Goal: Use online tool/utility: Utilize a website feature to perform a specific function

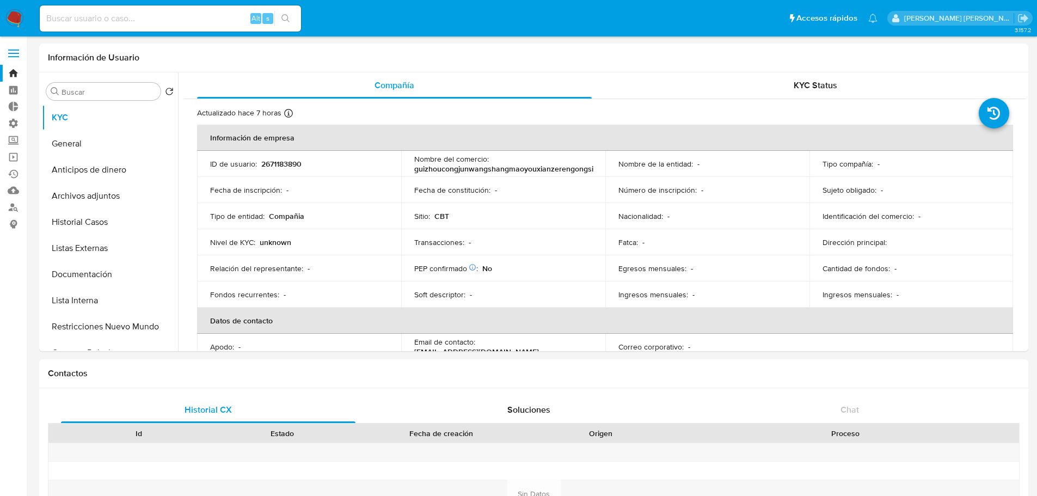
select select "10"
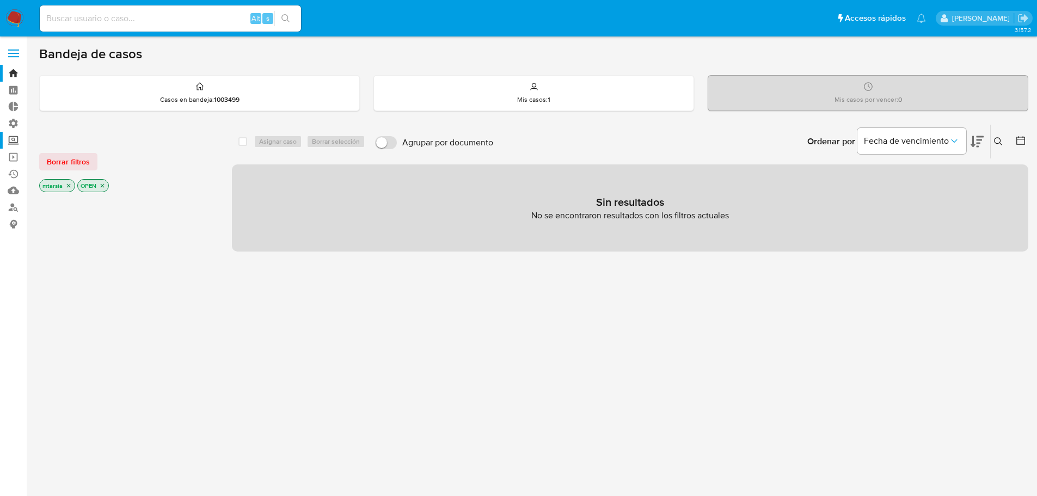
click at [24, 140] on label "Screening" at bounding box center [65, 140] width 130 height 17
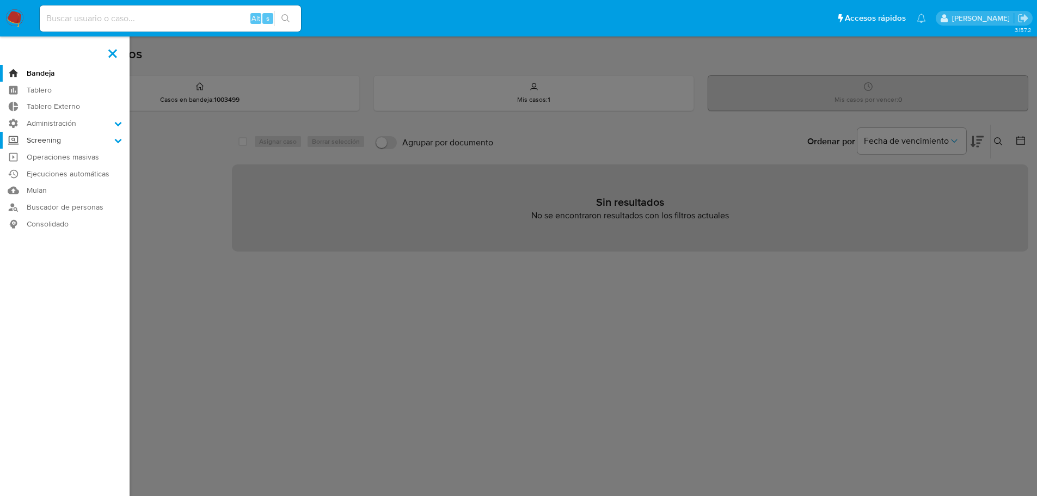
click at [0, 0] on input "Screening" at bounding box center [0, 0] width 0 height 0
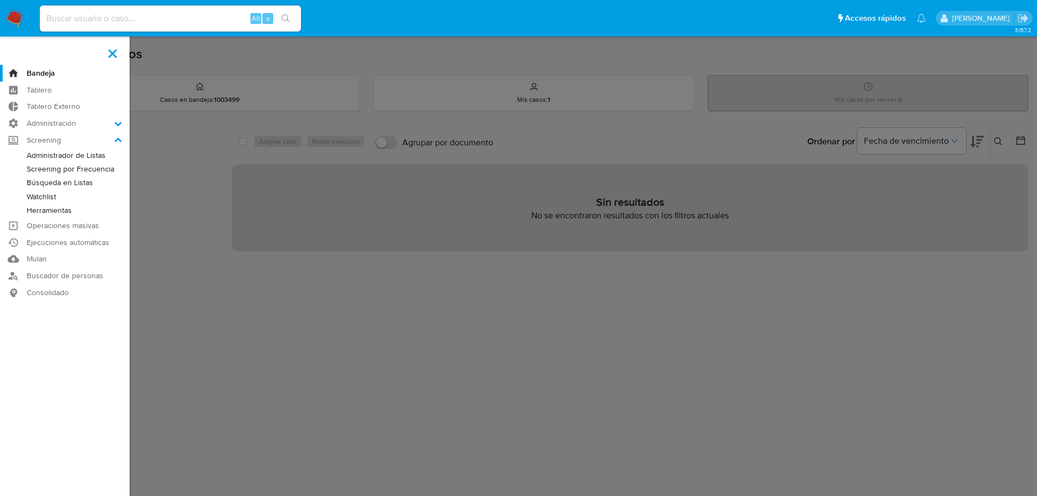
click at [68, 198] on link "Watchlist" at bounding box center [65, 197] width 130 height 14
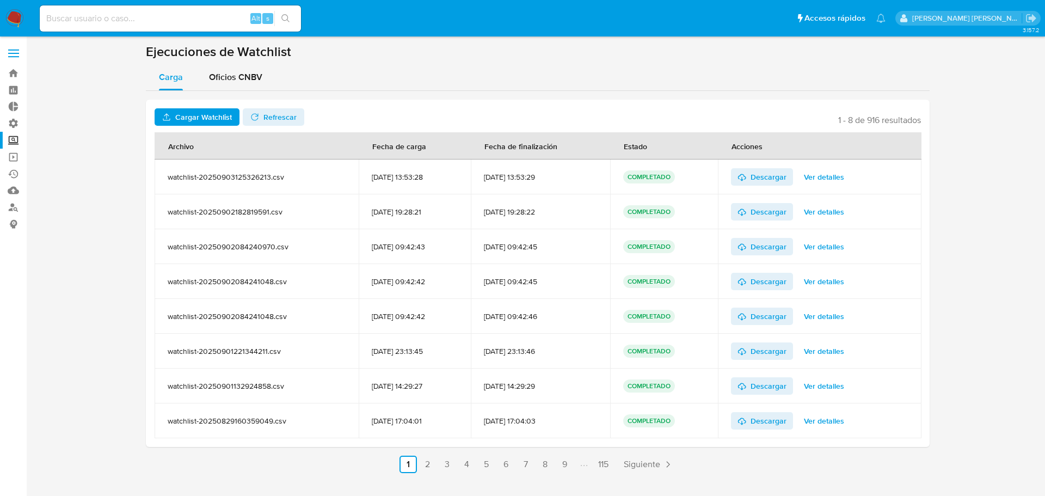
click at [403, 28] on ul "Pausado Ver notificaciones Alt s Accesos rápidos Presiona las siguientes teclas…" at bounding box center [462, 17] width 856 height 27
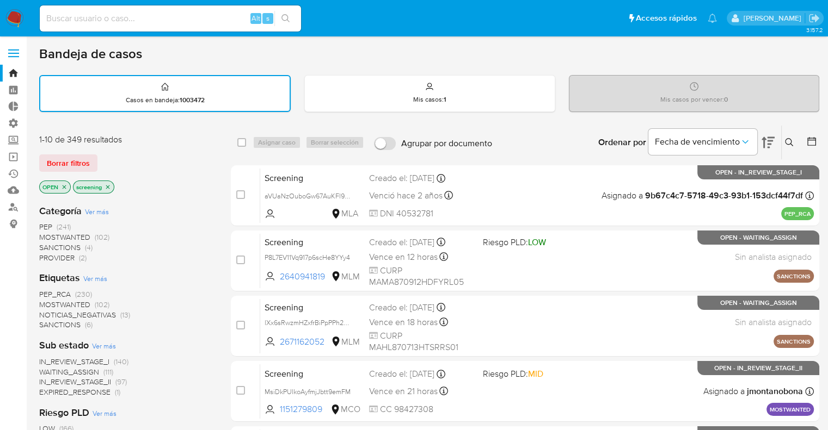
click at [51, 323] on span "SANCTIONS" at bounding box center [59, 324] width 41 height 11
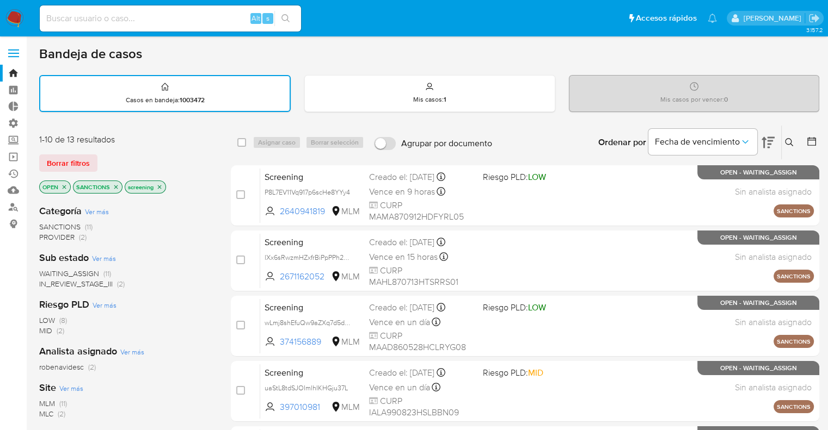
click at [51, 272] on span "WAITING_ASSIGN" at bounding box center [69, 273] width 60 height 11
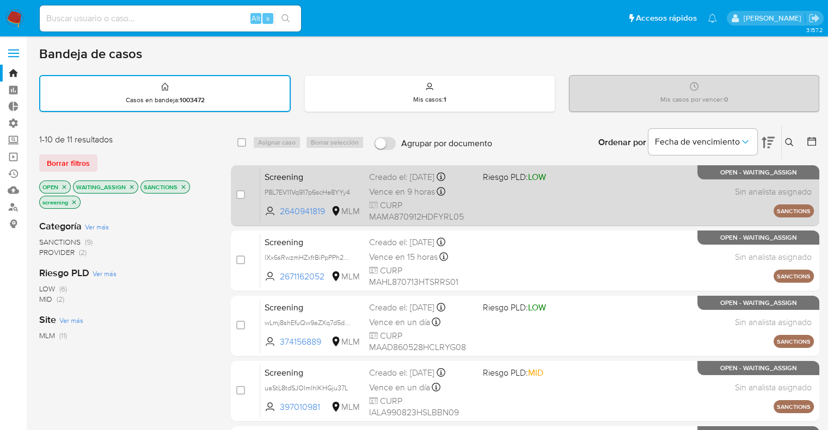
click at [333, 180] on span "Screening" at bounding box center [312, 176] width 96 height 14
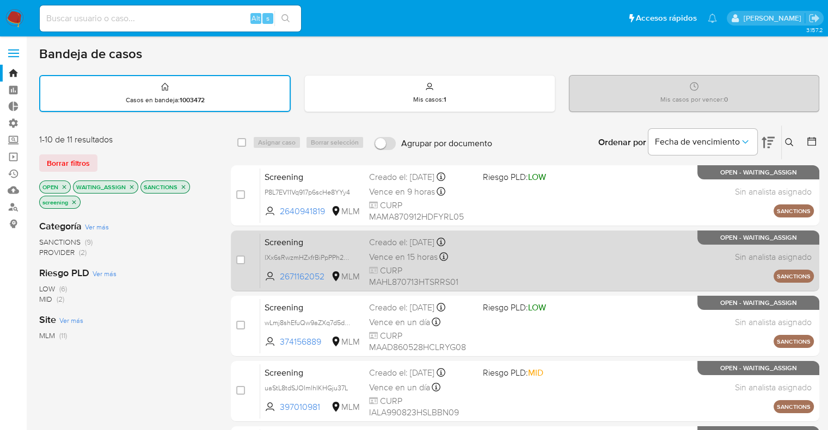
click at [336, 237] on span "Screening" at bounding box center [312, 242] width 96 height 14
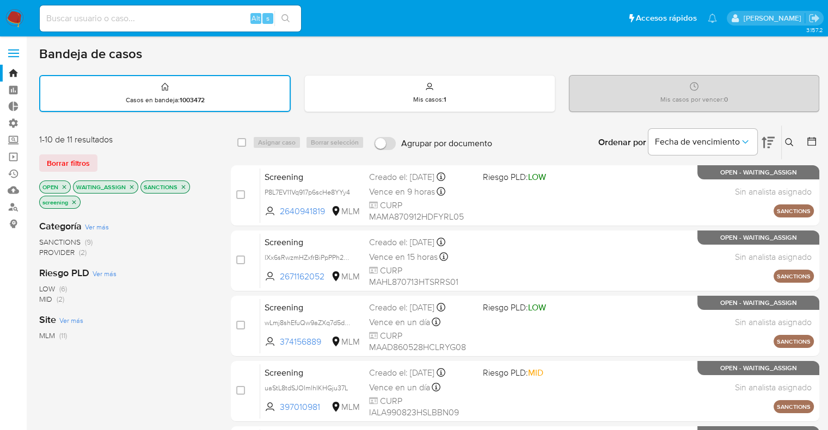
click at [133, 187] on icon "close-filter" at bounding box center [131, 187] width 7 height 7
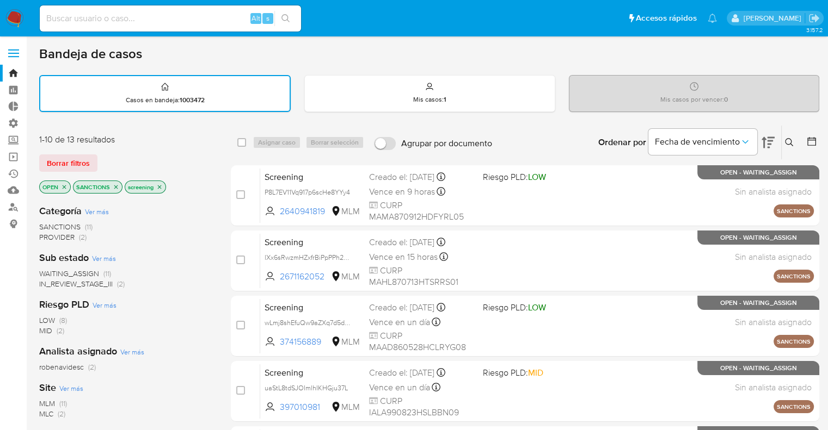
click at [45, 271] on span "WAITING_ASSIGN" at bounding box center [69, 273] width 60 height 11
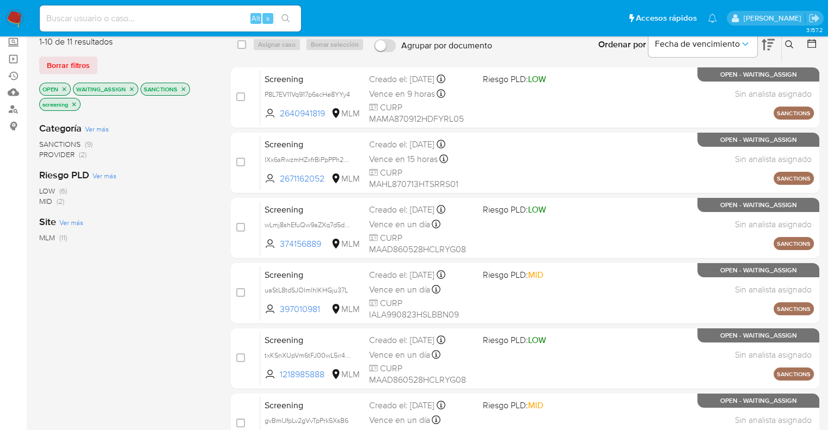
scroll to position [109, 0]
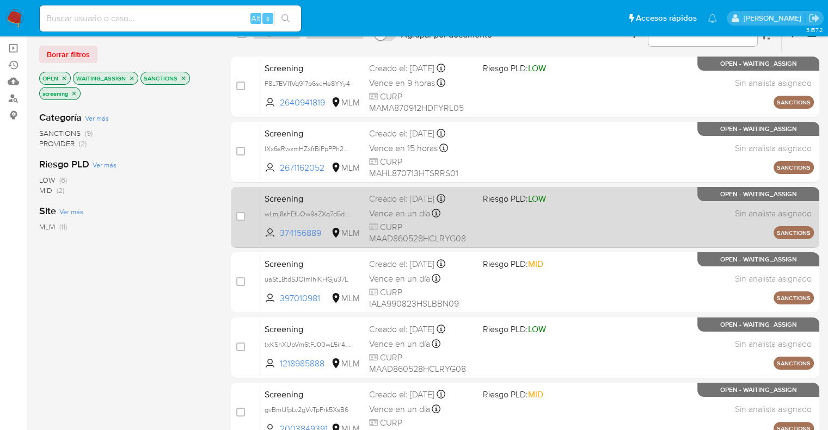
click at [318, 193] on span "Screening" at bounding box center [312, 198] width 96 height 14
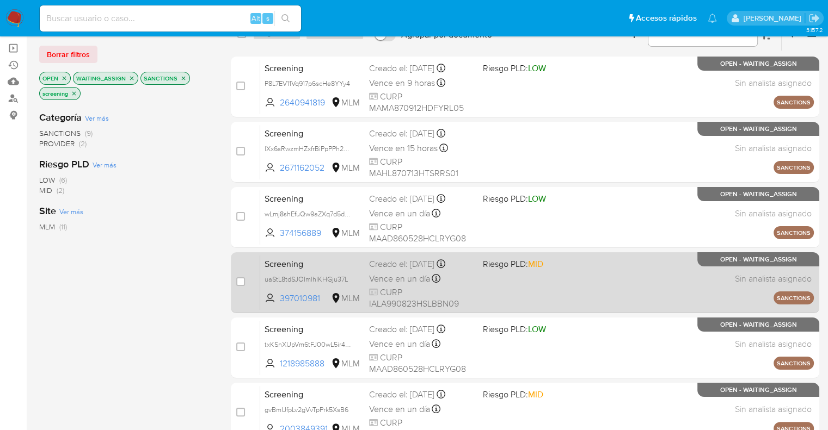
click at [327, 255] on div "Screening uaStL8tdSJOImlhIKHGju37L 397010981 MLM Riesgo PLD: MID Creado el: 04/…" at bounding box center [536, 282] width 553 height 55
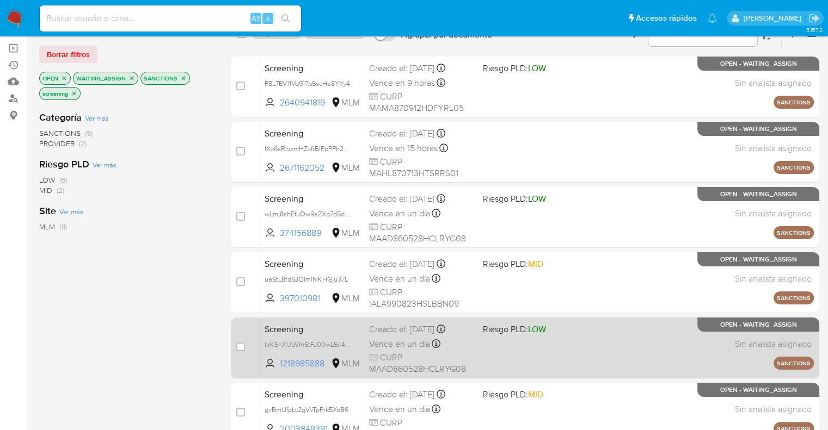
click at [337, 325] on span "Screening" at bounding box center [312, 329] width 96 height 14
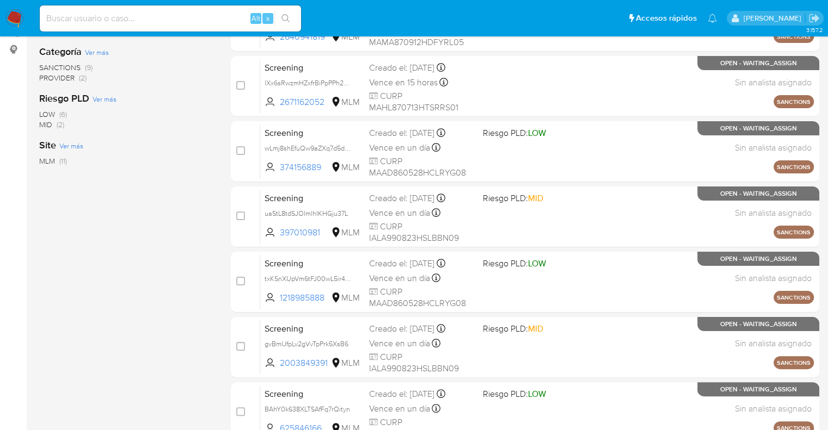
scroll to position [218, 0]
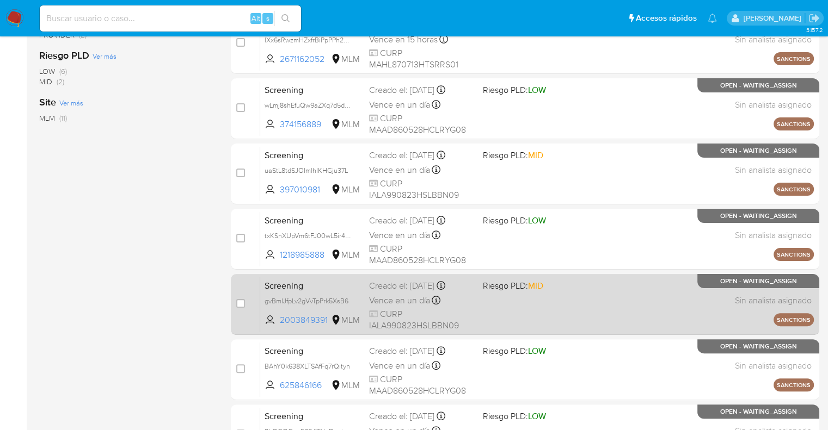
click at [324, 281] on span "Screening" at bounding box center [312, 285] width 96 height 14
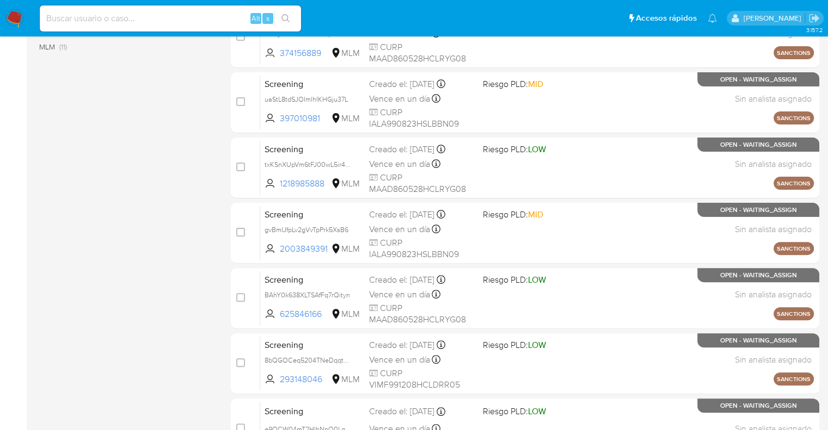
scroll to position [326, 0]
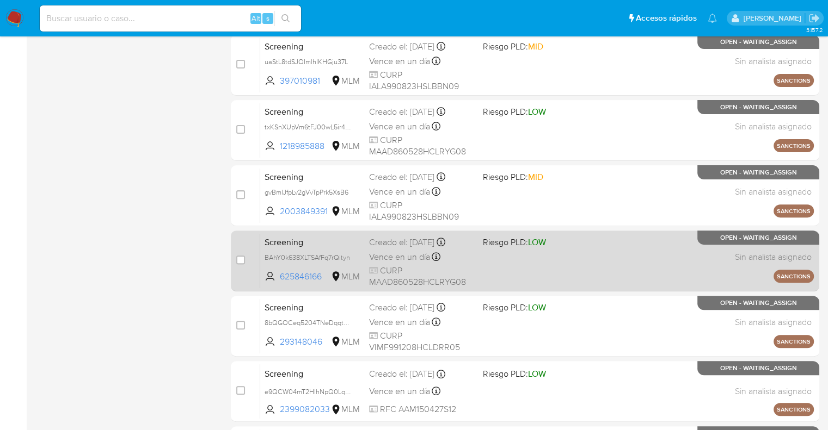
click at [323, 236] on span "Screening" at bounding box center [312, 242] width 96 height 14
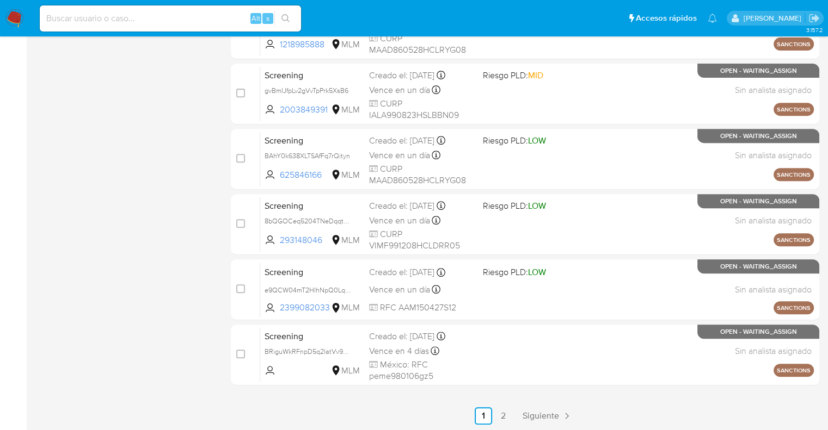
scroll to position [429, 0]
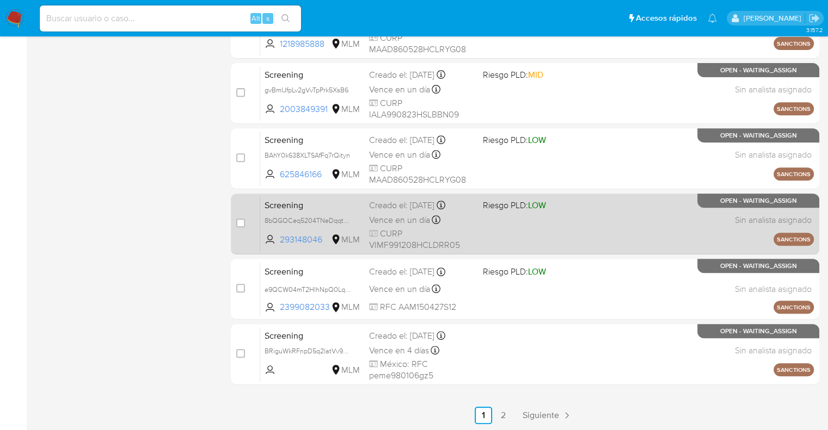
click at [335, 202] on span "Screening" at bounding box center [312, 205] width 96 height 14
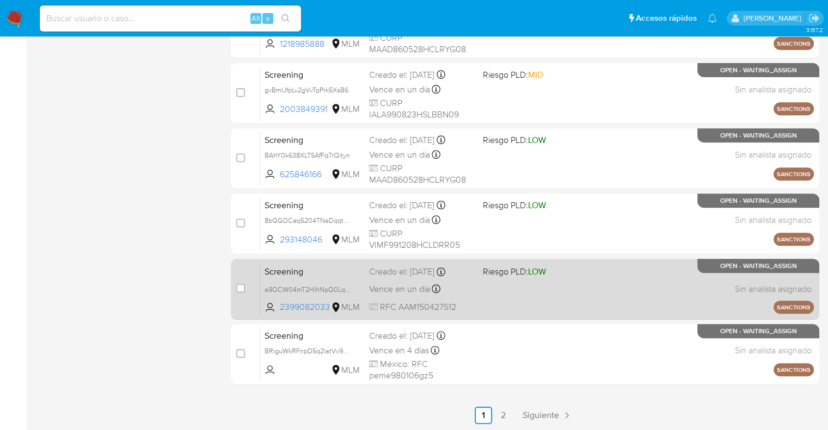
click at [329, 274] on span "Screening" at bounding box center [312, 271] width 96 height 14
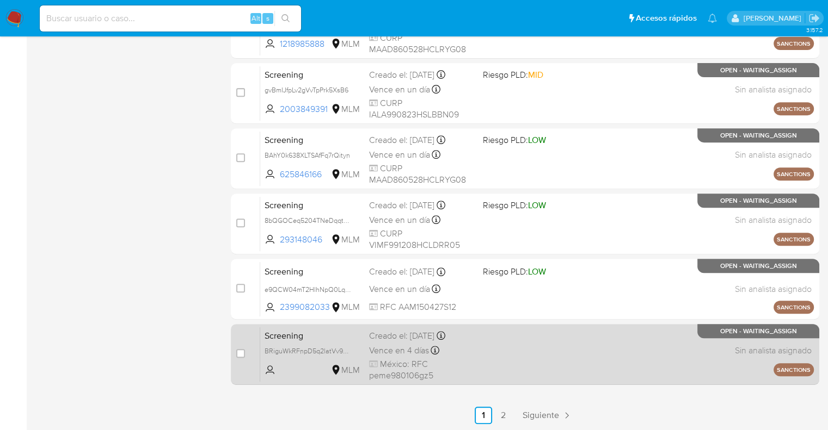
click at [331, 330] on span "Screening" at bounding box center [312, 335] width 96 height 14
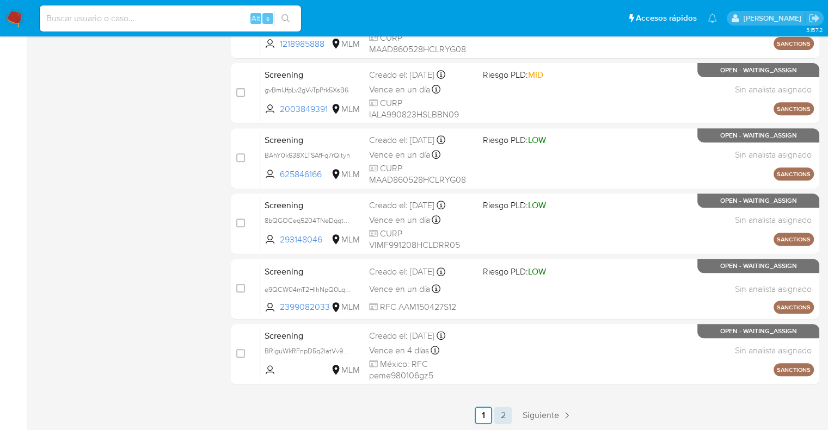
click at [504, 414] on link "2" at bounding box center [502, 415] width 17 height 17
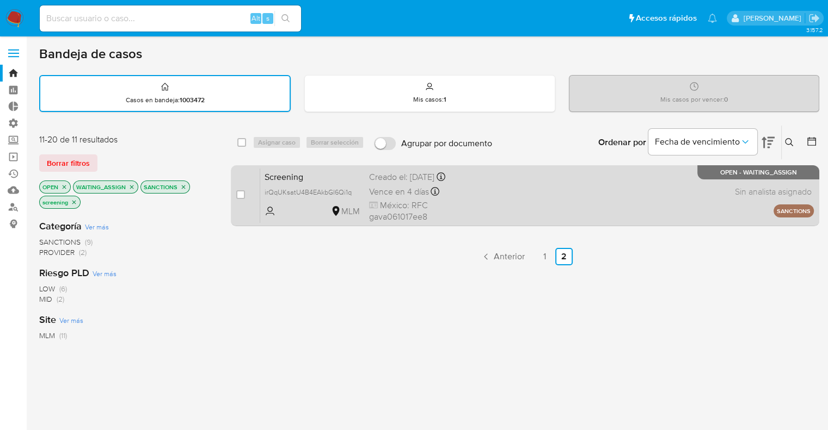
click at [329, 168] on div "Screening irQqUKsatU4B4EAkbGl6Qi1q MLM Creado el: 31/08/2025 Creado el: 31/08/2…" at bounding box center [536, 195] width 553 height 55
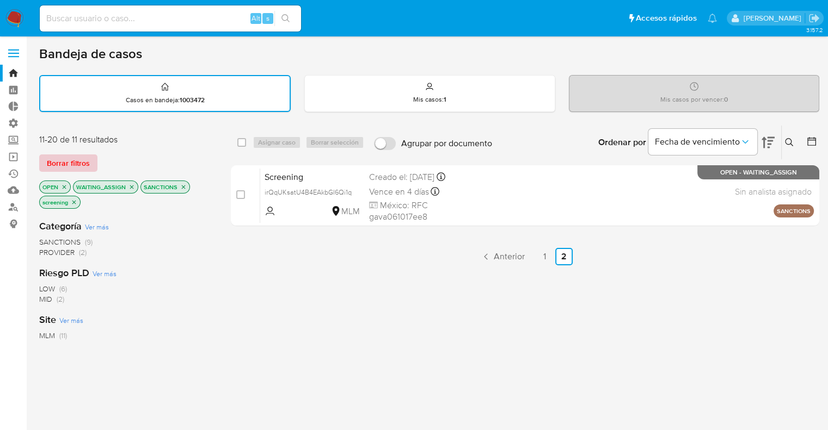
click at [91, 155] on button "Borrar filtros" at bounding box center [68, 163] width 58 height 17
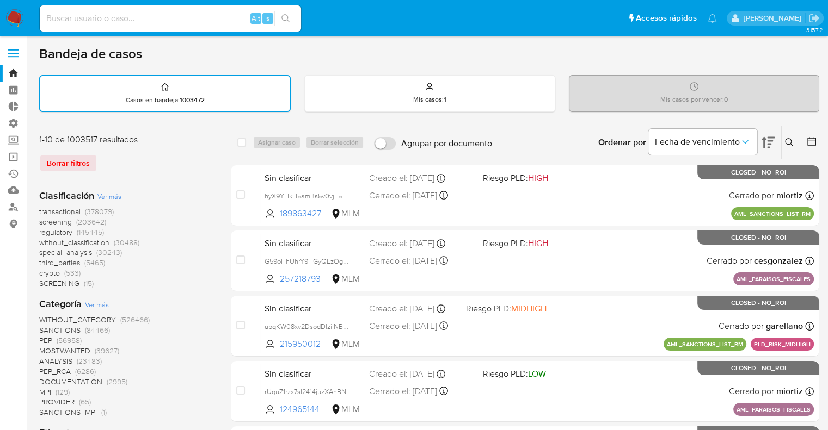
click at [44, 232] on span "regulatory" at bounding box center [55, 232] width 33 height 11
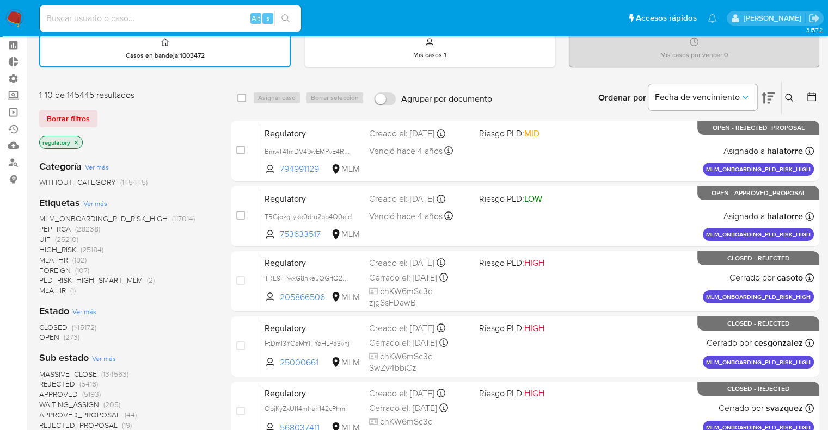
scroll to position [109, 0]
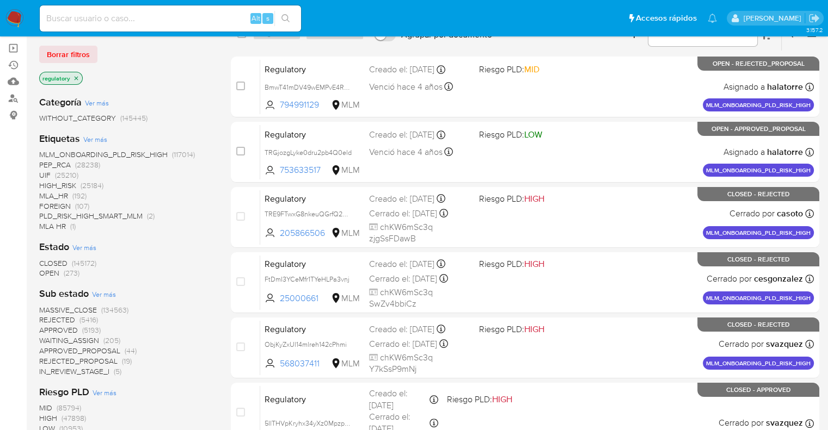
click at [46, 273] on span "OPEN" at bounding box center [49, 273] width 20 height 11
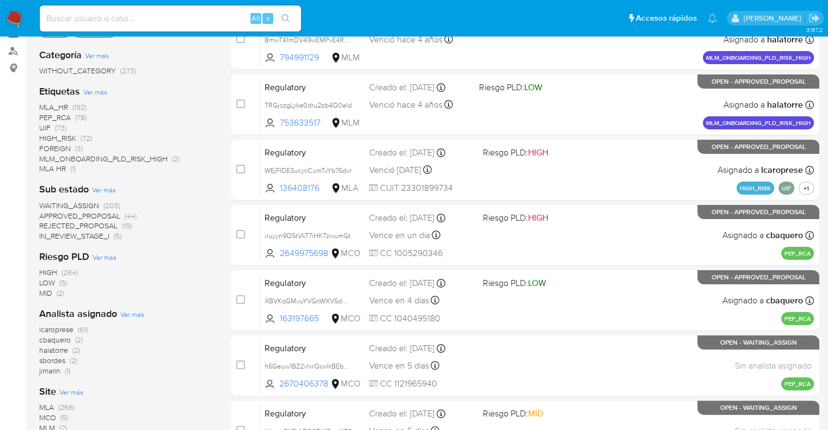
scroll to position [218, 0]
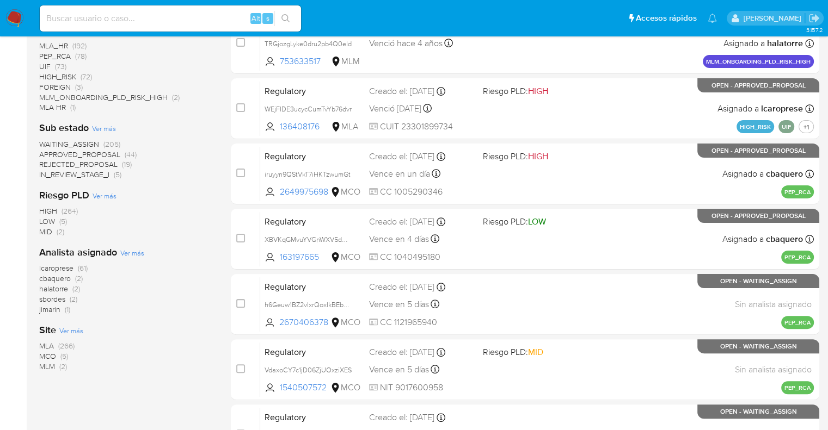
click at [48, 356] on span "MCO" at bounding box center [47, 356] width 17 height 11
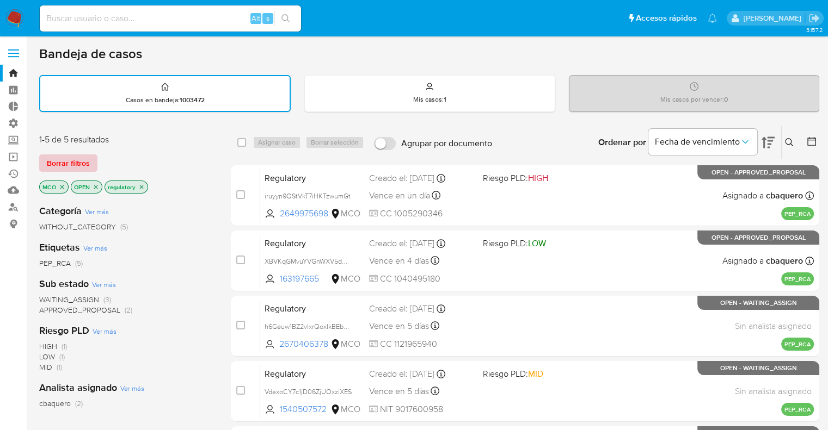
click at [94, 164] on button "Borrar filtros" at bounding box center [68, 163] width 58 height 17
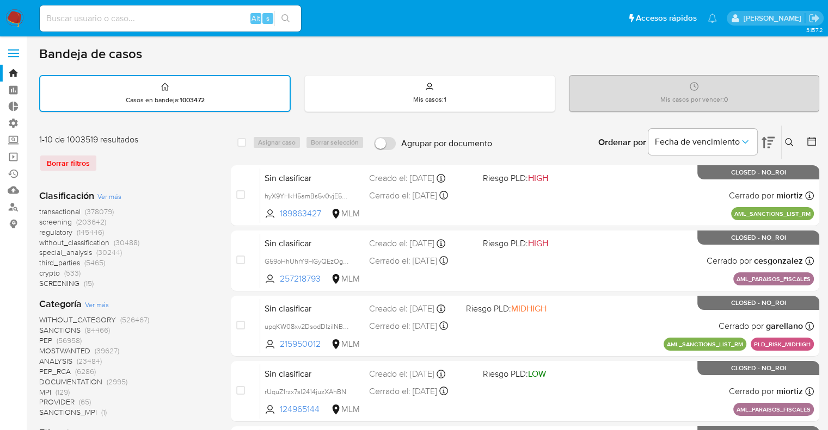
click at [40, 219] on span "screening" at bounding box center [55, 222] width 33 height 11
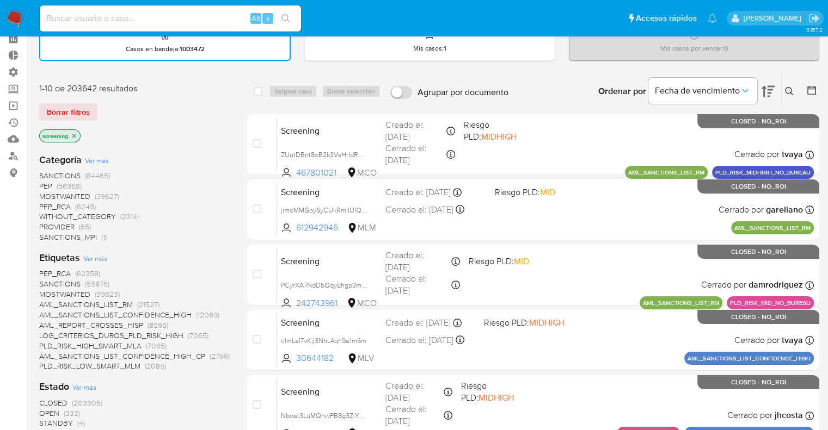
scroll to position [163, 0]
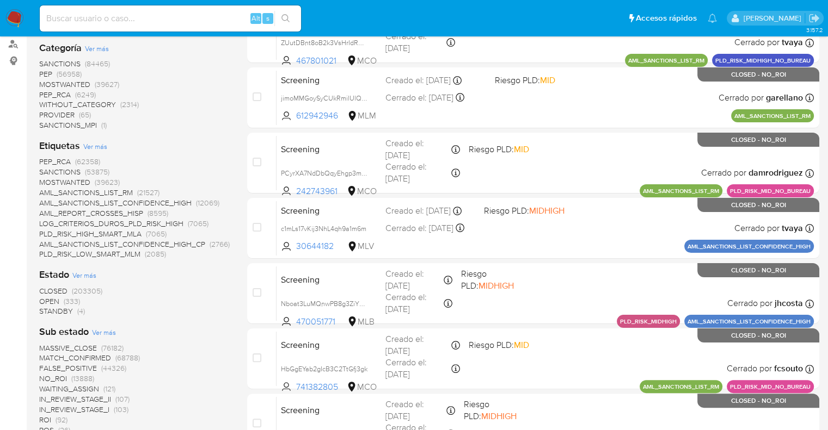
click at [48, 300] on span "OPEN" at bounding box center [49, 301] width 20 height 11
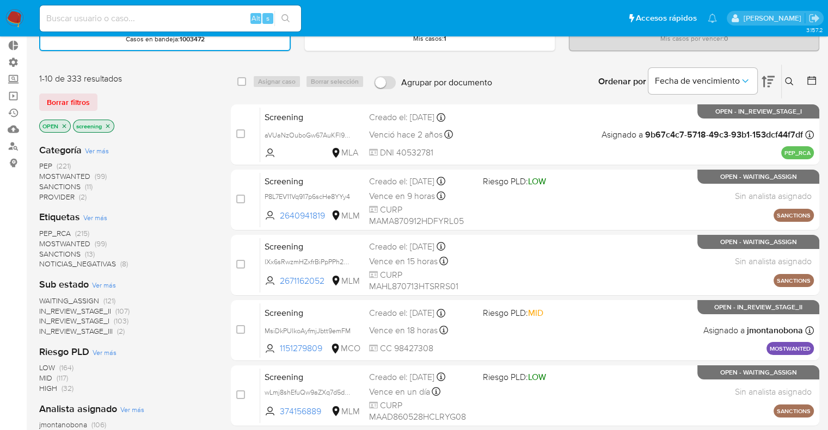
scroll to position [54, 0]
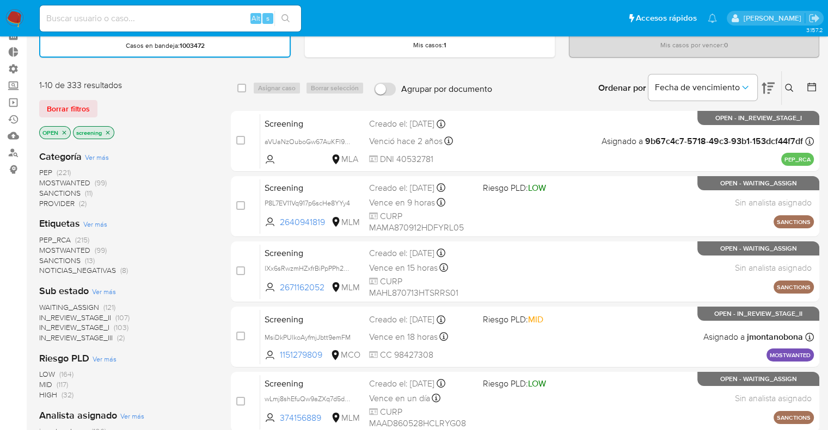
click at [48, 250] on span "MOSTWANTED" at bounding box center [64, 250] width 51 height 11
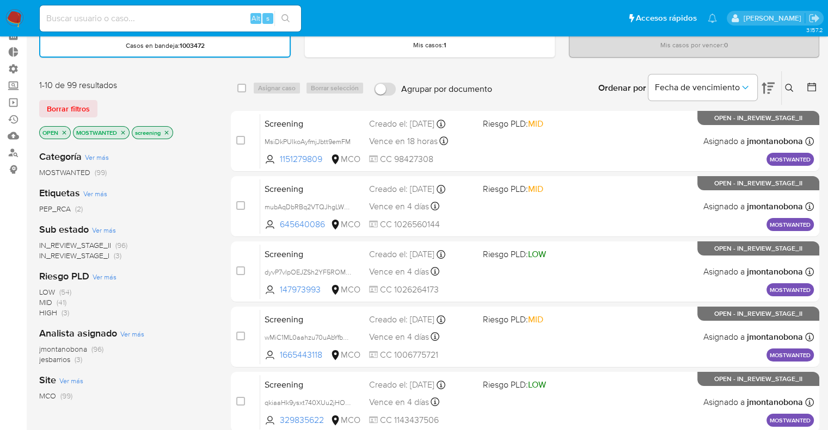
click at [122, 132] on icon "close-filter" at bounding box center [123, 133] width 4 height 4
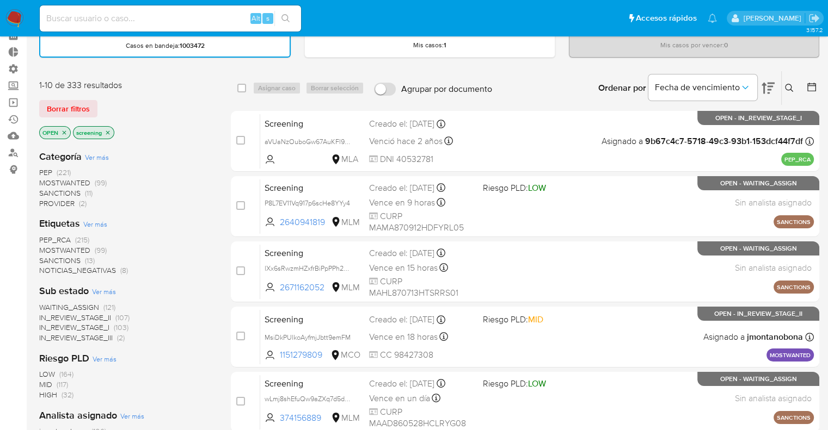
click at [42, 237] on span "PEP_RCA" at bounding box center [55, 240] width 32 height 11
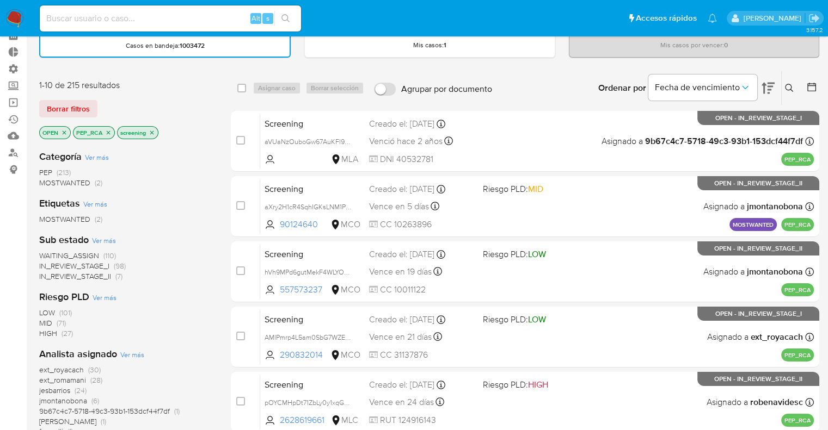
click at [124, 108] on div "Borrar filtros" at bounding box center [126, 108] width 174 height 17
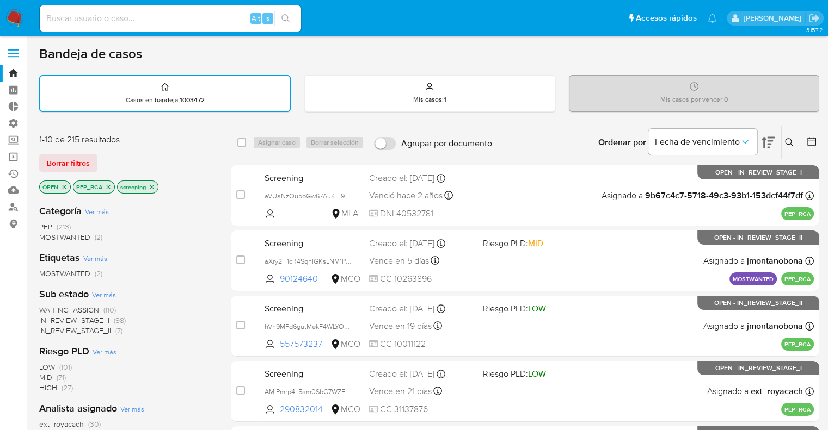
click at [110, 186] on icon "close-filter" at bounding box center [108, 187] width 7 height 7
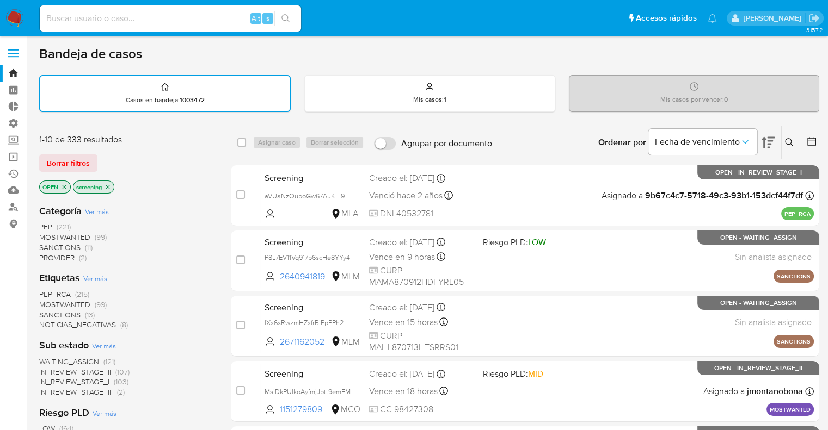
click at [112, 155] on div "Borrar filtros" at bounding box center [126, 163] width 174 height 17
click at [115, 159] on div "Borrar filtros" at bounding box center [126, 163] width 174 height 17
click at [145, 14] on input at bounding box center [170, 18] width 261 height 14
paste input "47339646"
type input "47339646"
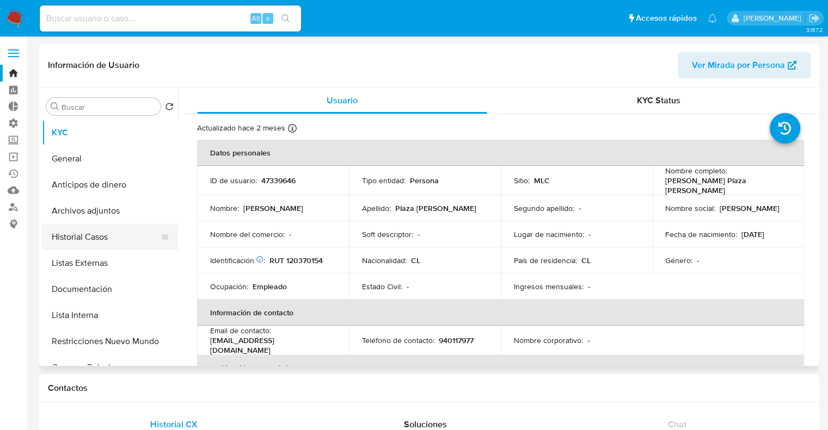
select select "10"
click at [131, 229] on button "Historial Casos" at bounding box center [105, 237] width 127 height 26
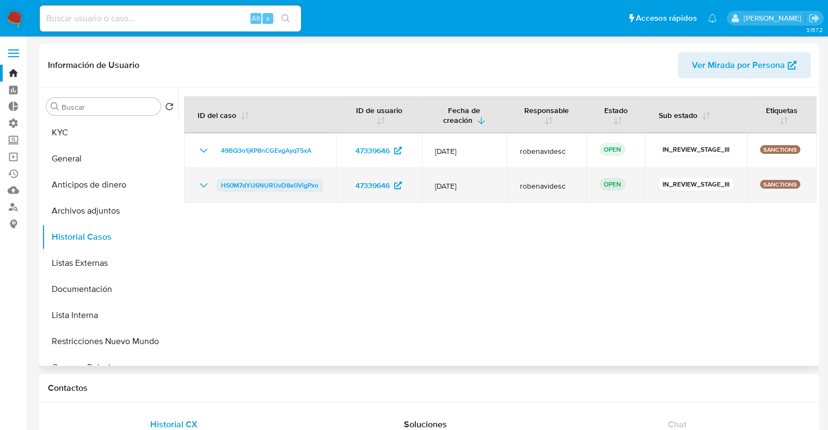
click at [224, 186] on span "HS0M7dYU6NURUvD8e0VigPxo" at bounding box center [269, 185] width 97 height 13
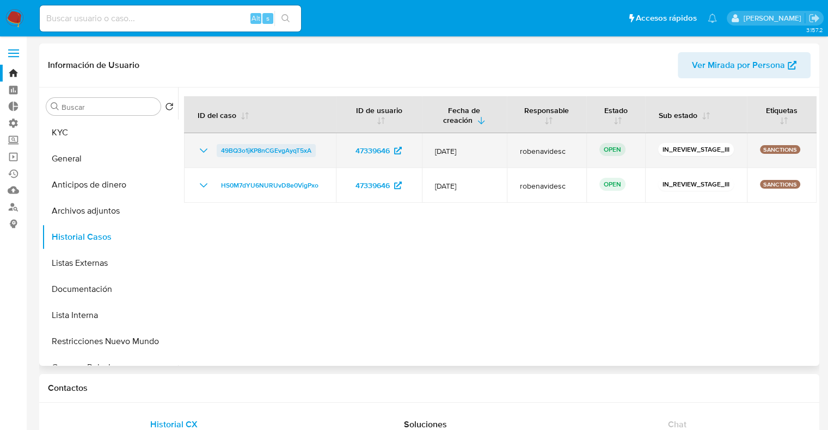
click at [231, 148] on span "49BQ3o1jKP8nCGEvgAyqT5xA" at bounding box center [266, 150] width 90 height 13
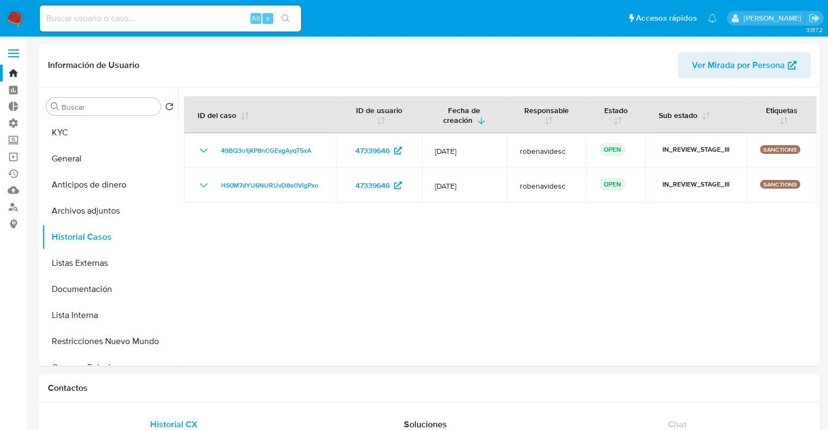
click at [10, 15] on img at bounding box center [14, 18] width 19 height 19
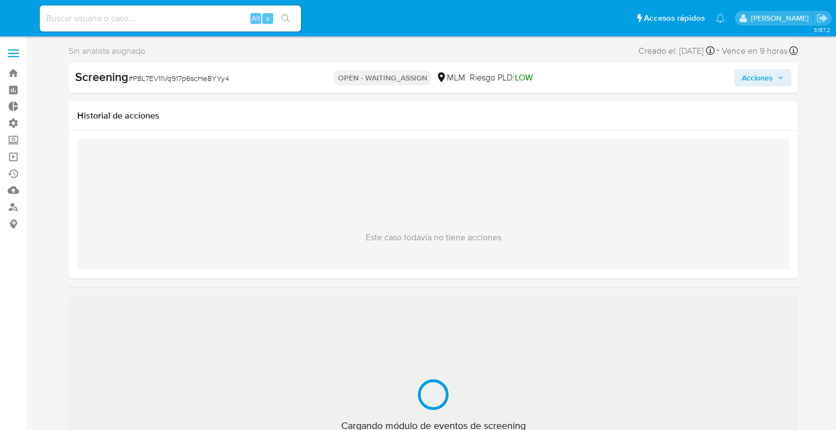
select select "10"
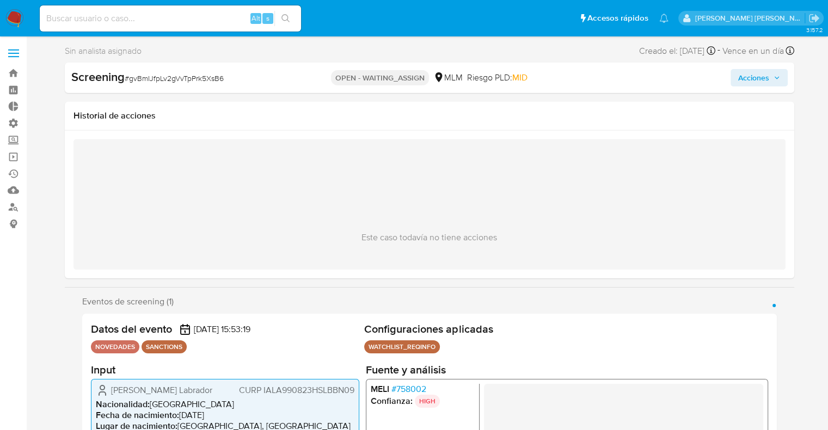
select select "10"
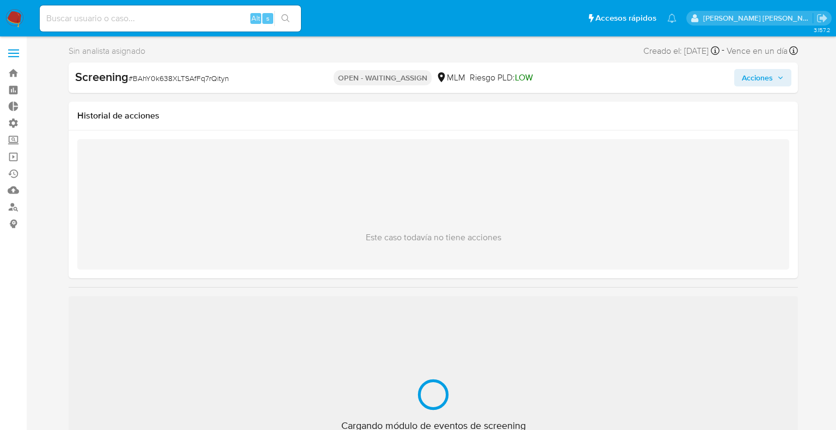
select select "10"
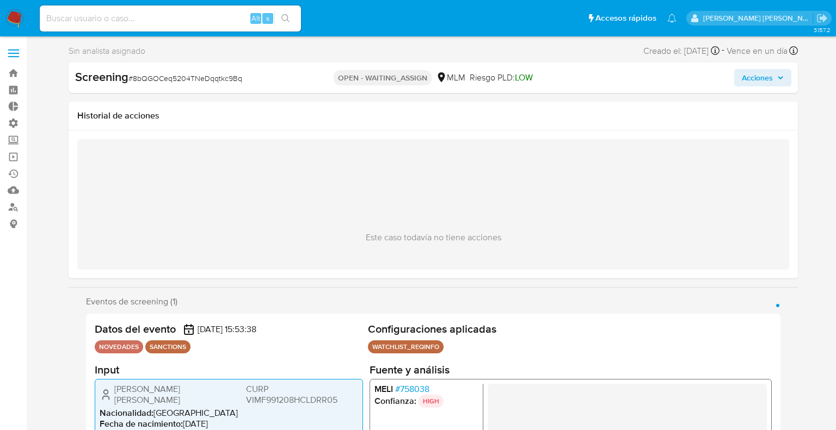
select select "10"
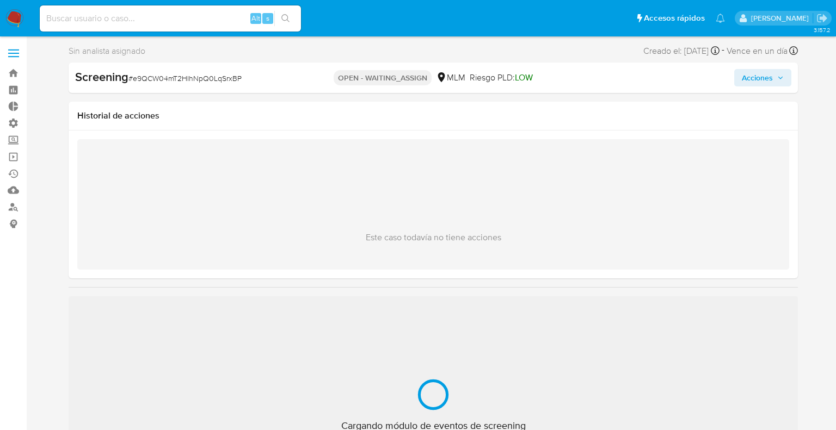
select select "10"
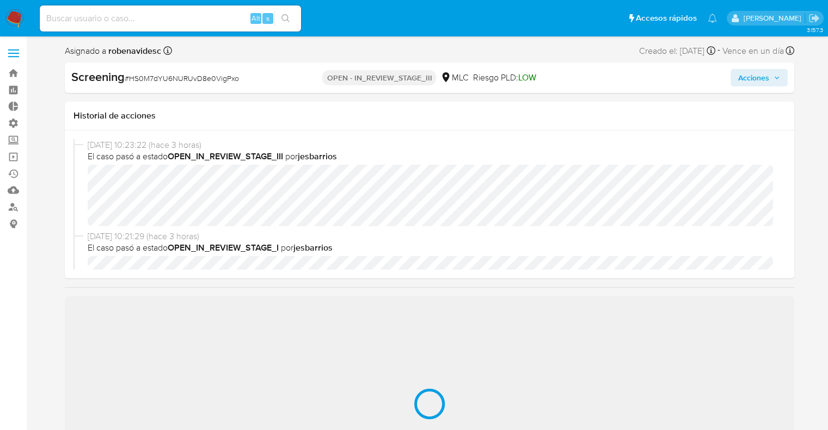
select select "10"
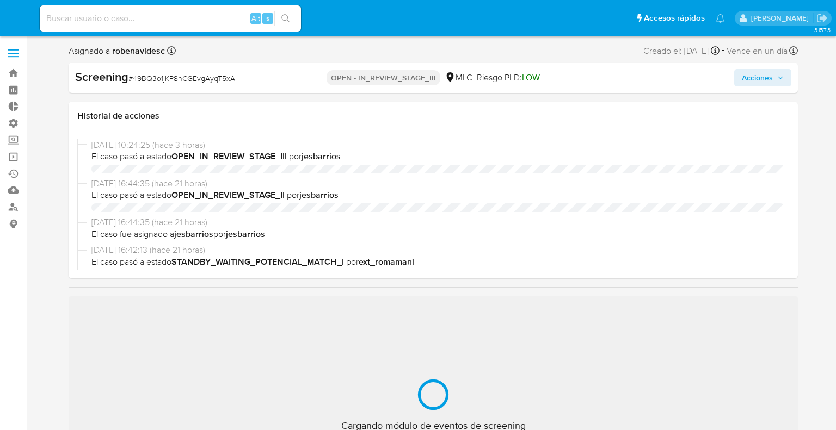
select select "10"
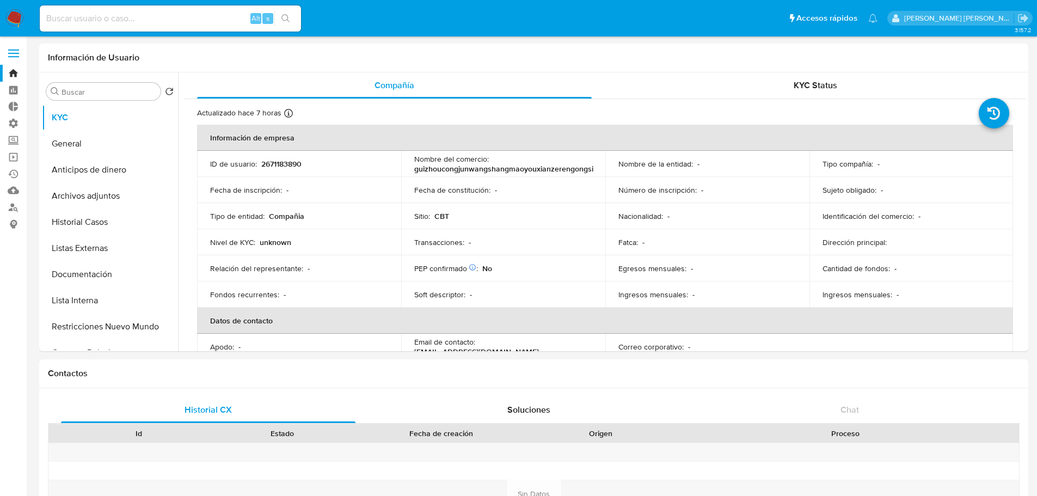
select select "10"
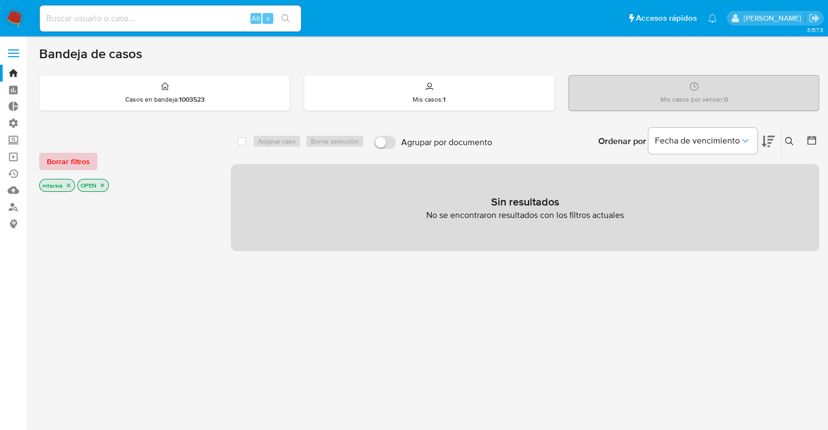
click at [85, 159] on span "Borrar filtros" at bounding box center [68, 161] width 43 height 15
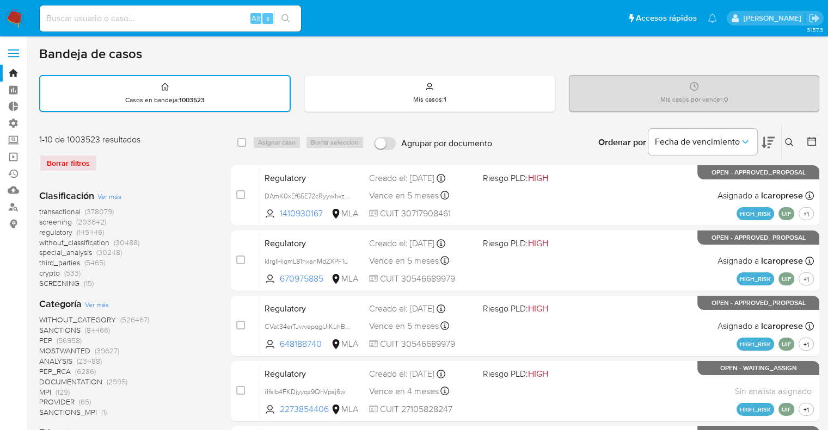
click at [43, 222] on span "screening" at bounding box center [55, 222] width 33 height 11
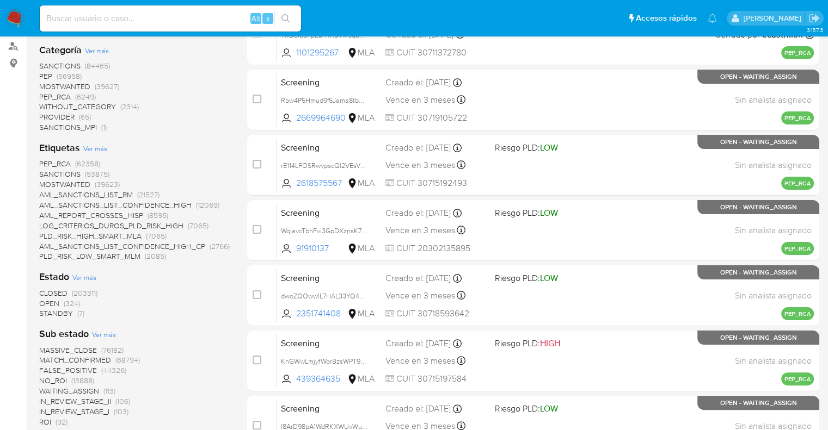
scroll to position [163, 0]
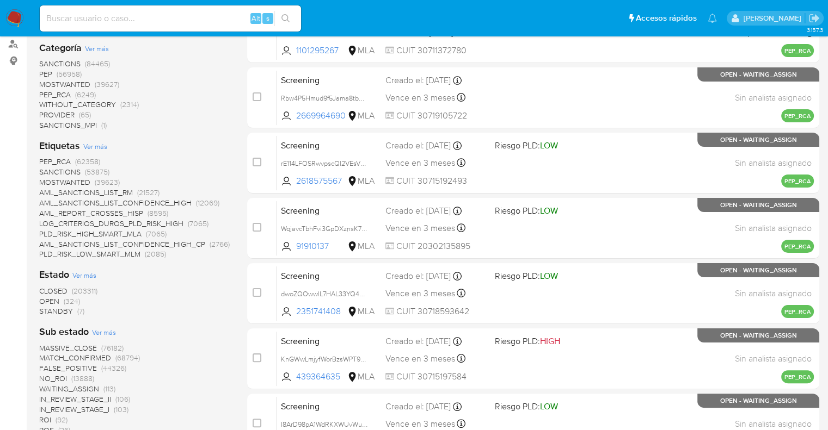
click at [48, 298] on span "OPEN" at bounding box center [49, 301] width 20 height 11
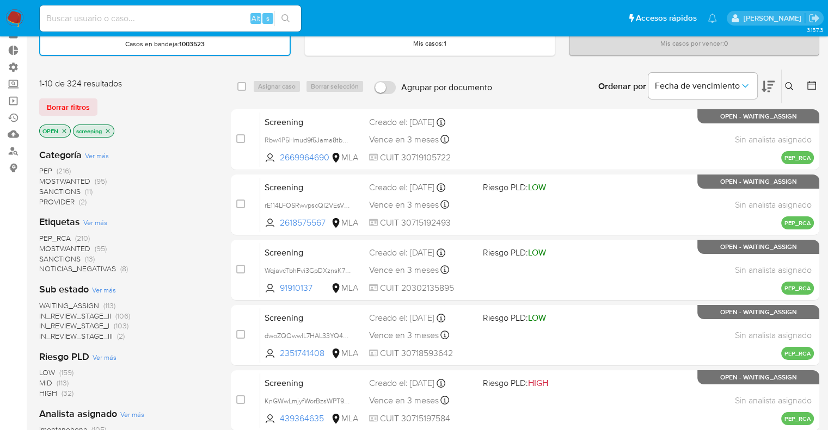
scroll to position [54, 0]
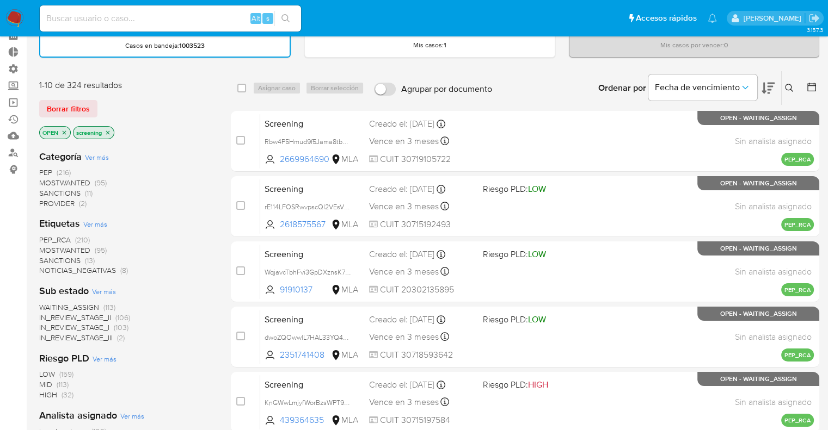
click at [41, 239] on span "PEP_RCA" at bounding box center [55, 240] width 32 height 11
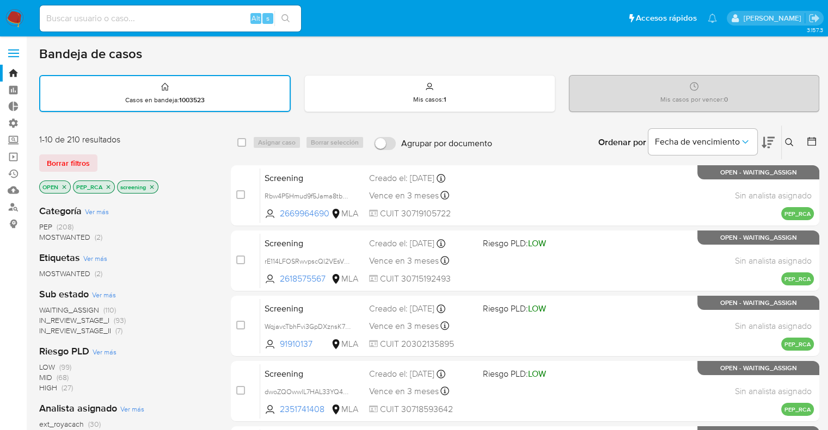
click at [108, 184] on icon "close-filter" at bounding box center [108, 187] width 7 height 7
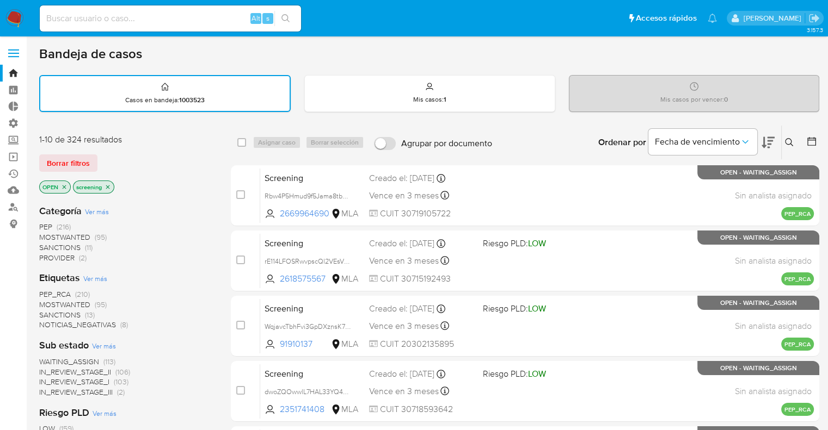
click at [103, 159] on div "Borrar filtros" at bounding box center [126, 163] width 174 height 17
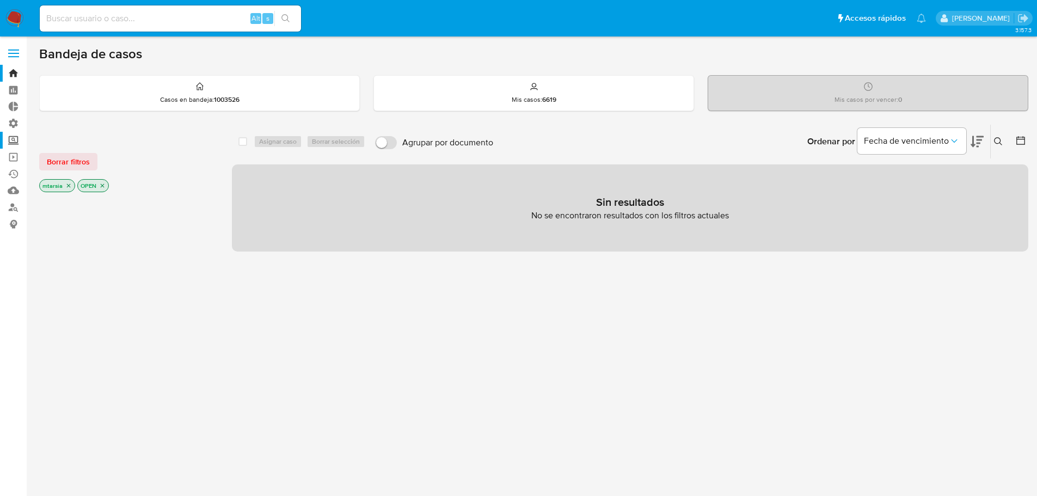
click at [15, 140] on label "Screening" at bounding box center [65, 140] width 130 height 17
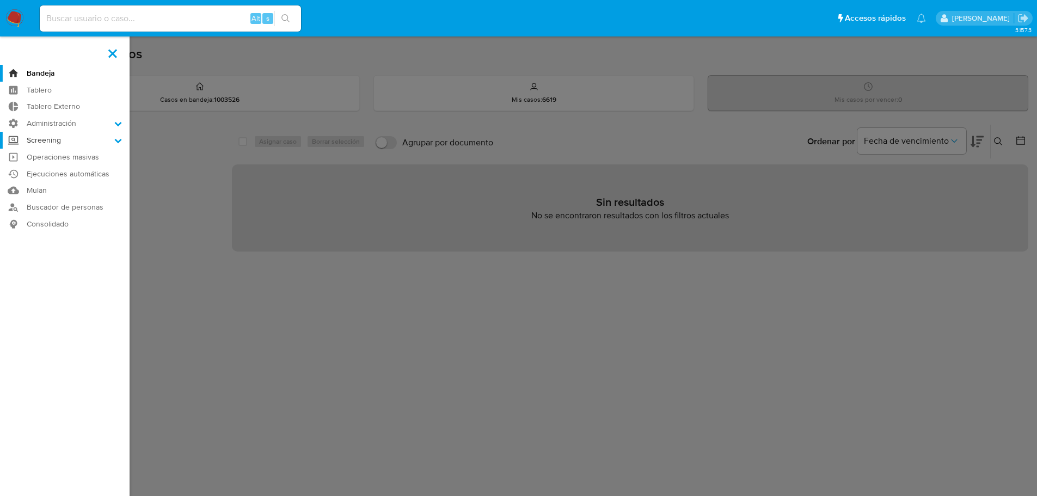
click at [0, 0] on input "Screening" at bounding box center [0, 0] width 0 height 0
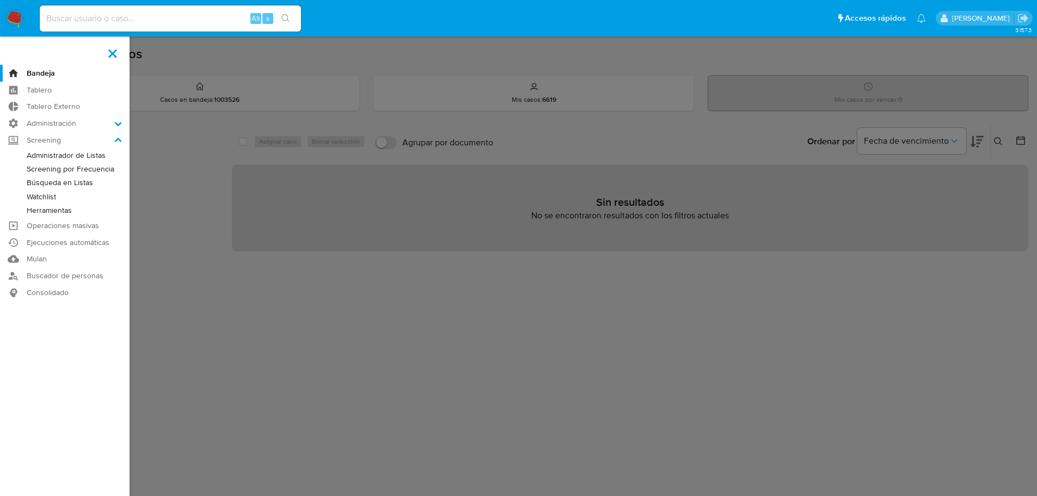
click at [29, 158] on link "Administrador de Listas" at bounding box center [65, 156] width 130 height 14
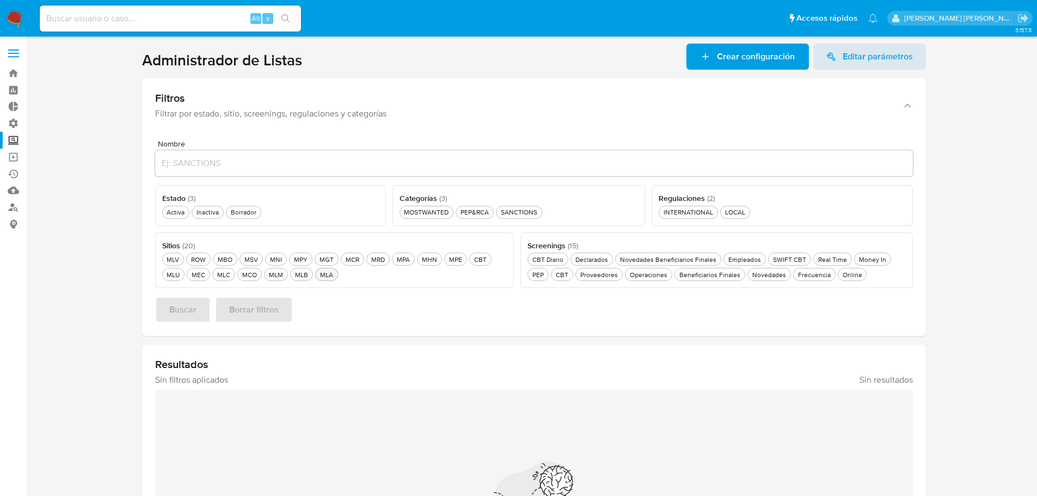
click at [333, 275] on div "MLA MLA" at bounding box center [326, 274] width 17 height 9
click at [181, 214] on div "Activa Activa" at bounding box center [175, 211] width 22 height 9
click at [824, 275] on div "Frecuencia Frecuencia" at bounding box center [814, 274] width 37 height 9
click at [443, 212] on div "MOSTWANTED MOSTWANTED" at bounding box center [426, 211] width 49 height 9
click at [203, 306] on button "Buscar" at bounding box center [183, 310] width 56 height 26
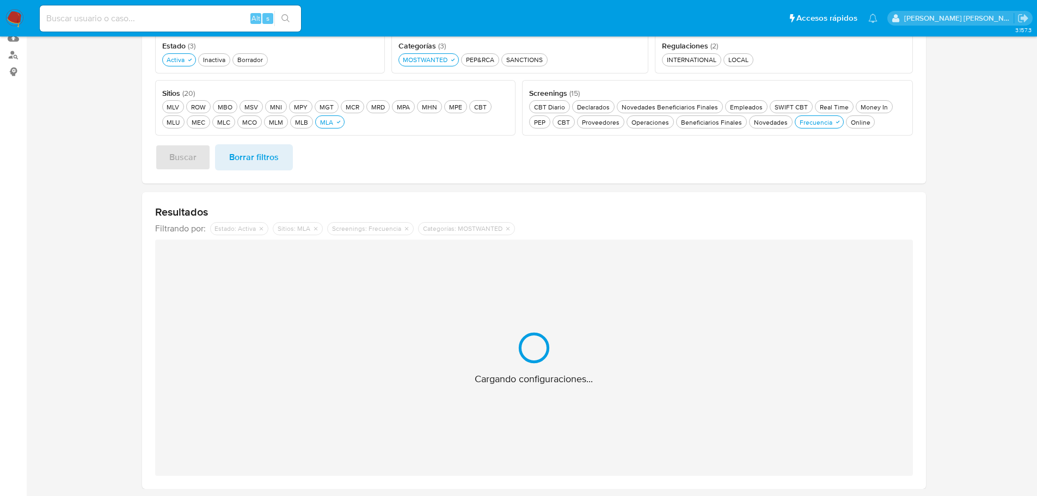
scroll to position [13, 0]
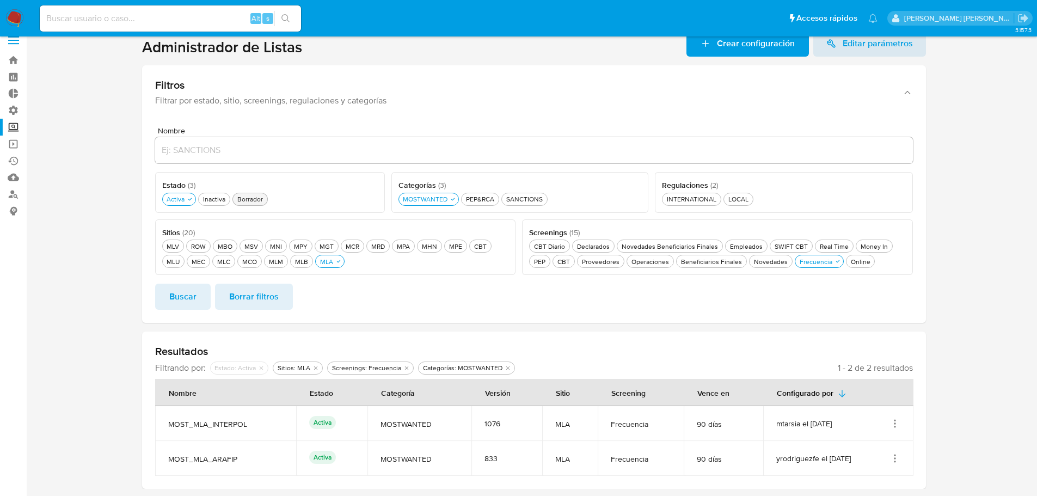
click at [264, 195] on div "Borrador Borrador" at bounding box center [250, 198] width 30 height 9
click at [206, 298] on button "Buscar" at bounding box center [183, 297] width 56 height 26
click at [261, 201] on div "Borrador Borrador" at bounding box center [250, 198] width 30 height 9
click at [219, 201] on div "Inactiva Inactiva" at bounding box center [214, 198] width 27 height 9
click at [204, 293] on button "Buscar" at bounding box center [183, 297] width 56 height 26
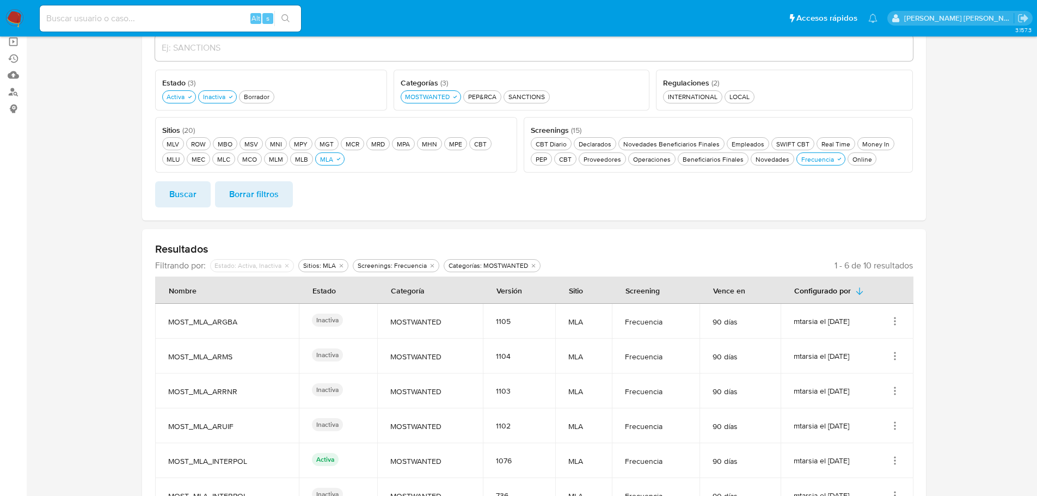
scroll to position [44, 0]
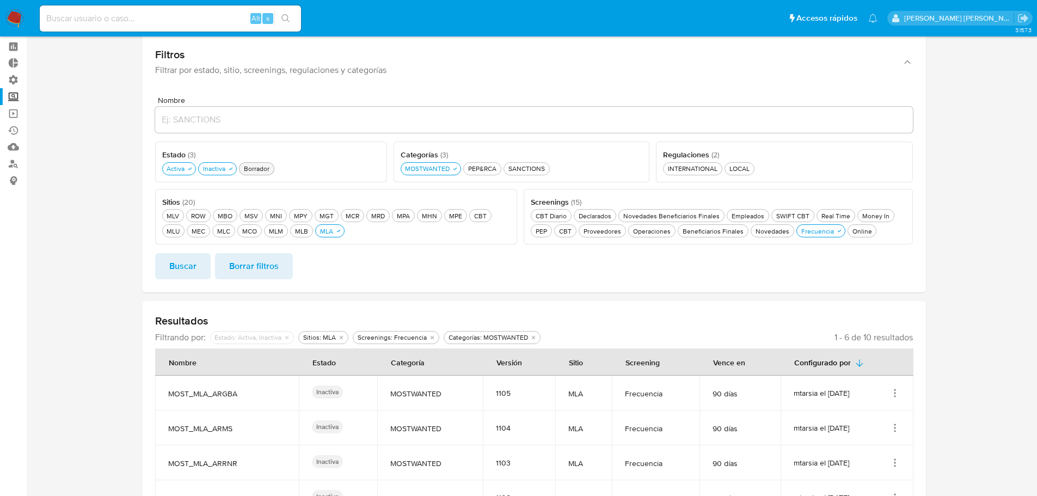
click at [261, 162] on button "Borrador Borrador" at bounding box center [256, 168] width 35 height 13
click at [202, 266] on button "Buscar" at bounding box center [183, 266] width 56 height 26
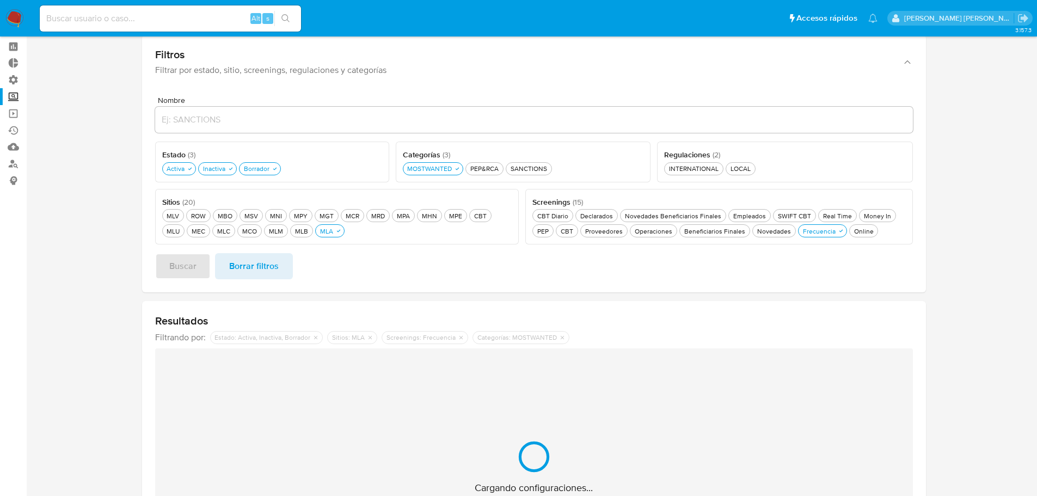
scroll to position [152, 0]
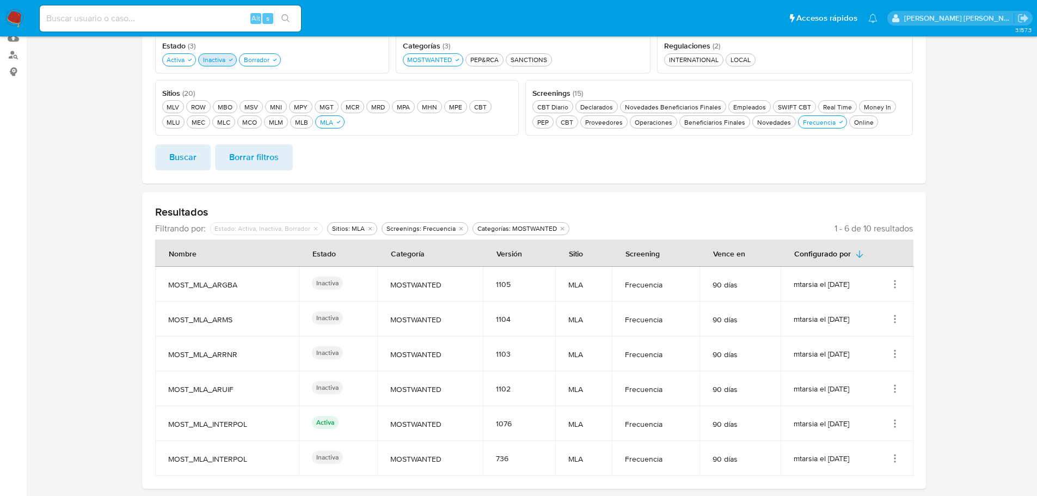
click at [226, 61] on div "Inactiva Inactiva" at bounding box center [214, 59] width 27 height 9
click at [249, 61] on div "Borrador Borrador" at bounding box center [250, 59] width 30 height 9
click at [206, 162] on button "Buscar" at bounding box center [183, 157] width 56 height 26
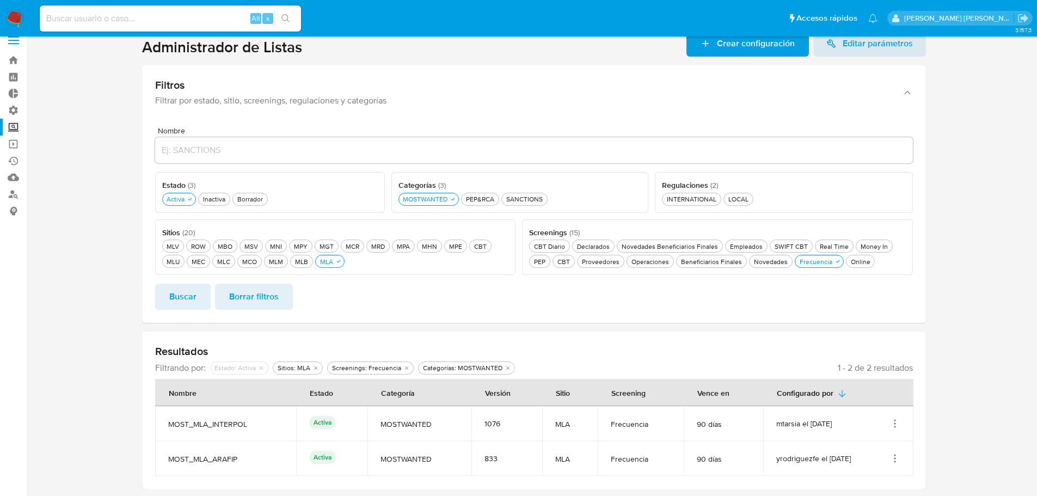
scroll to position [13, 0]
click at [102, 221] on section at bounding box center [533, 259] width 989 height 458
click at [894, 418] on icon "Acciones" at bounding box center [894, 423] width 11 height 11
click at [879, 342] on button "Ver detalles" at bounding box center [851, 340] width 98 height 29
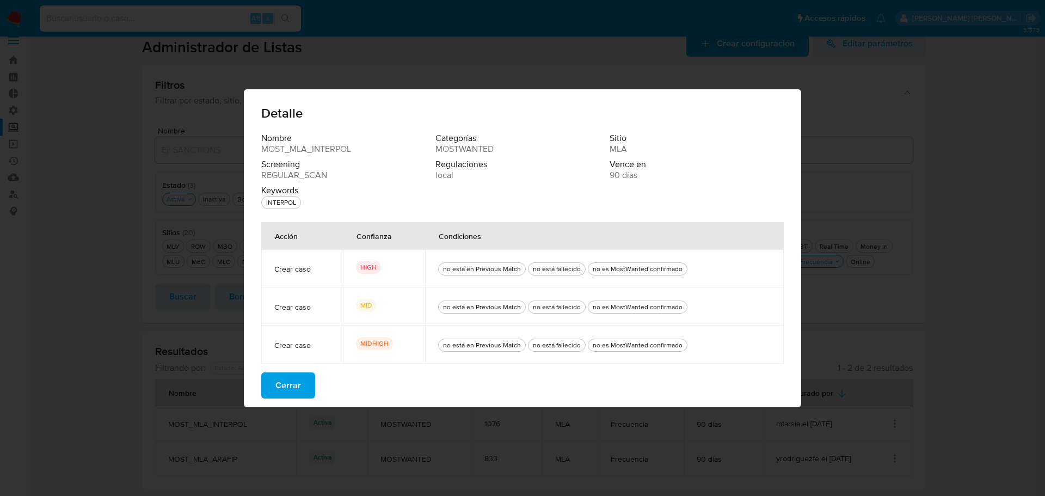
click at [297, 389] on span "Cerrar" at bounding box center [288, 385] width 26 height 24
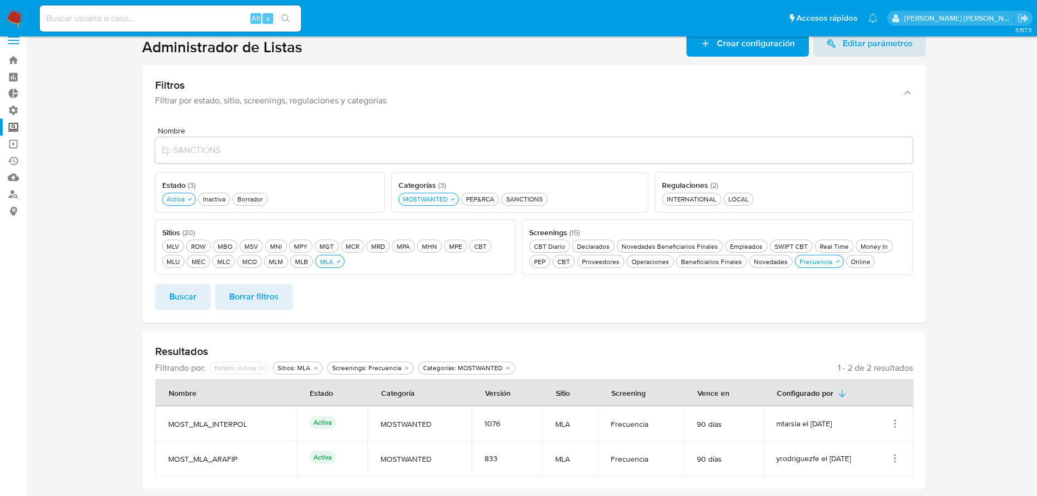
click at [896, 454] on icon "Acciones" at bounding box center [894, 458] width 11 height 11
click at [863, 375] on button "Ver detalles" at bounding box center [851, 375] width 98 height 29
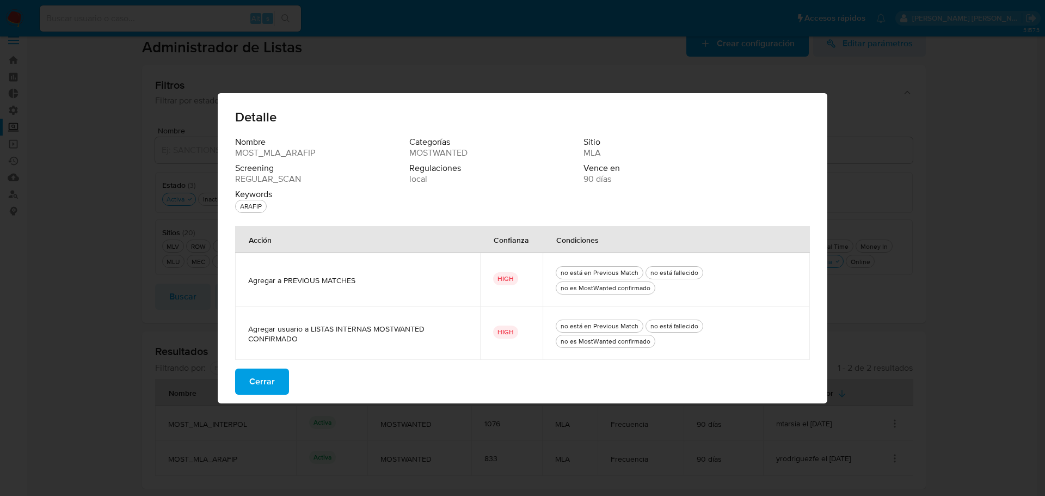
click at [272, 386] on span "Cerrar" at bounding box center [262, 381] width 26 height 24
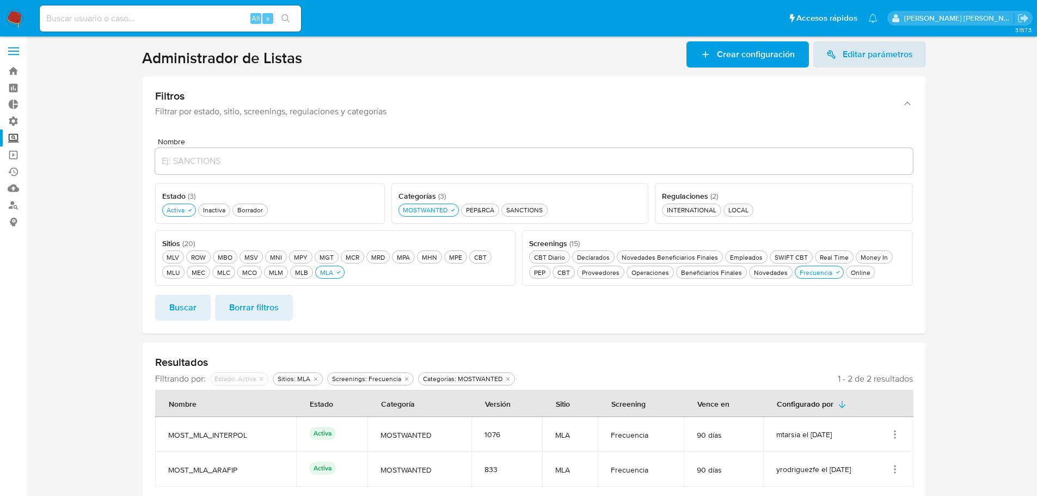
scroll to position [0, 0]
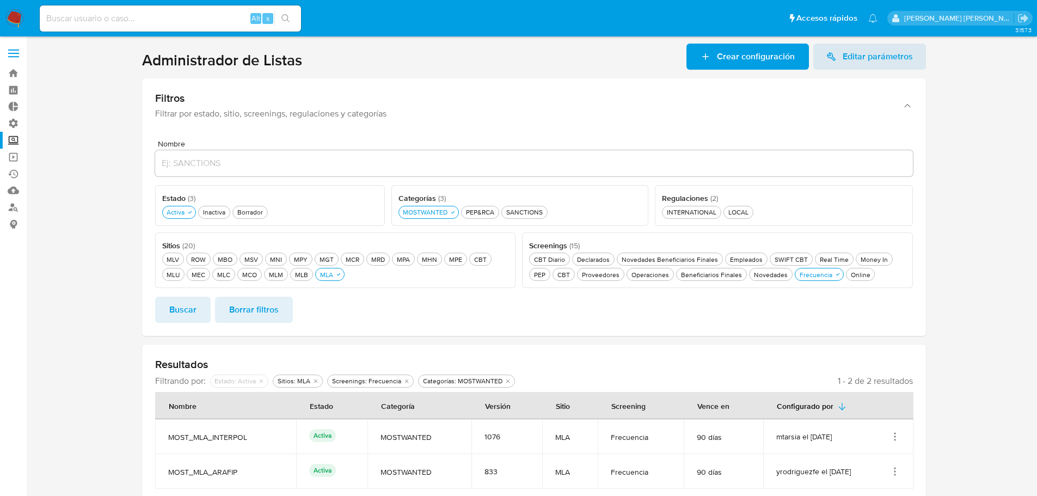
click at [119, 309] on section at bounding box center [533, 273] width 989 height 458
click at [122, 308] on section at bounding box center [533, 273] width 989 height 458
click at [129, 304] on section at bounding box center [533, 273] width 989 height 458
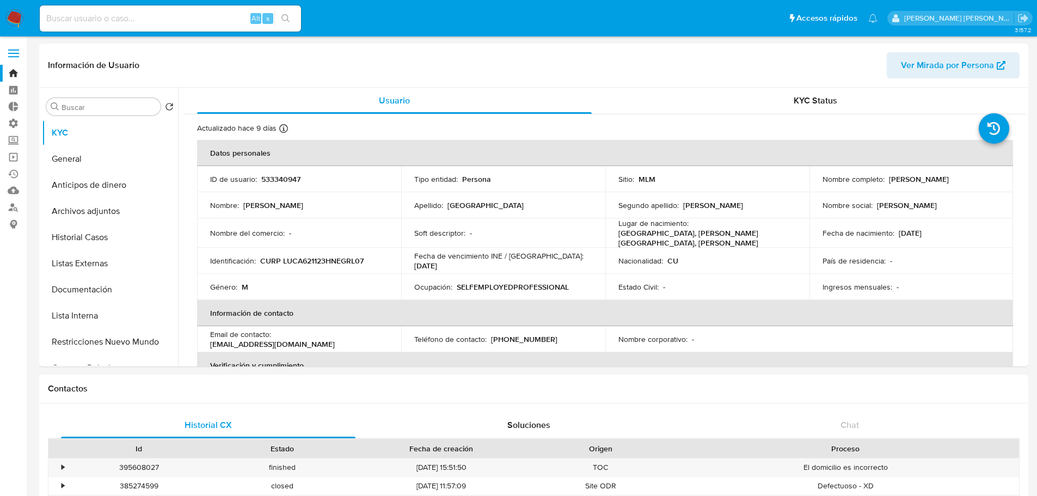
select select "10"
click at [218, 18] on input at bounding box center [170, 18] width 261 height 14
paste input "2656572749"
type input "2656572749"
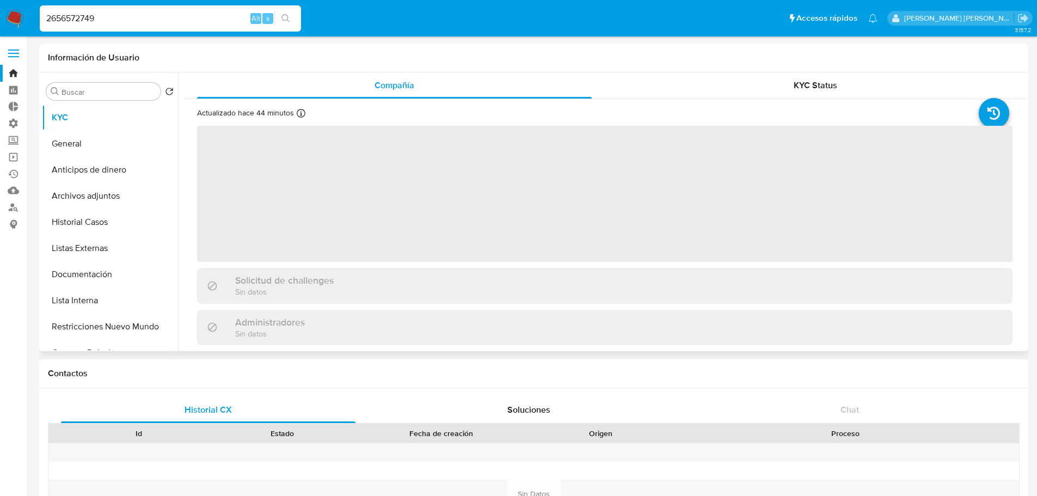
select select "10"
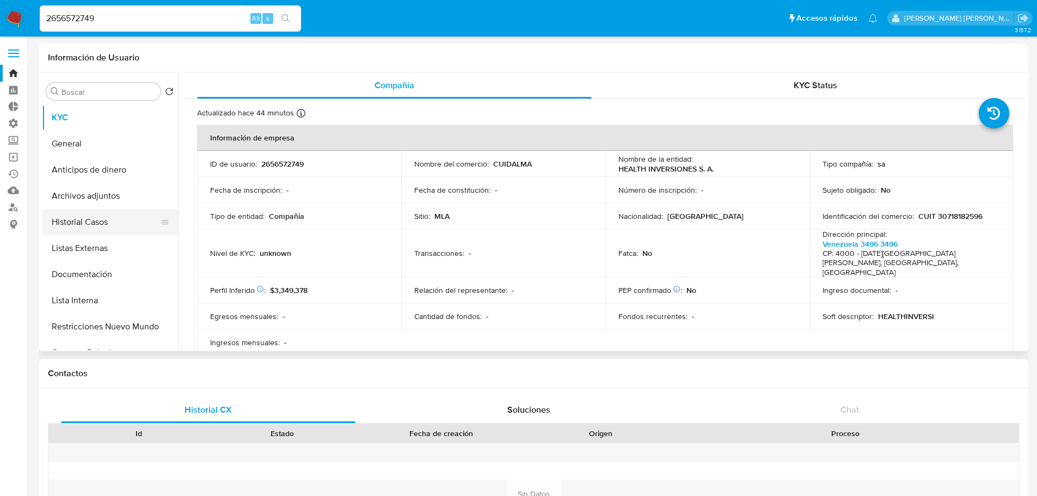
click at [107, 218] on button "Historial Casos" at bounding box center [105, 222] width 127 height 26
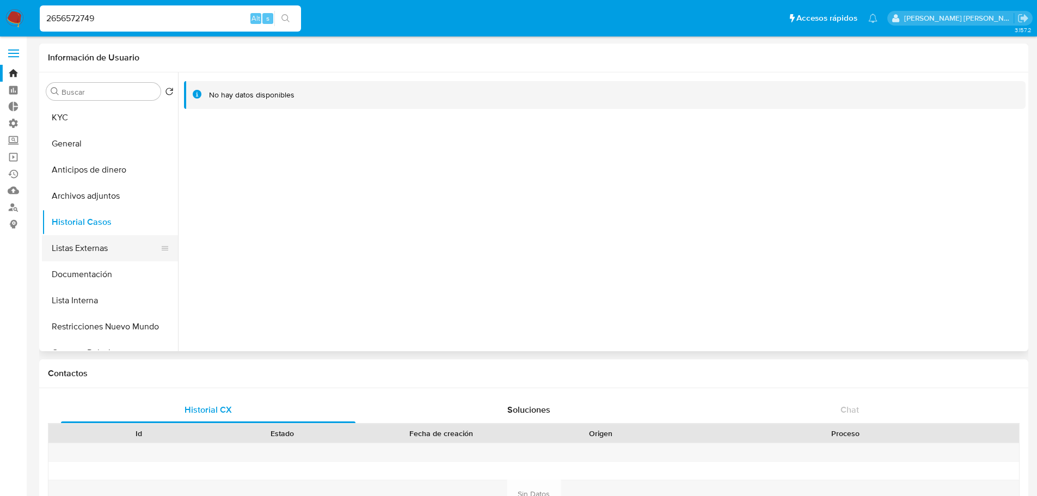
click at [122, 245] on button "Listas Externas" at bounding box center [105, 248] width 127 height 26
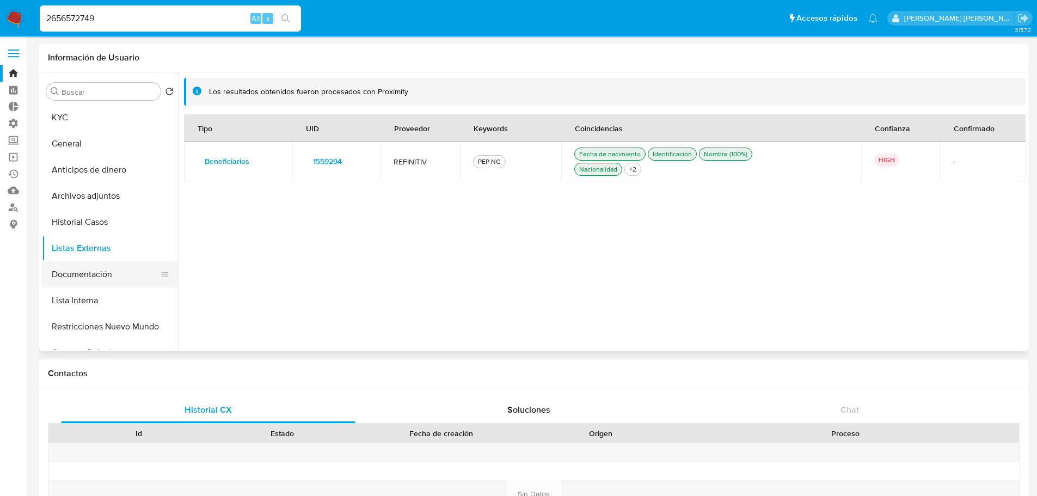
click at [119, 286] on button "Documentación" at bounding box center [105, 274] width 127 height 26
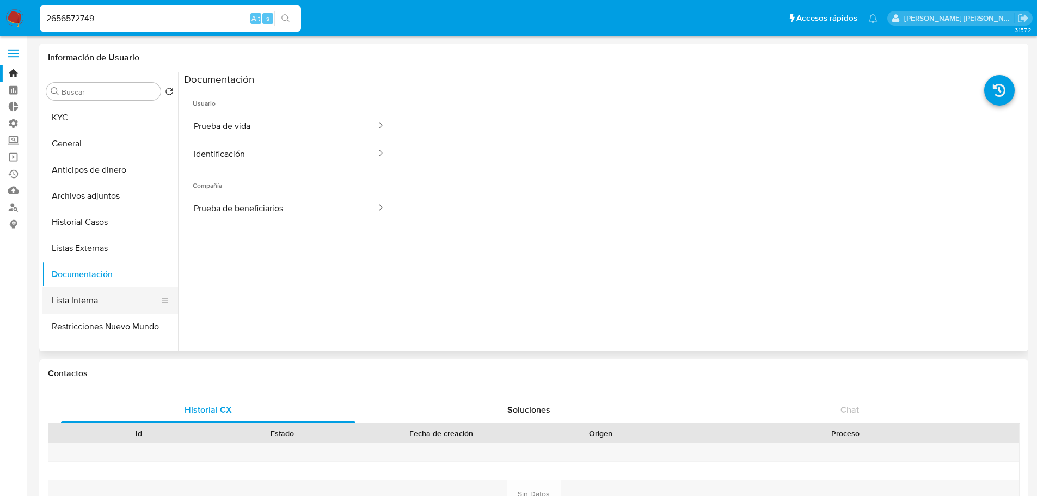
click at [119, 298] on button "Lista Interna" at bounding box center [105, 300] width 127 height 26
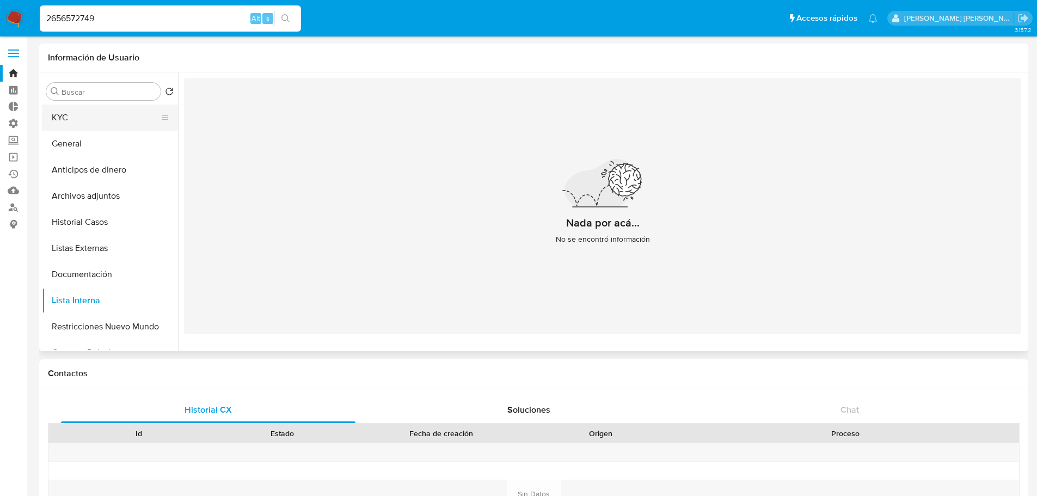
click at [120, 117] on button "KYC" at bounding box center [105, 117] width 127 height 26
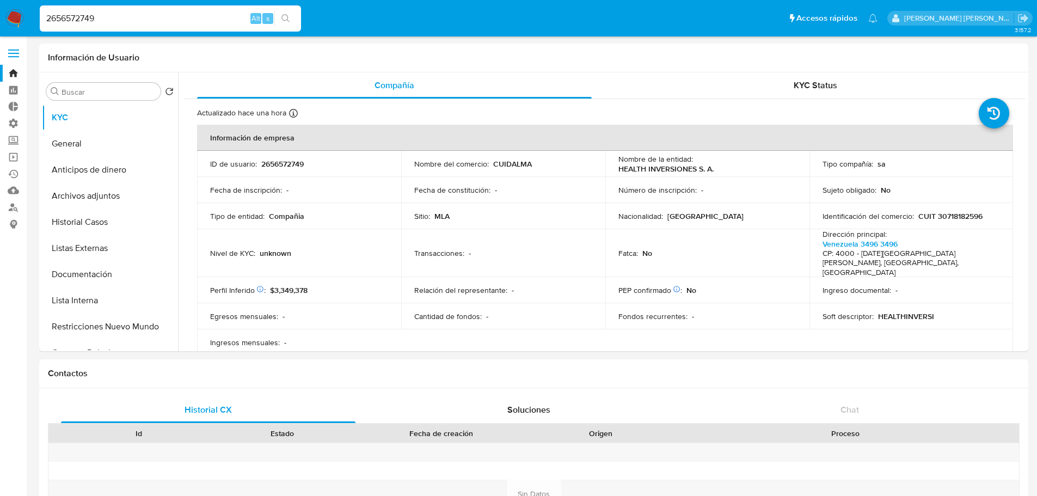
click at [179, 17] on input "2656572749" at bounding box center [170, 18] width 261 height 14
paste input "568539632"
type input "2568539632"
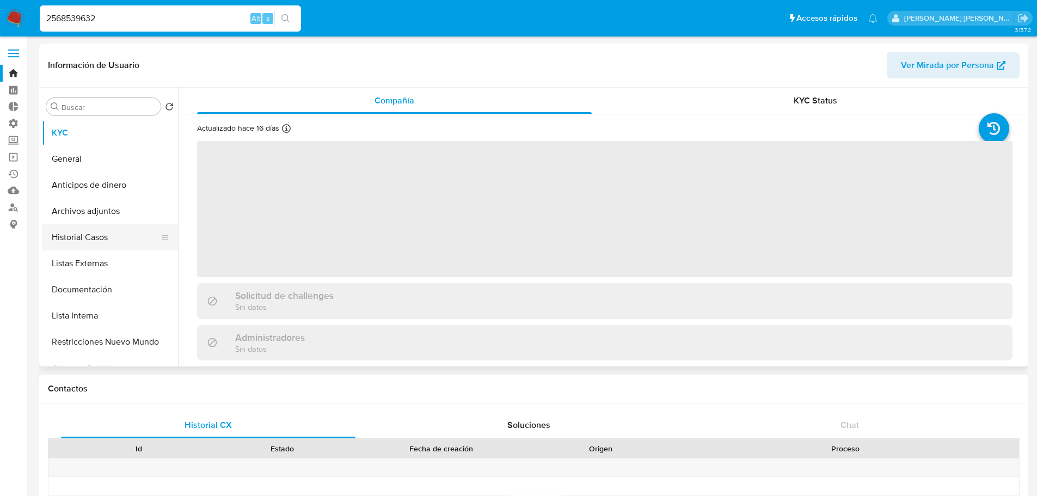
select select "10"
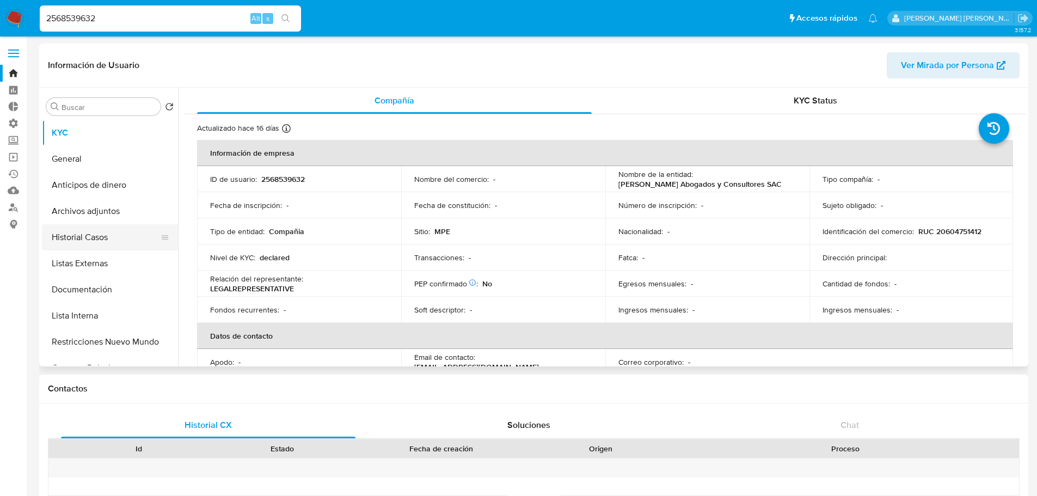
click at [131, 231] on button "Historial Casos" at bounding box center [105, 237] width 127 height 26
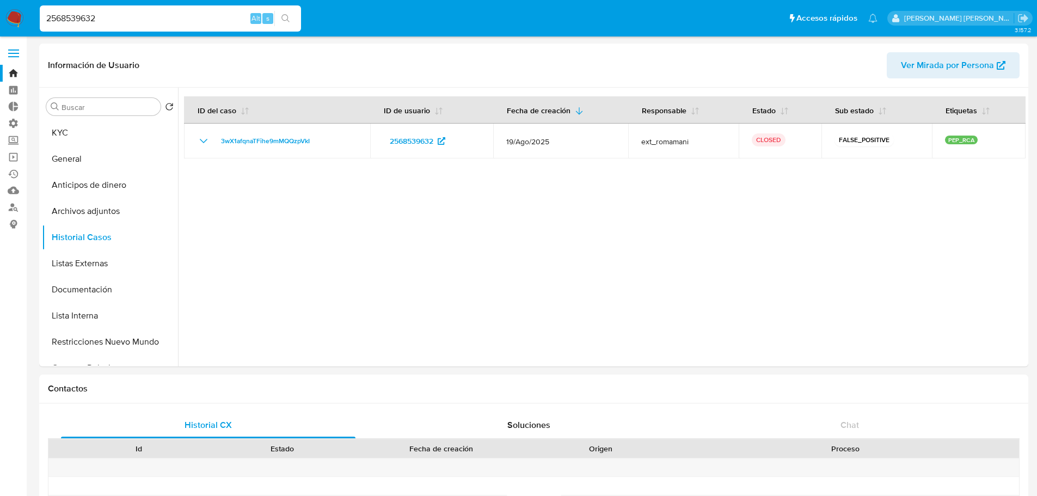
click at [203, 15] on input "2568539632" at bounding box center [170, 18] width 261 height 14
paste input "188838479"
type input "2188838479"
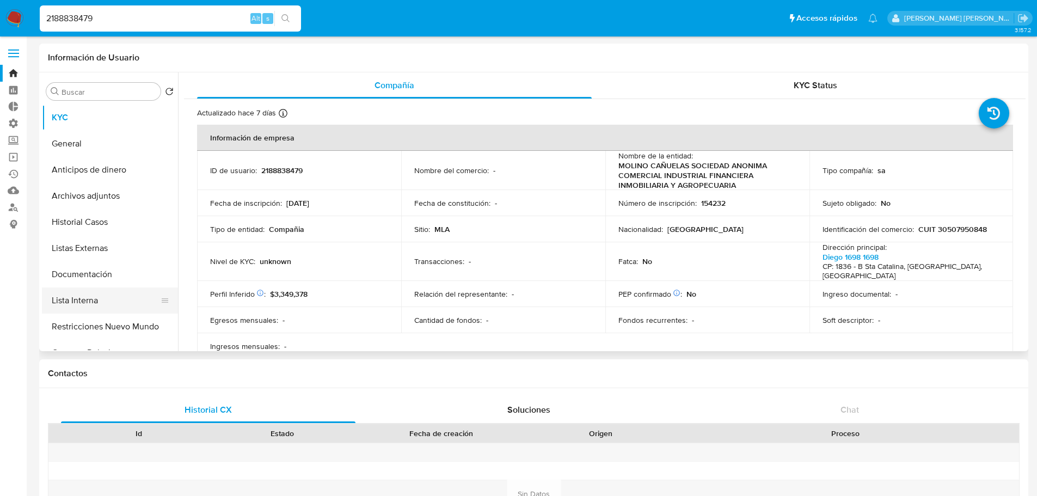
select select "10"
click at [129, 295] on button "Lista Interna" at bounding box center [105, 300] width 127 height 26
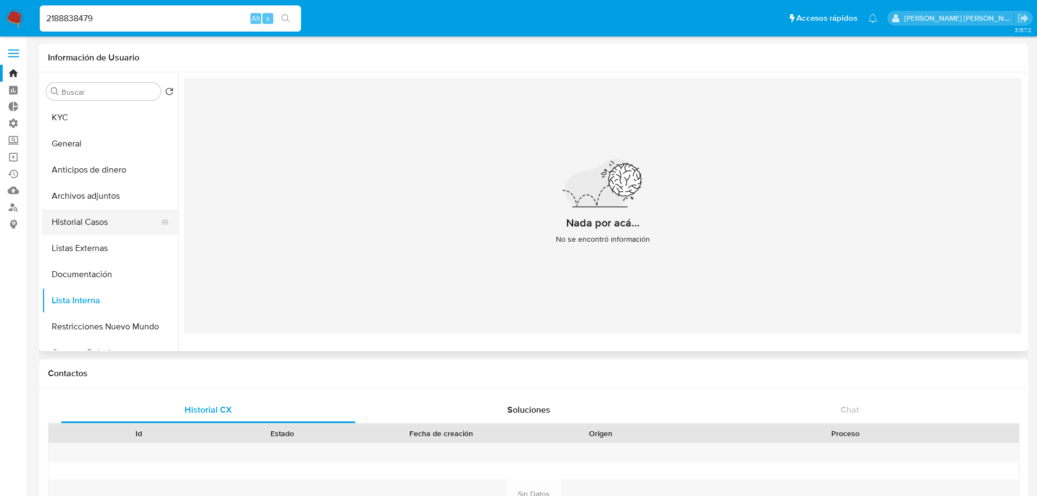
click at [119, 223] on button "Historial Casos" at bounding box center [105, 222] width 127 height 26
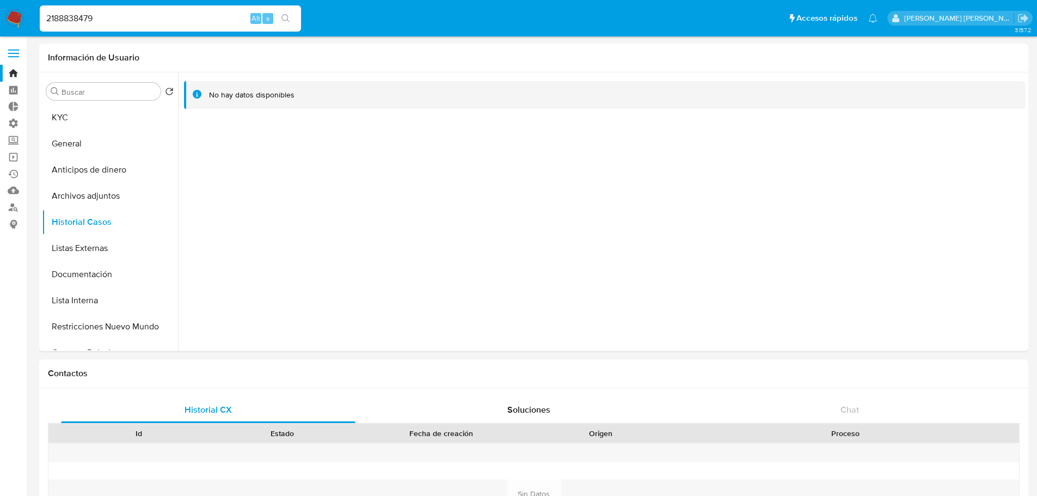
click at [188, 13] on input "2188838479" at bounding box center [170, 18] width 261 height 14
paste input "1172700520"
type input "1172700520"
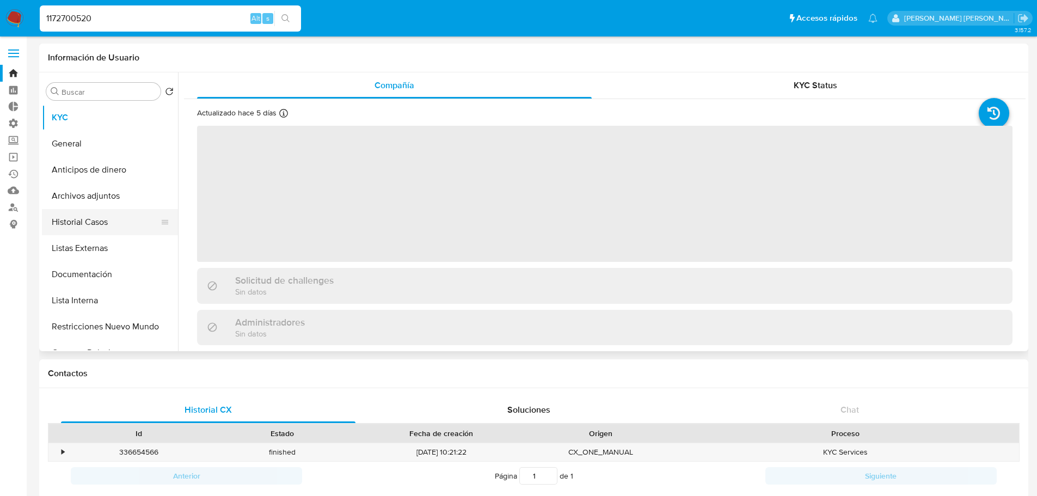
select select "10"
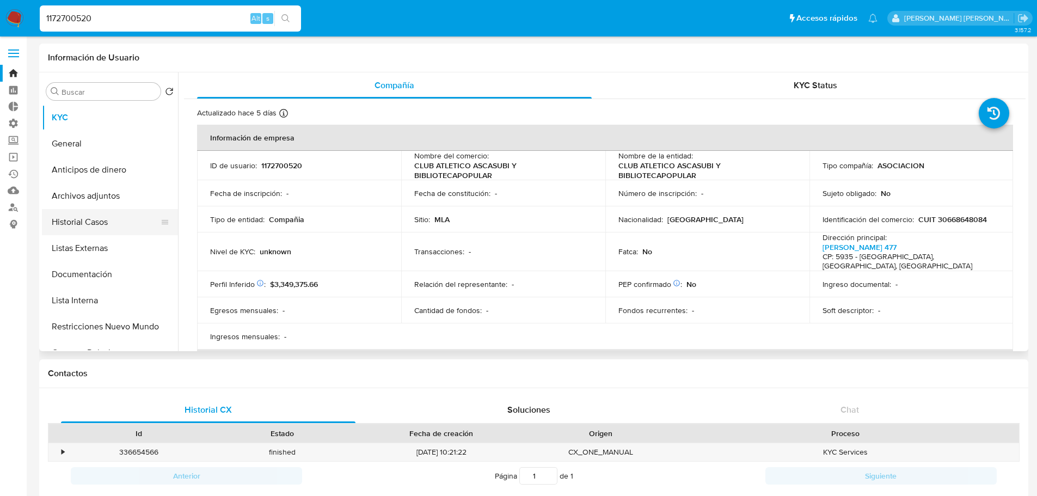
click at [122, 223] on button "Historial Casos" at bounding box center [105, 222] width 127 height 26
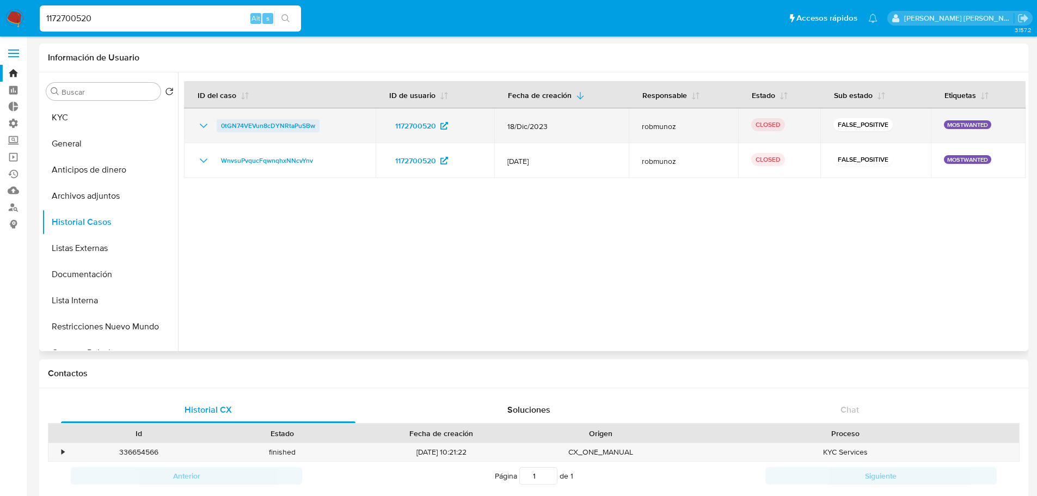
click at [232, 127] on span "0tGN74VEVun8cDYNRtaPuSBw" at bounding box center [268, 125] width 94 height 13
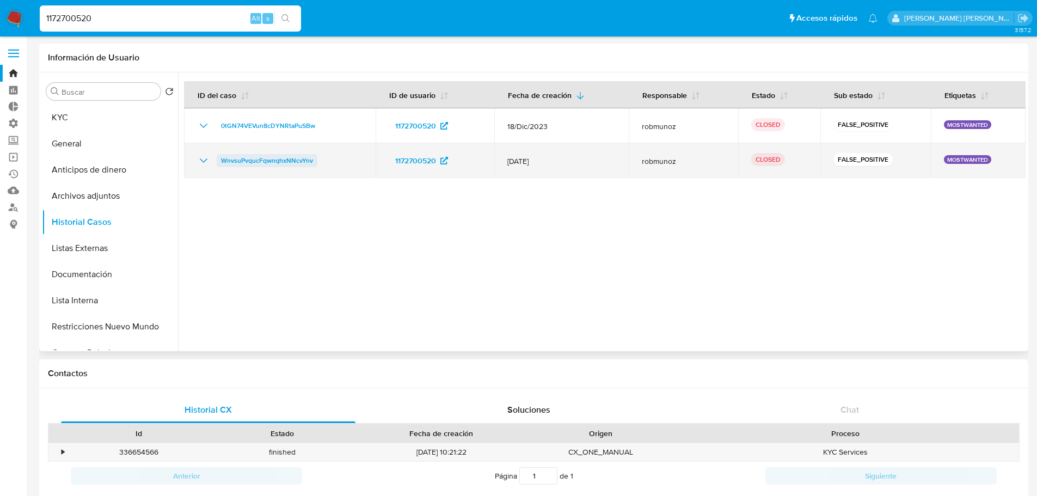
click at [232, 156] on span "WnvsuPvqucFqwnqhxNNcvYnv" at bounding box center [267, 160] width 92 height 13
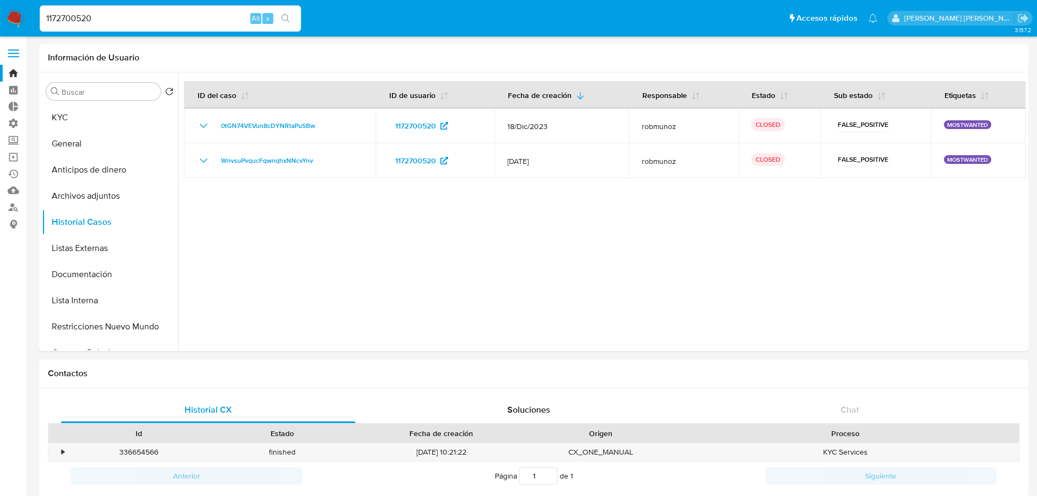
click at [190, 28] on div "1172700520 Alt s" at bounding box center [170, 18] width 261 height 26
click at [191, 21] on input "1172700520" at bounding box center [170, 18] width 261 height 14
paste input "320468123"
type input "320468123"
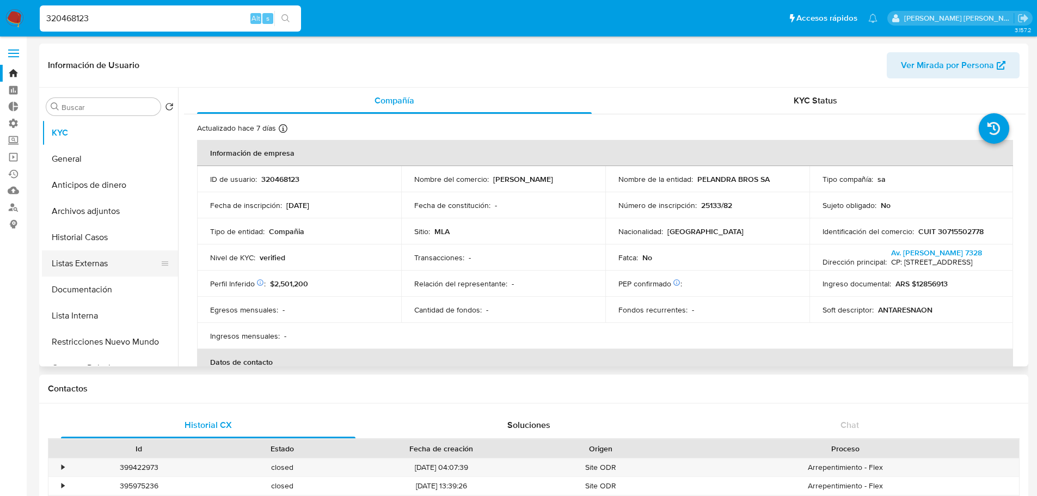
select select "10"
click at [120, 242] on button "Historial Casos" at bounding box center [105, 237] width 127 height 26
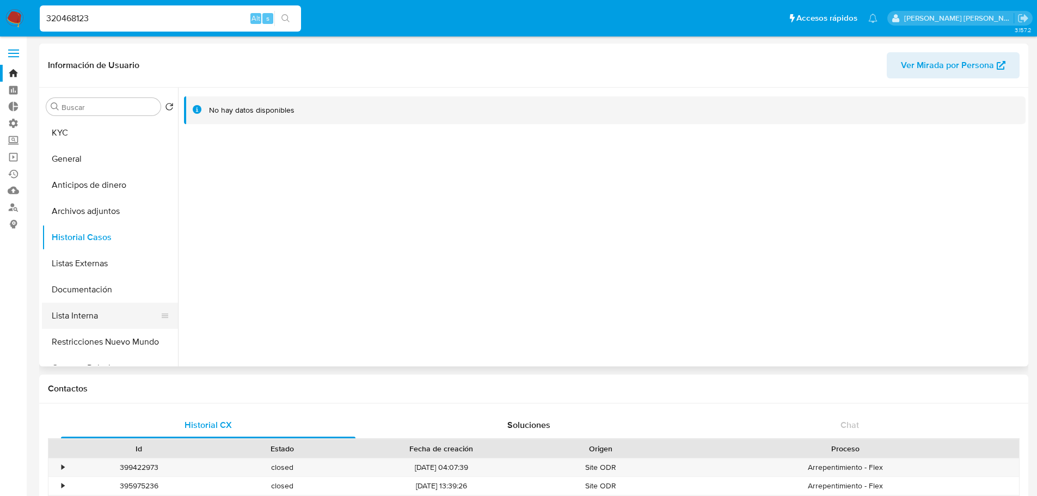
click at [120, 311] on button "Lista Interna" at bounding box center [105, 316] width 127 height 26
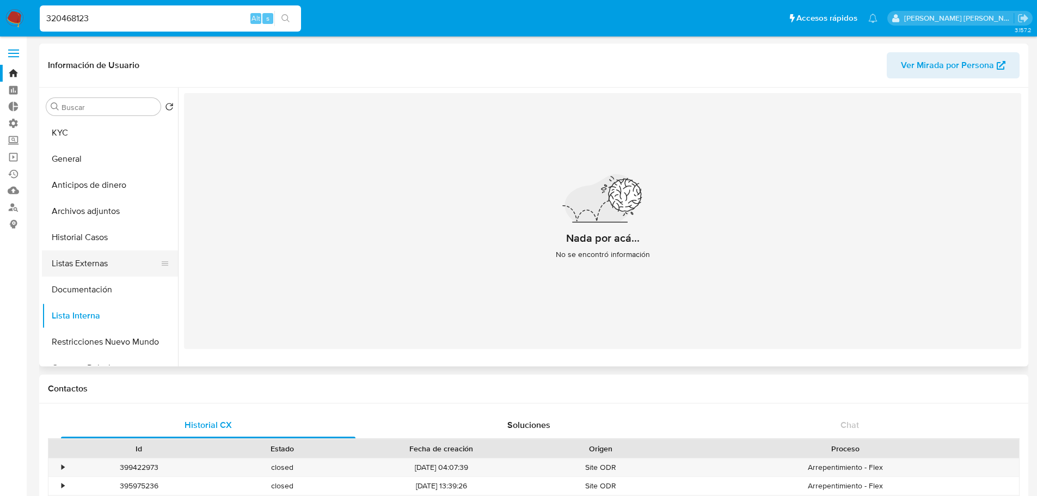
click at [126, 266] on button "Listas Externas" at bounding box center [105, 263] width 127 height 26
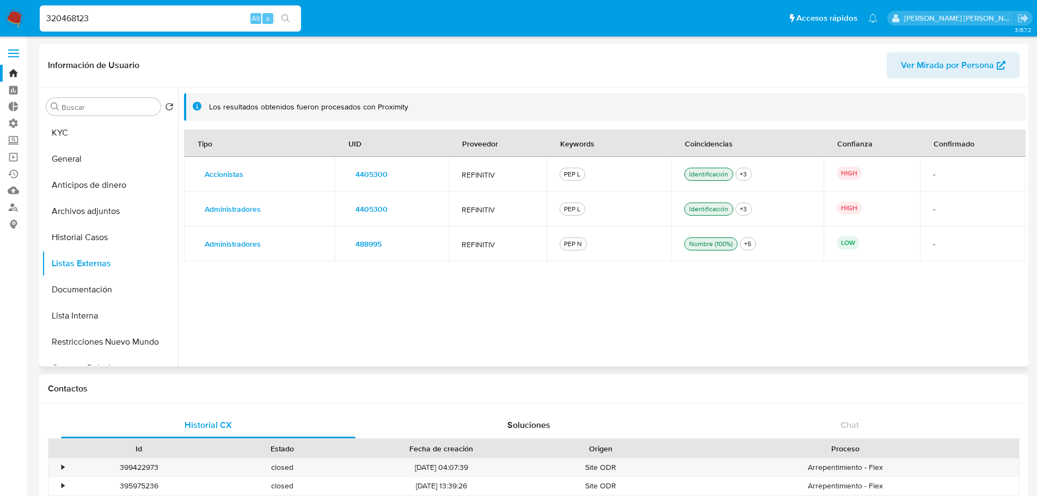
click at [360, 173] on span "4405300" at bounding box center [371, 174] width 32 height 15
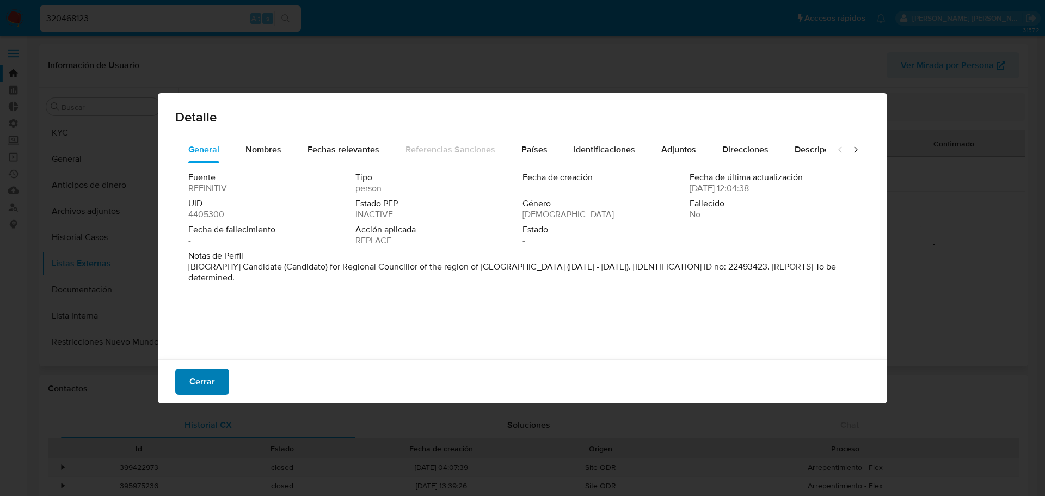
click at [217, 381] on button "Cerrar" at bounding box center [202, 381] width 54 height 26
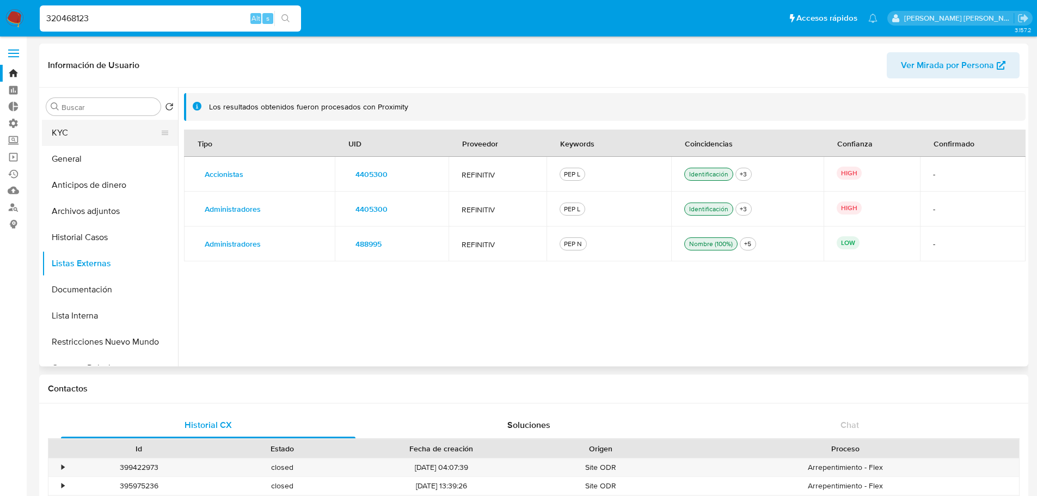
click at [96, 140] on button "KYC" at bounding box center [105, 133] width 127 height 26
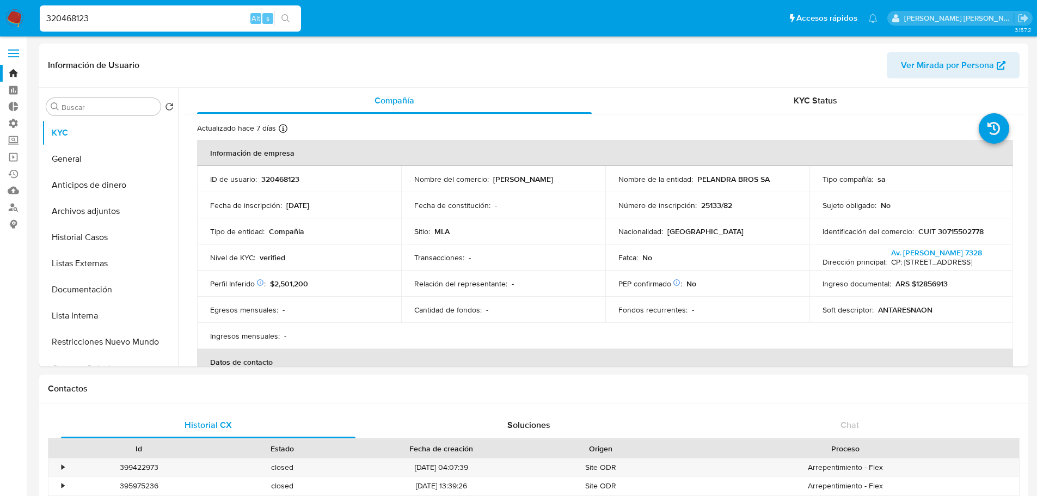
click at [235, 19] on input "320468123" at bounding box center [170, 18] width 261 height 14
paste input "23283685179"
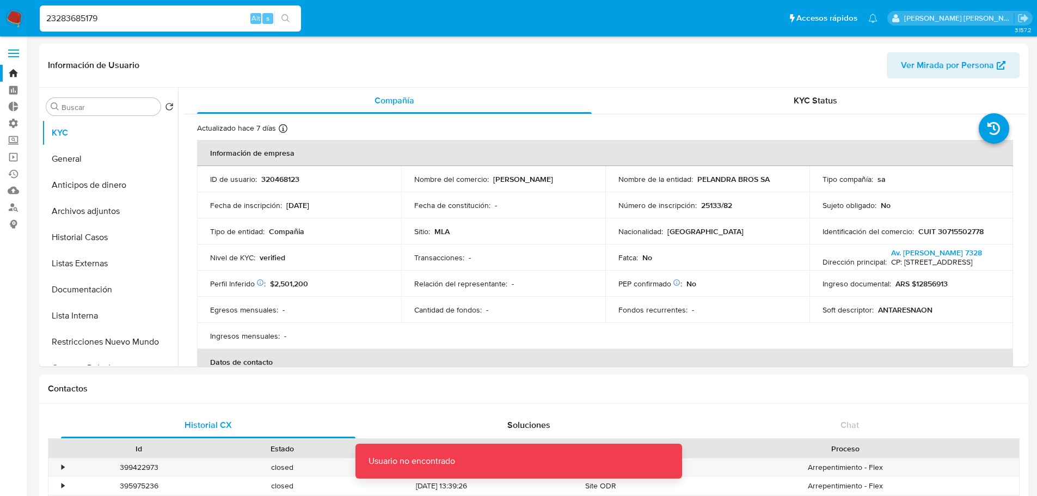
click at [169, 20] on input "23283685179" at bounding box center [170, 18] width 261 height 14
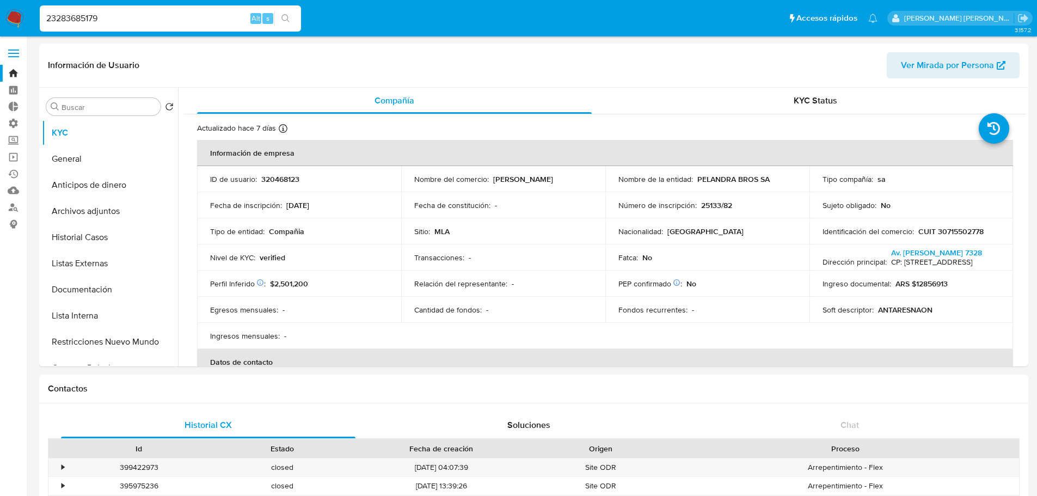
click at [220, 15] on input "23283685179" at bounding box center [170, 18] width 261 height 14
paste input "1172700520"
type input "1172700520"
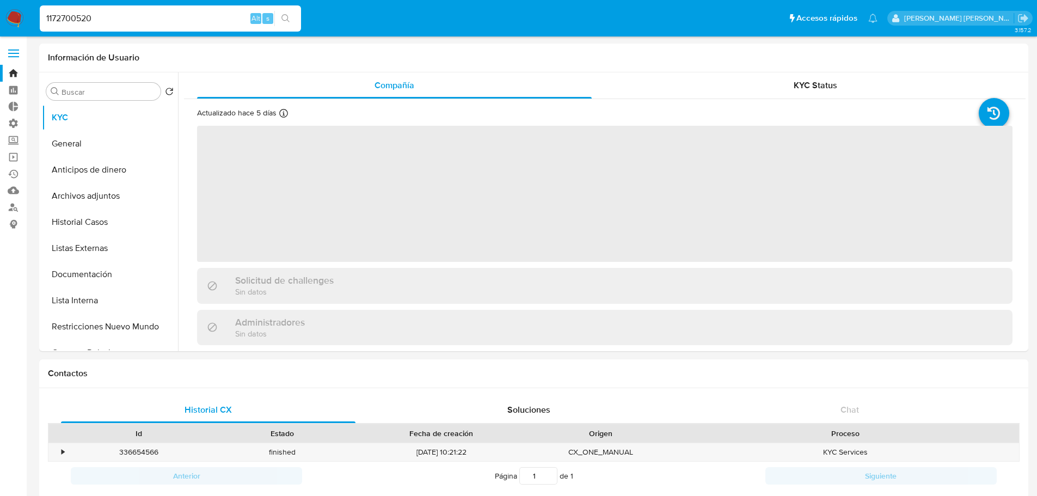
select select "10"
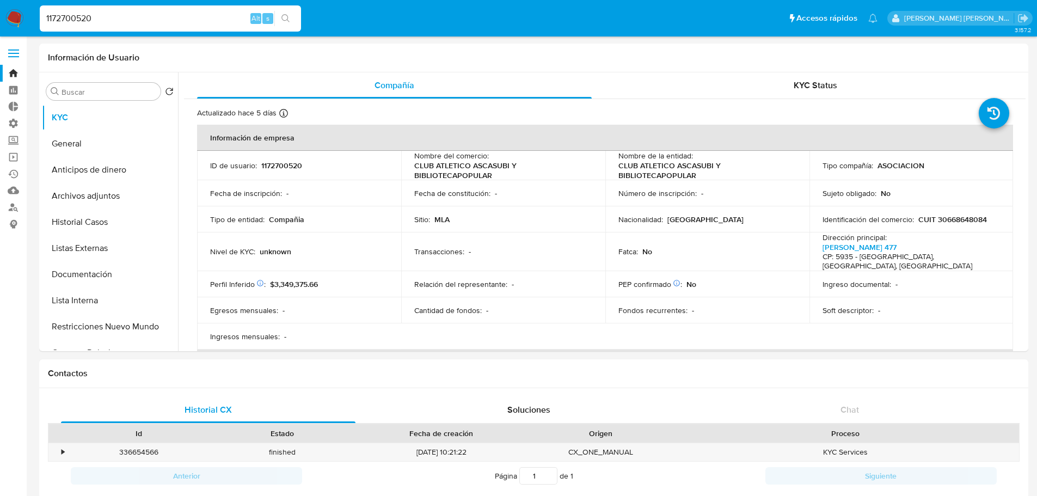
click at [310, 12] on ul "Pausado Ver notificaciones 1172700520 Alt s Accesos rápidos Presiona las siguie…" at bounding box center [458, 17] width 848 height 27
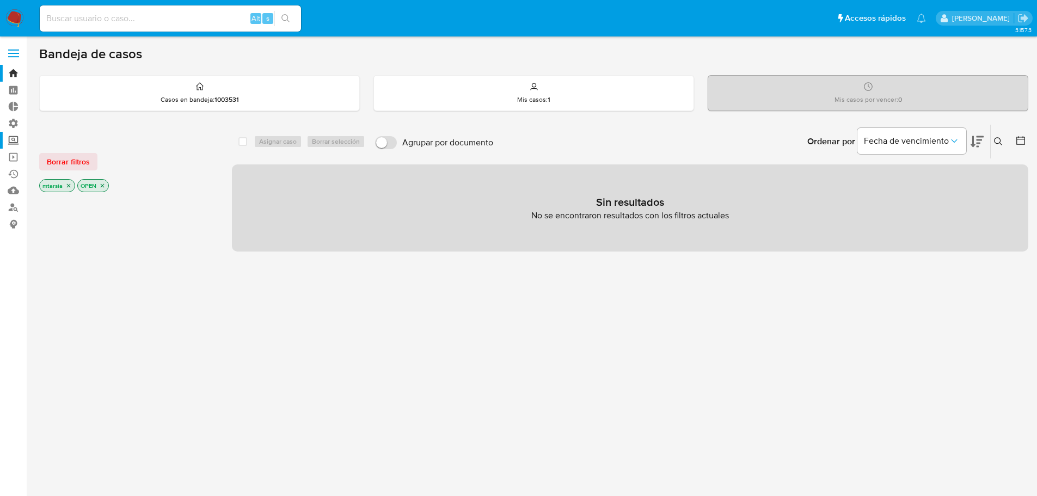
click at [21, 141] on label "Screening" at bounding box center [65, 140] width 130 height 17
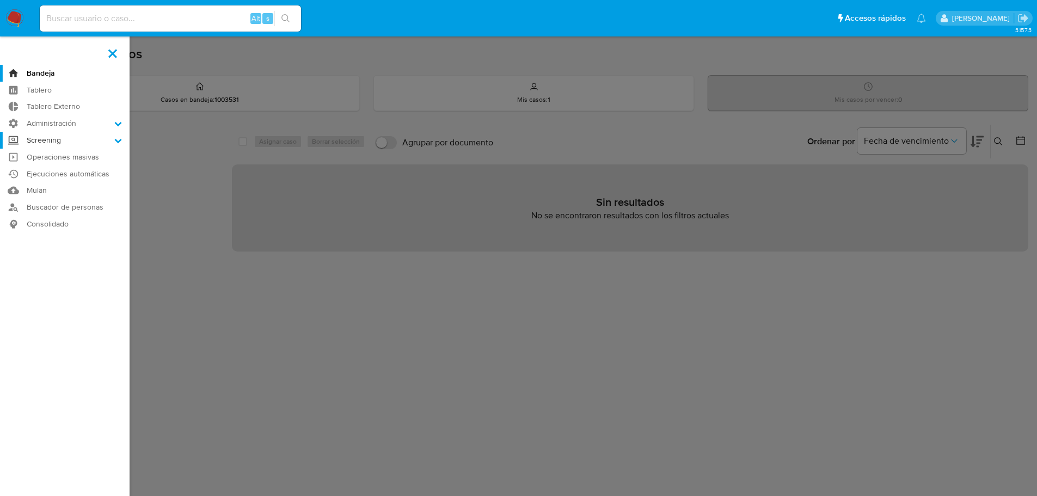
click at [0, 0] on input "Screening" at bounding box center [0, 0] width 0 height 0
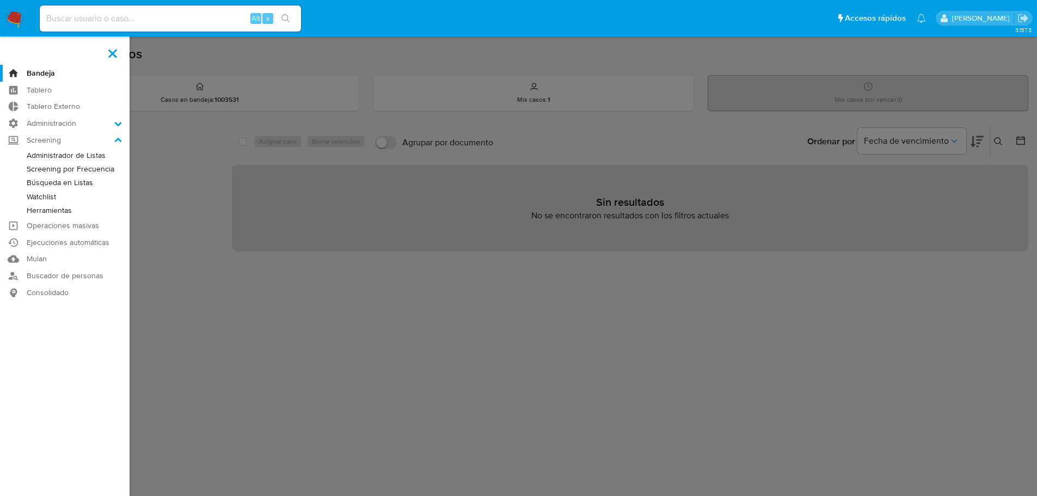
click at [34, 156] on link "Administrador de Listas" at bounding box center [65, 156] width 130 height 14
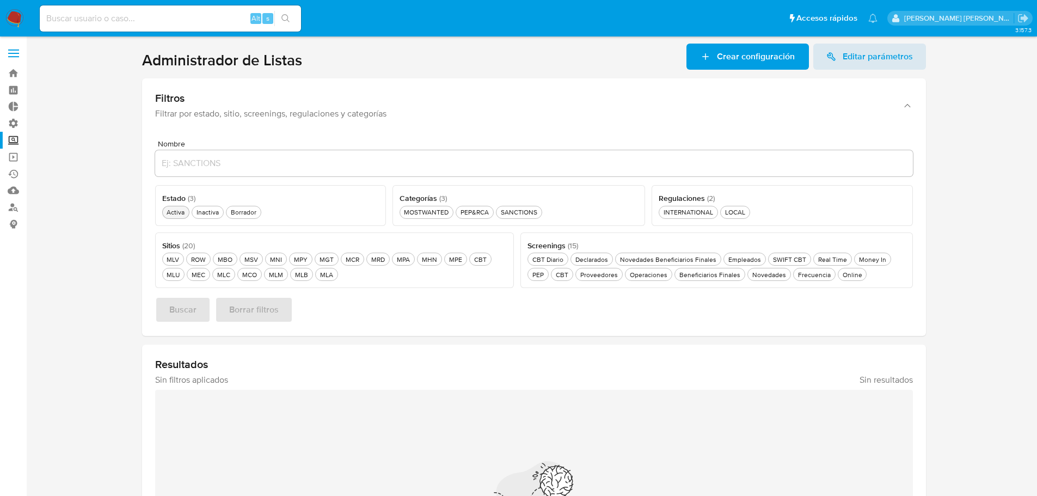
click at [184, 213] on div "Activa Activa" at bounding box center [175, 211] width 22 height 9
click at [322, 270] on div "MLA MLA" at bounding box center [326, 274] width 17 height 9
click at [725, 275] on div "Beneficiarios Finales Beneficiarios Finales" at bounding box center [709, 274] width 65 height 9
click at [479, 215] on div "PEP&RCA PEP&RCA" at bounding box center [474, 211] width 33 height 9
click at [196, 314] on button "Buscar" at bounding box center [183, 310] width 56 height 26
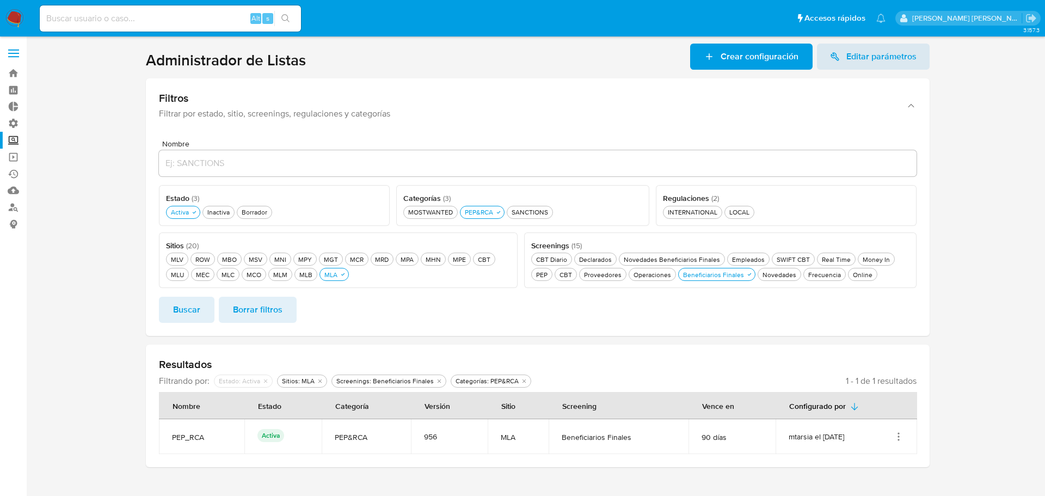
click at [895, 433] on icon "Acciones" at bounding box center [898, 436] width 11 height 11
click at [885, 356] on button "Ver detalles" at bounding box center [855, 353] width 98 height 29
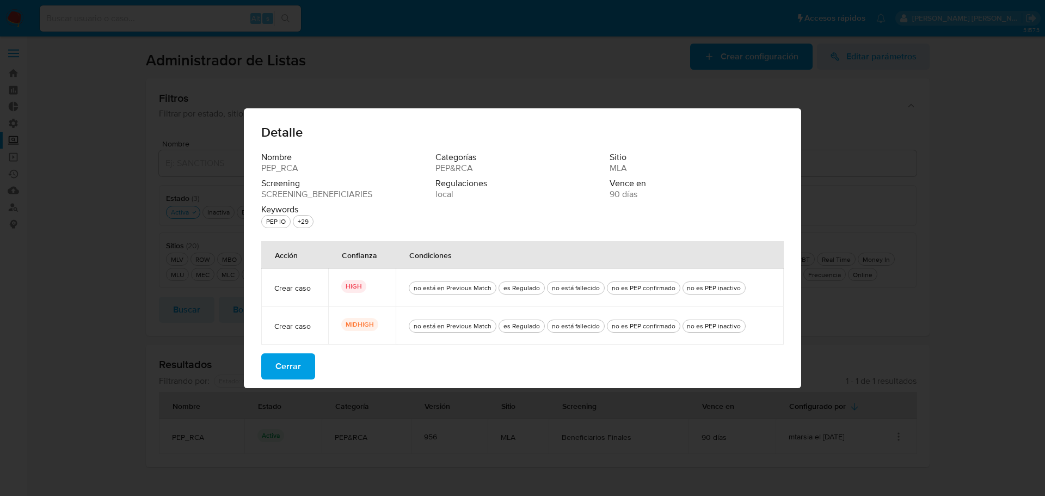
click at [307, 371] on button "Cerrar" at bounding box center [288, 366] width 54 height 26
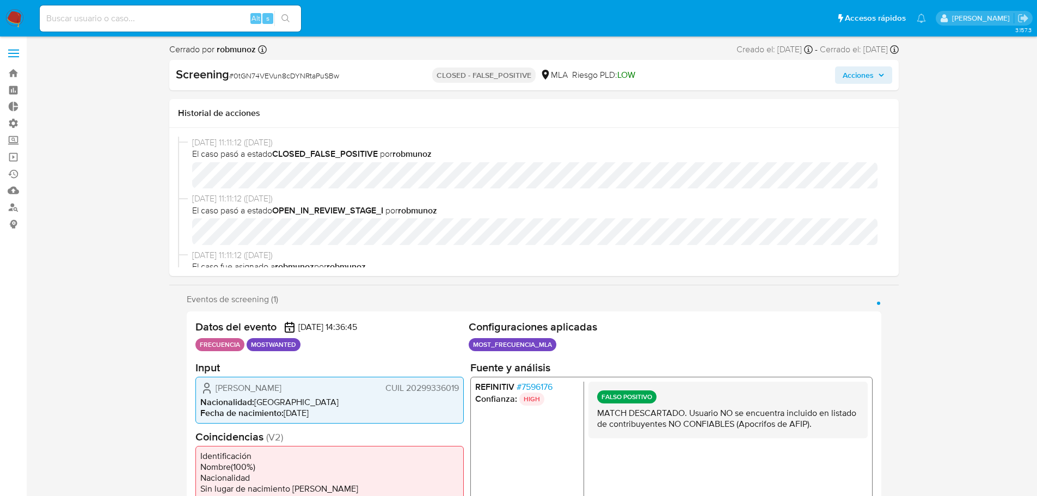
select select "10"
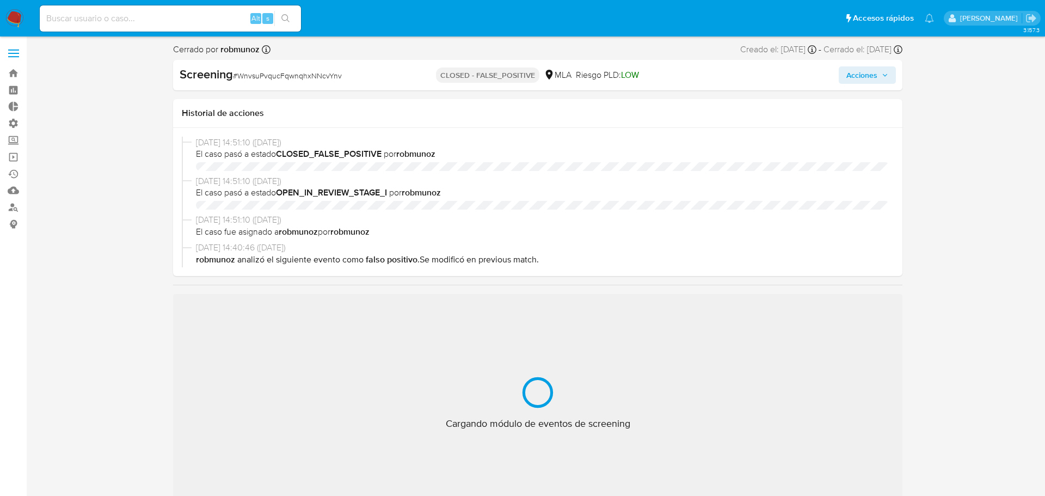
select select "10"
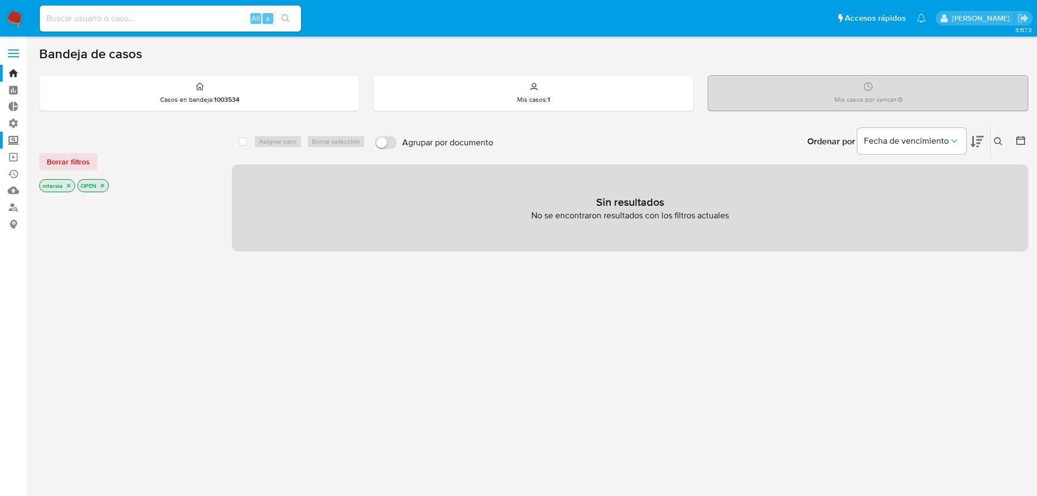
click at [17, 141] on label "Screening" at bounding box center [65, 140] width 130 height 17
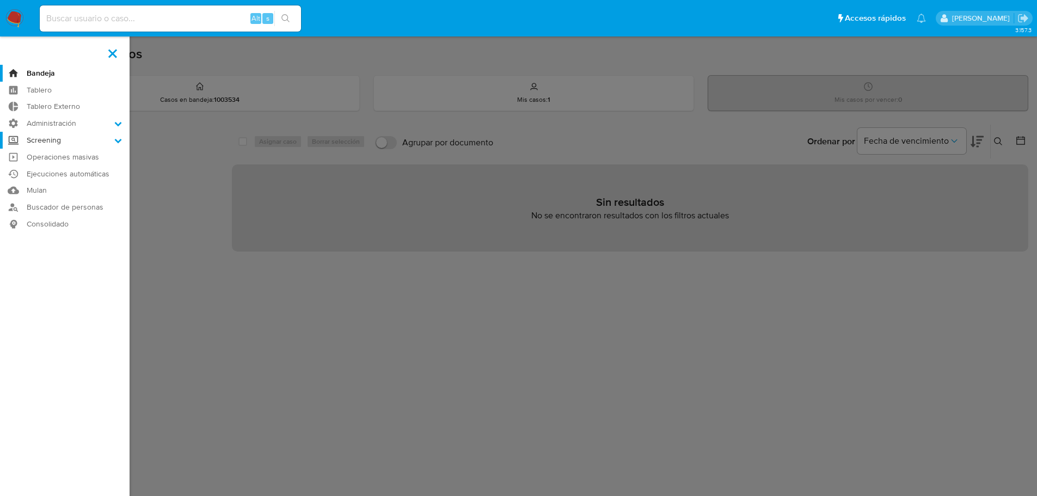
click at [0, 0] on input "Screening" at bounding box center [0, 0] width 0 height 0
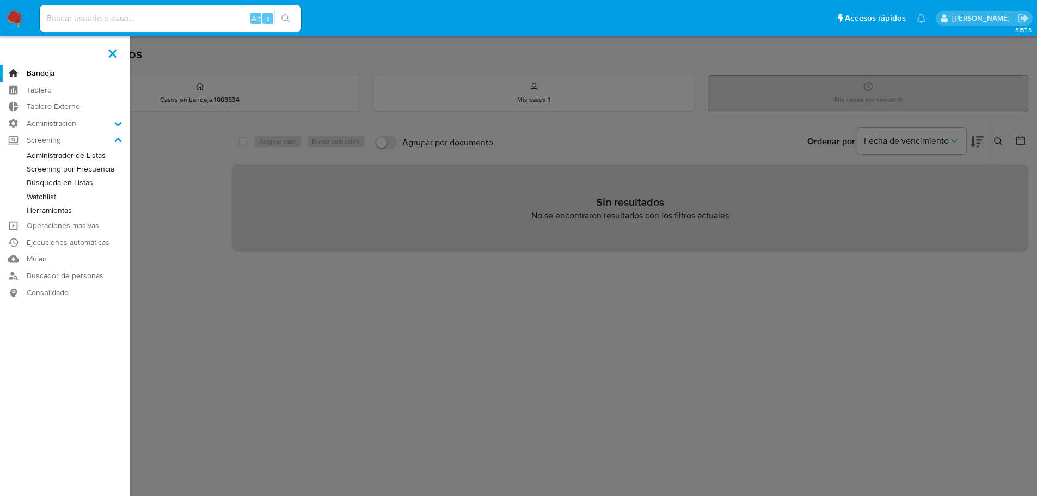
click at [34, 153] on link "Administrador de Listas" at bounding box center [65, 156] width 130 height 14
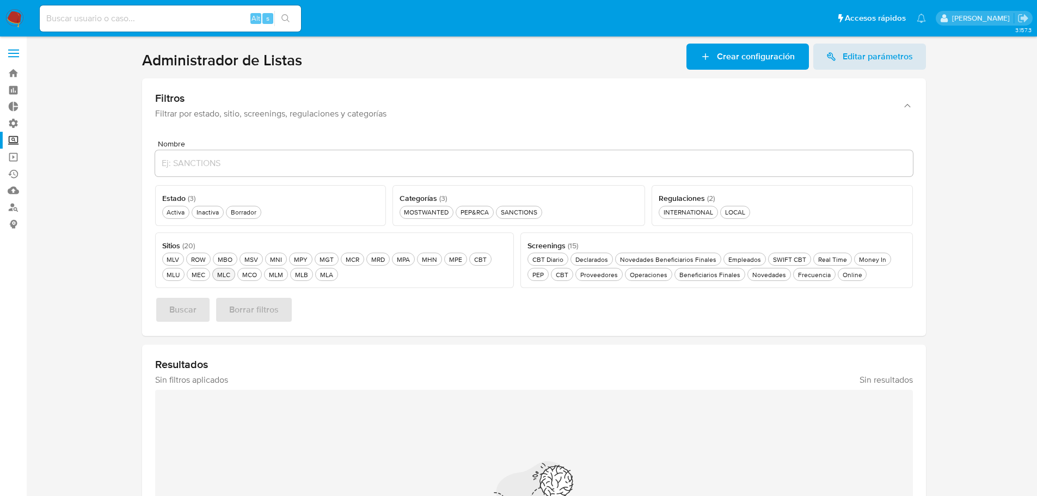
click at [232, 276] on button "MLC MLC" at bounding box center [223, 274] width 23 height 13
click at [187, 217] on button "Activa Activa" at bounding box center [176, 212] width 28 height 13
click at [244, 213] on div "Borrador Borrador" at bounding box center [250, 211] width 30 height 9
click at [183, 217] on div "Activa Activa" at bounding box center [175, 211] width 22 height 9
click at [477, 216] on div "PEP&RCA PEP&RCA" at bounding box center [479, 211] width 33 height 9
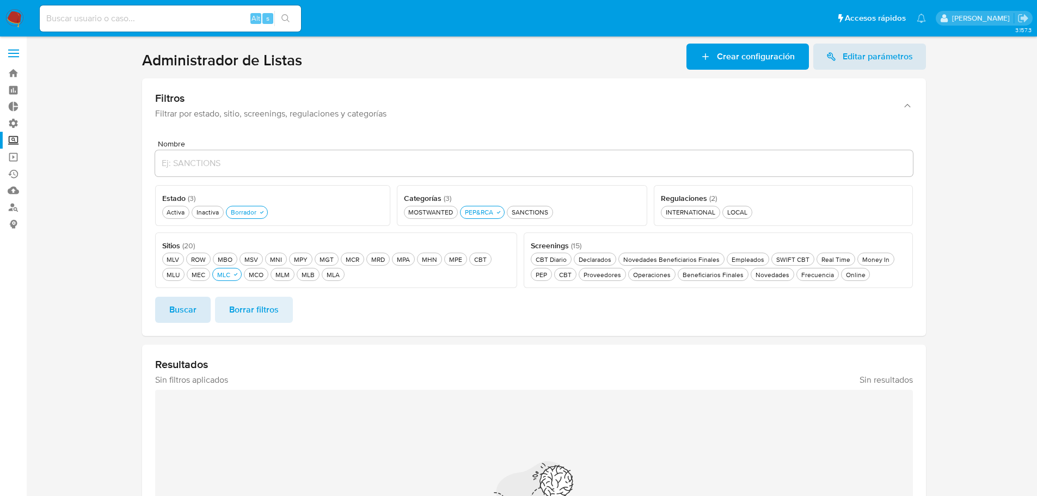
click at [199, 317] on button "Buscar" at bounding box center [183, 310] width 56 height 26
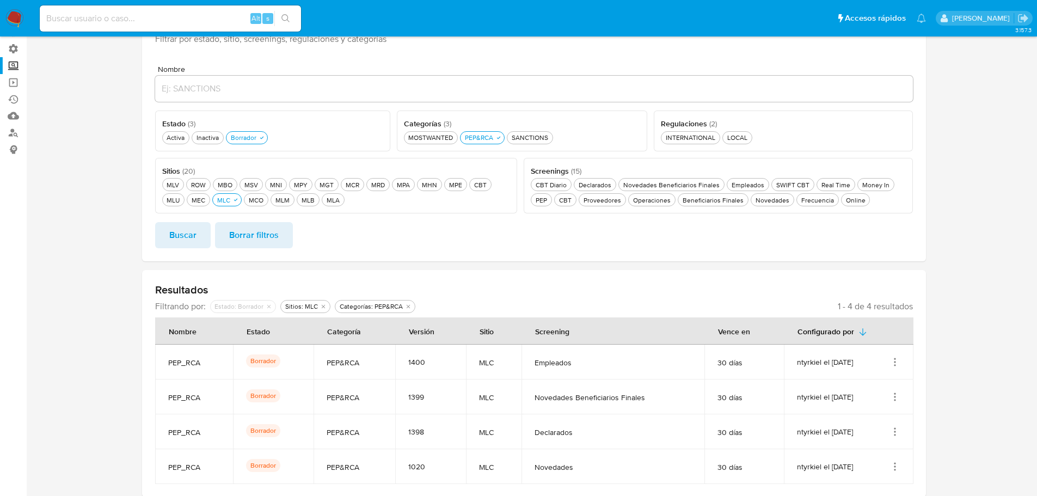
scroll to position [83, 0]
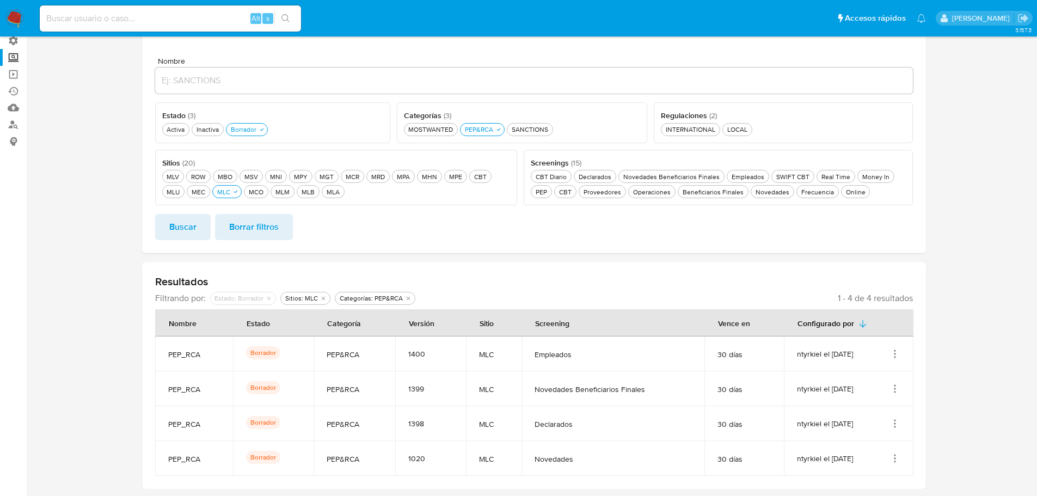
click at [891, 354] on icon "Acciones" at bounding box center [894, 353] width 11 height 11
click at [890, 466] on button "Eliminar" at bounding box center [851, 466] width 98 height 29
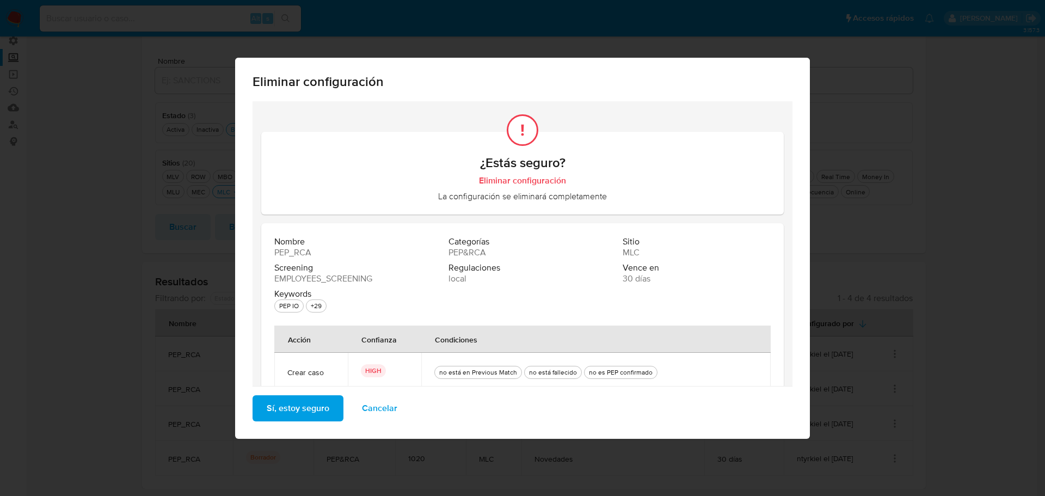
click at [322, 405] on span "Sí, estoy seguro" at bounding box center [298, 408] width 63 height 24
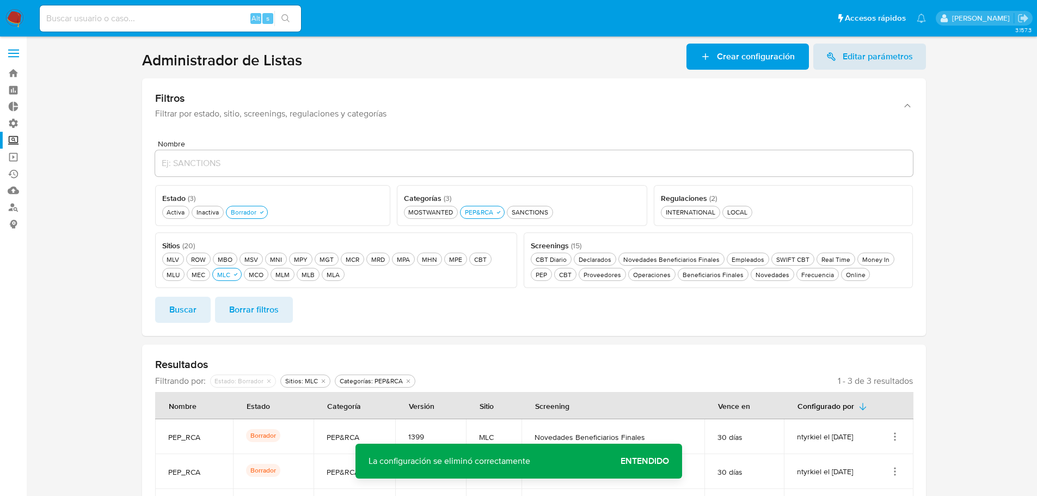
scroll to position [48, 0]
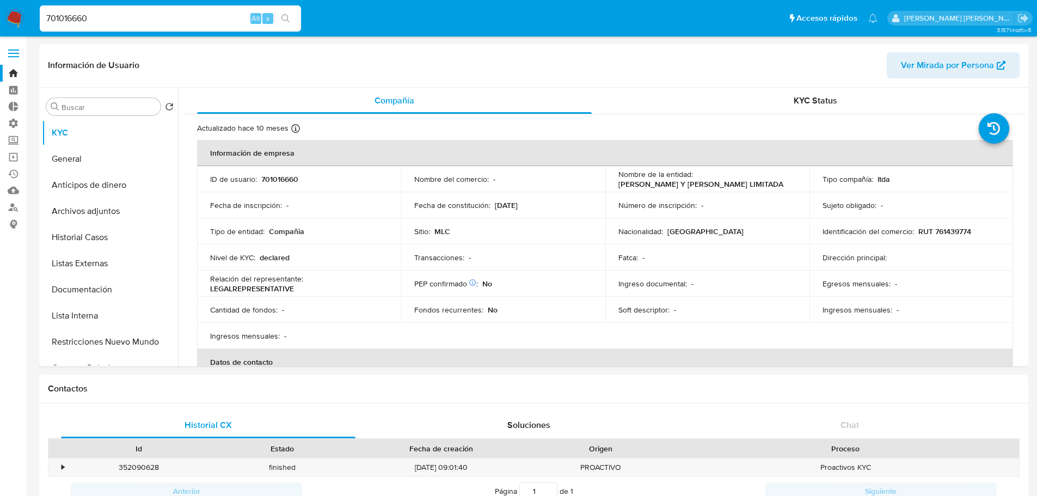
select select "10"
type input "3506853"
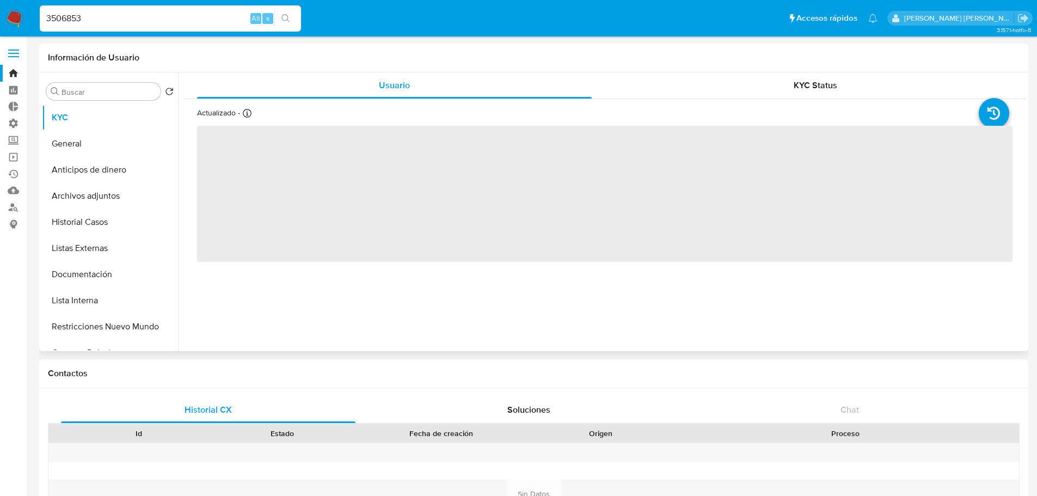
select select "10"
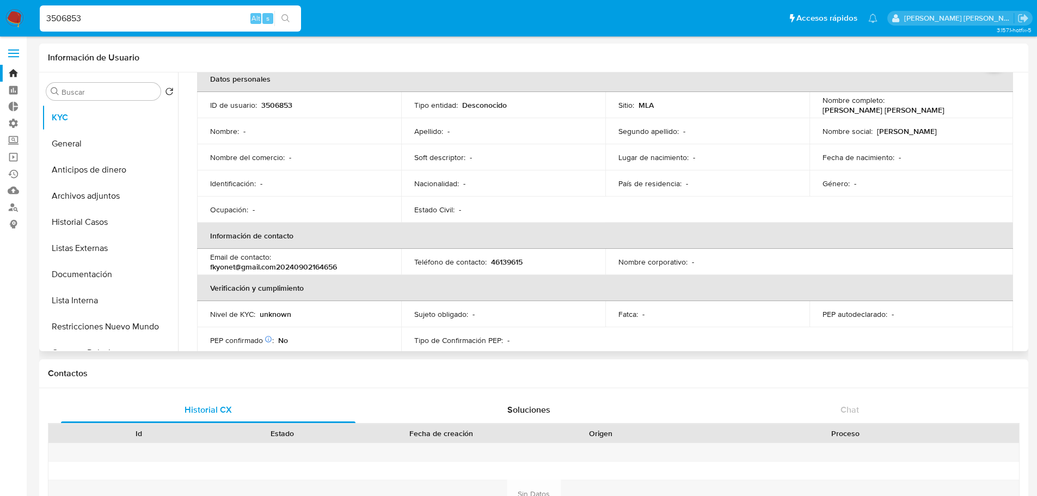
scroll to position [54, 0]
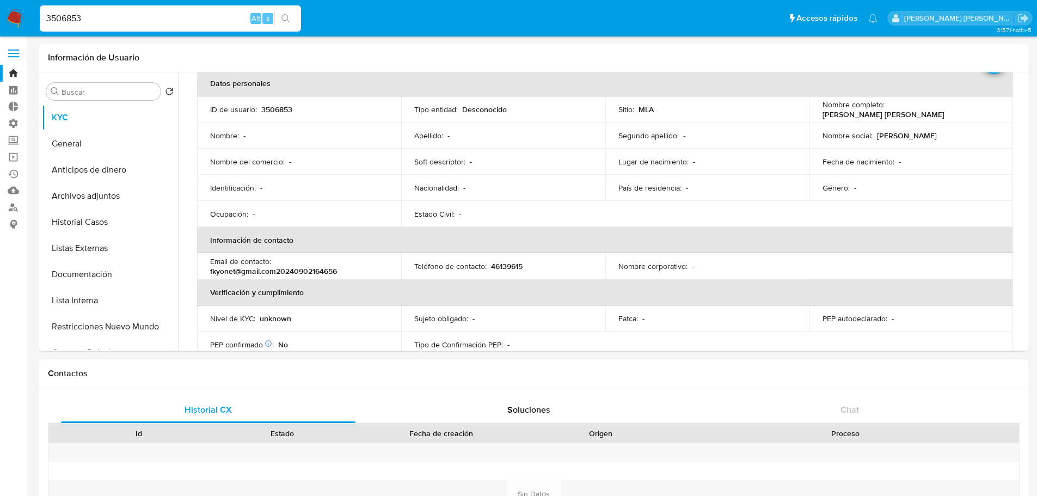
click at [178, 20] on input "3506853" at bounding box center [170, 18] width 261 height 14
paste input "98377629"
type input "98377629"
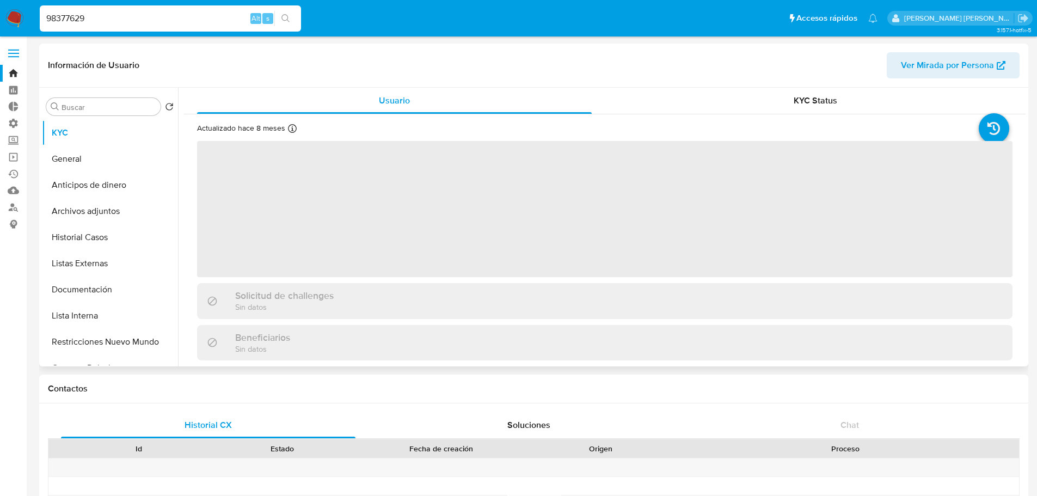
select select "10"
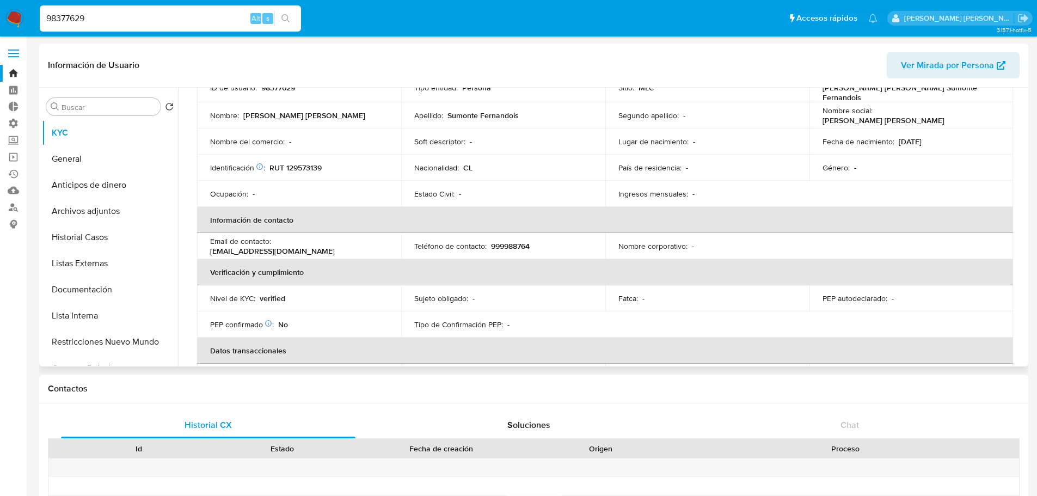
scroll to position [109, 0]
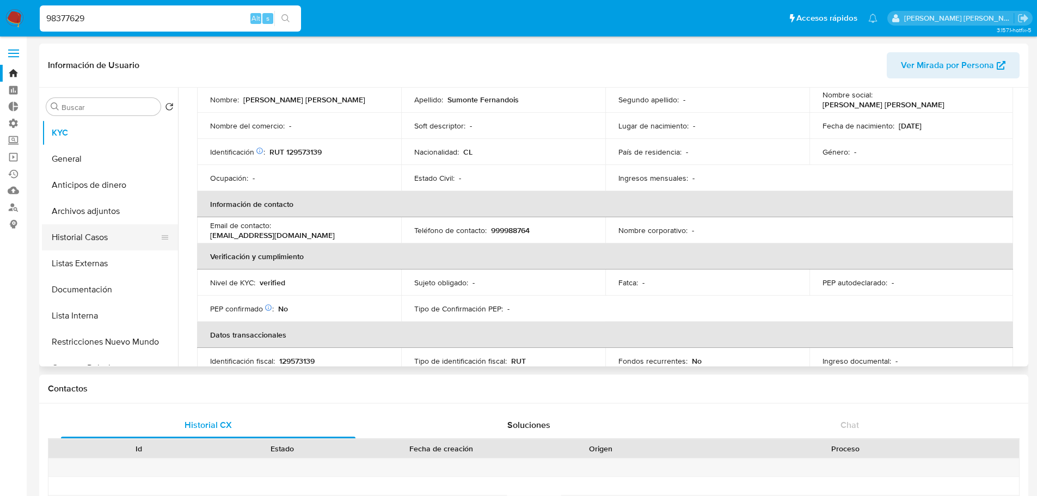
click at [124, 232] on button "Historial Casos" at bounding box center [105, 237] width 127 height 26
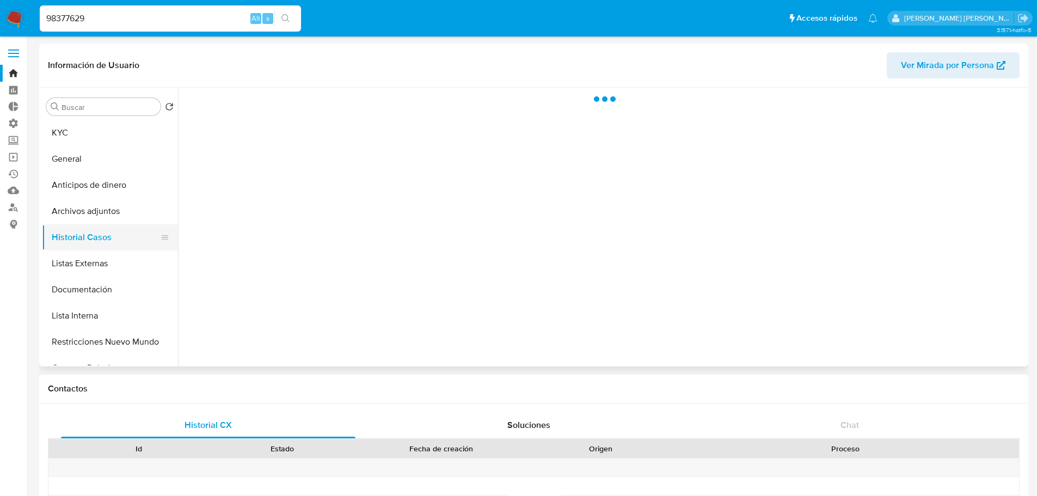
scroll to position [0, 0]
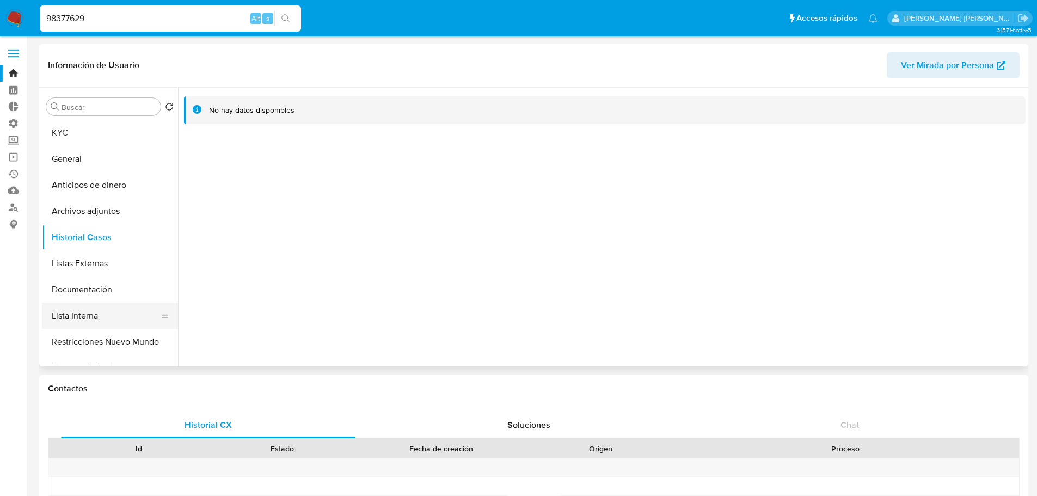
click at [124, 312] on button "Lista Interna" at bounding box center [105, 316] width 127 height 26
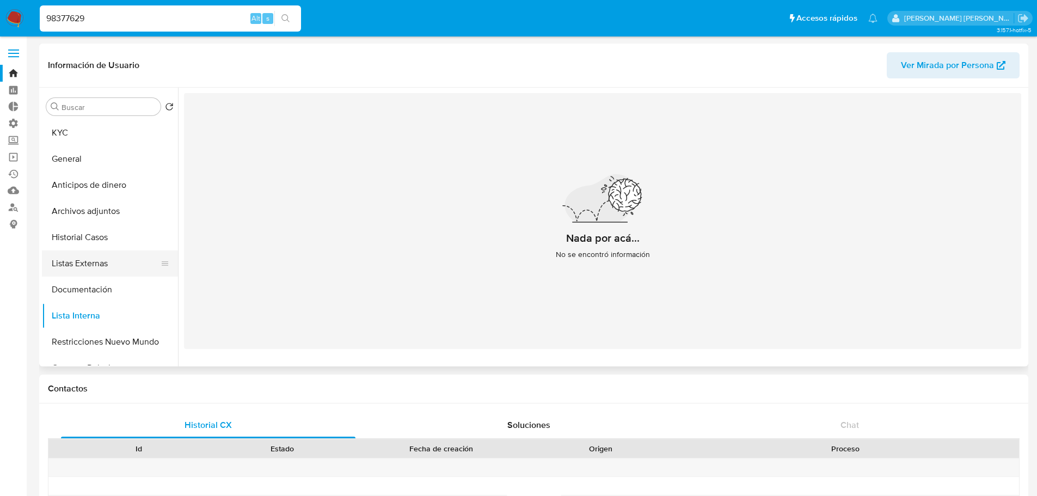
click at [126, 255] on button "Listas Externas" at bounding box center [105, 263] width 127 height 26
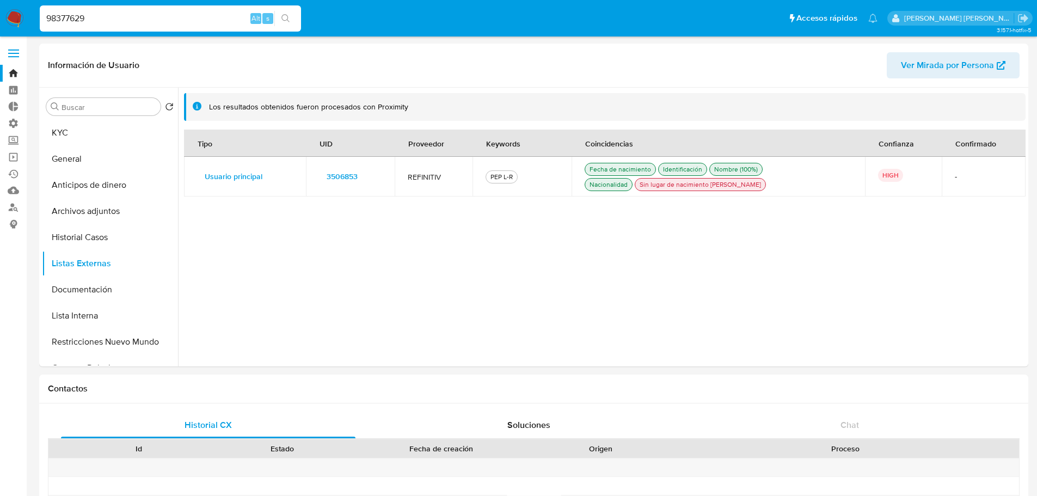
click at [332, 171] on span "3506853" at bounding box center [341, 176] width 31 height 15
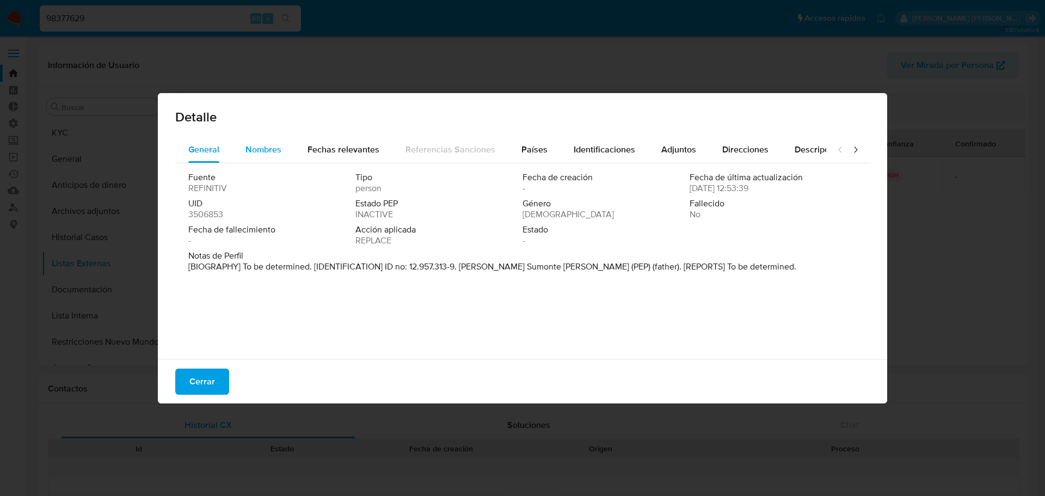
click at [281, 150] on button "Nombres" at bounding box center [263, 150] width 62 height 26
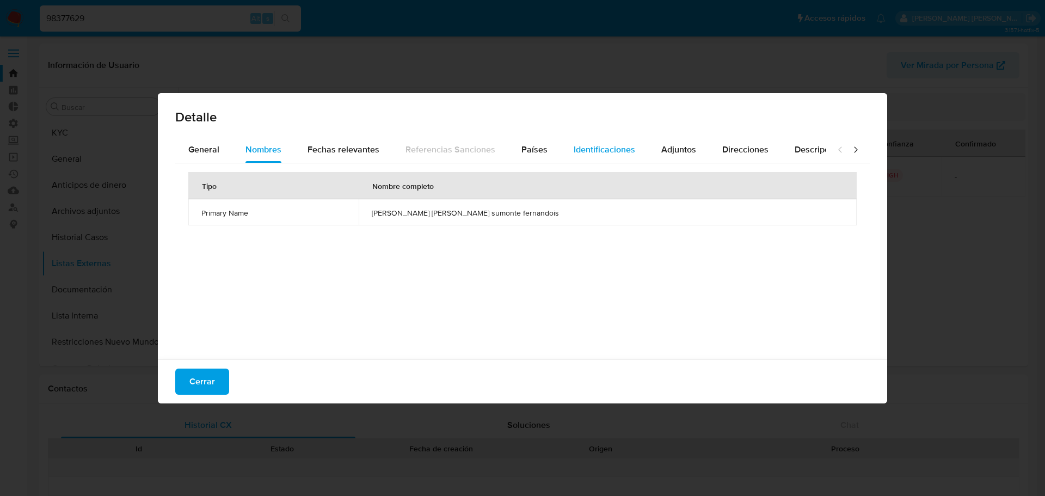
click at [594, 152] on span "Identificaciones" at bounding box center [604, 149] width 61 height 13
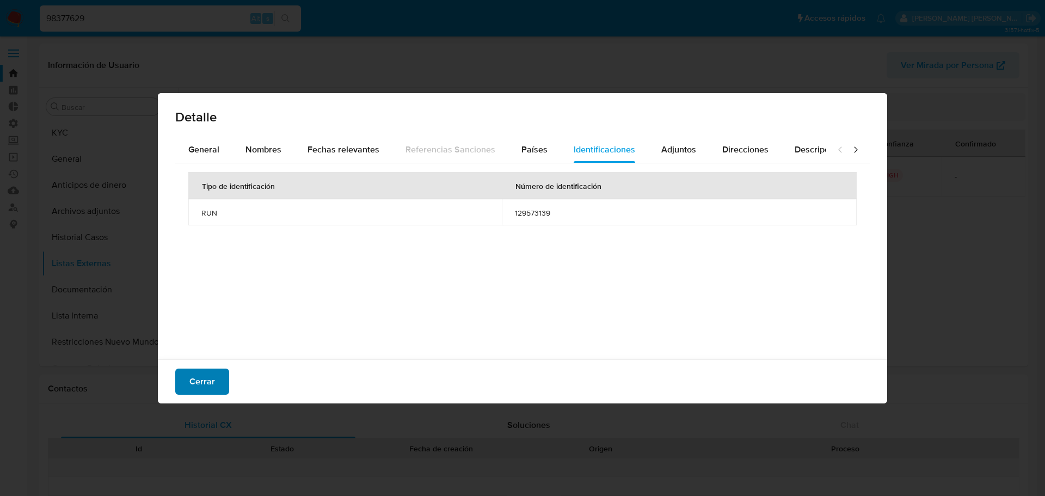
click at [211, 387] on span "Cerrar" at bounding box center [202, 381] width 26 height 24
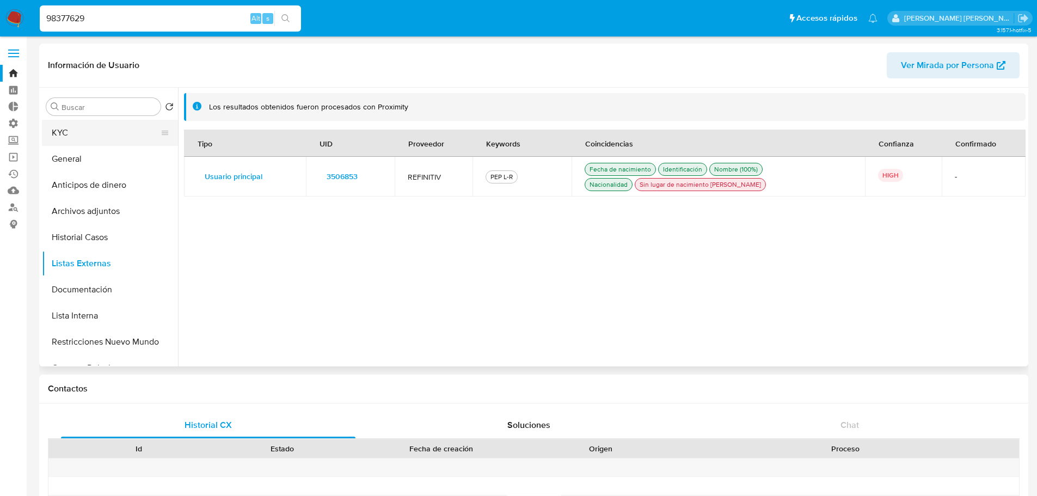
click at [103, 134] on button "KYC" at bounding box center [105, 133] width 127 height 26
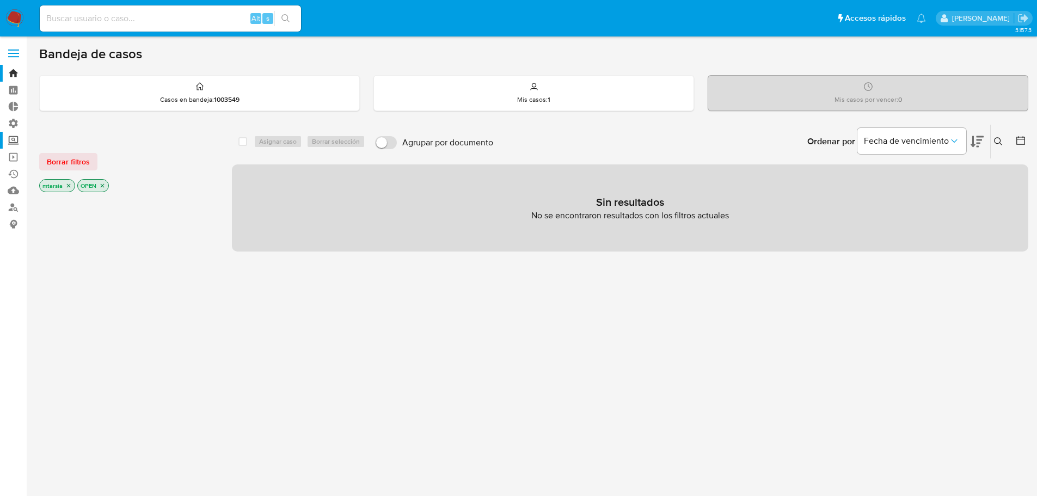
click at [21, 138] on label "Screening" at bounding box center [65, 140] width 130 height 17
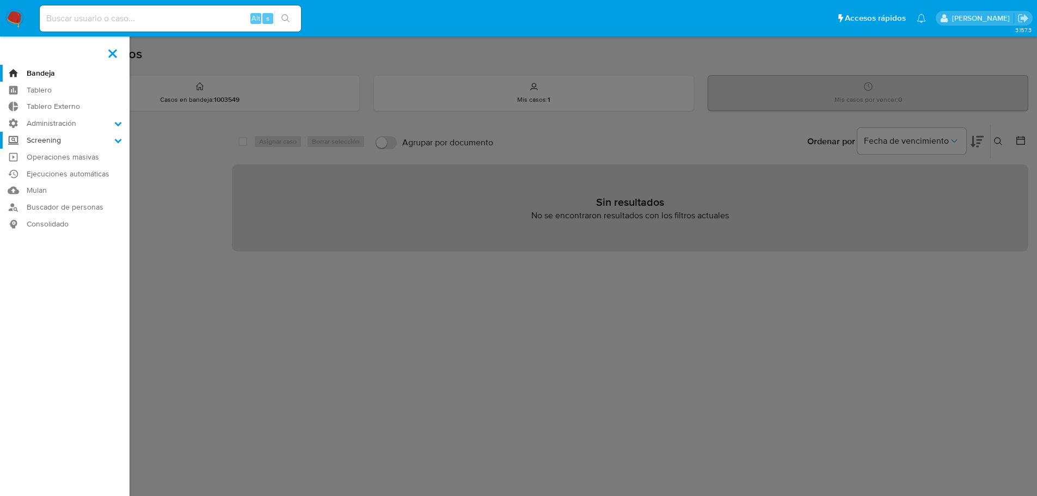
click at [0, 0] on input "Screening" at bounding box center [0, 0] width 0 height 0
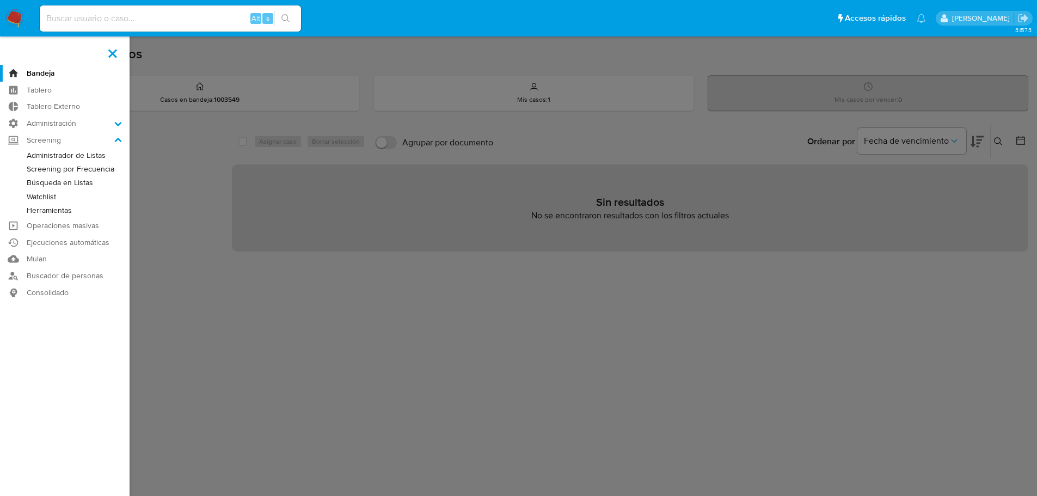
click at [33, 206] on link "Herramientas" at bounding box center [65, 211] width 130 height 14
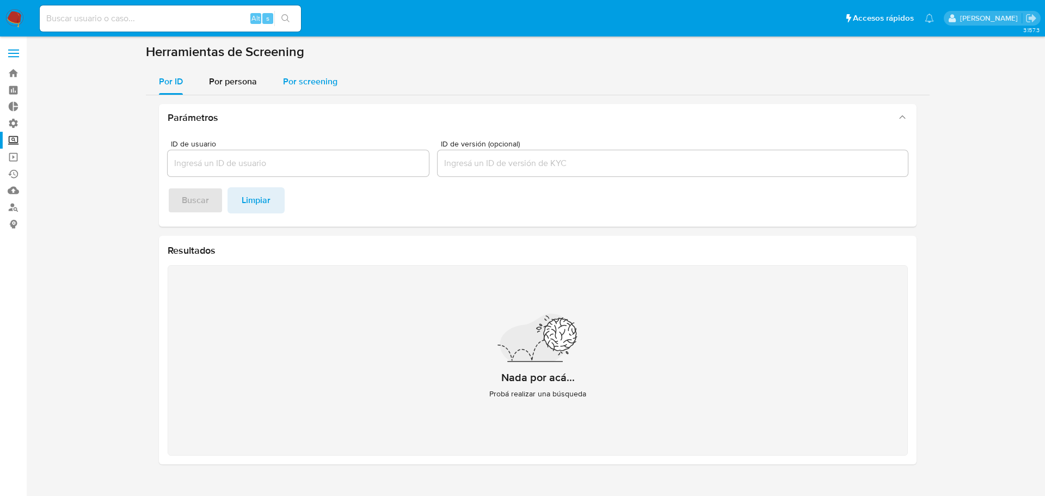
click at [283, 80] on span "Por screening" at bounding box center [310, 81] width 54 height 13
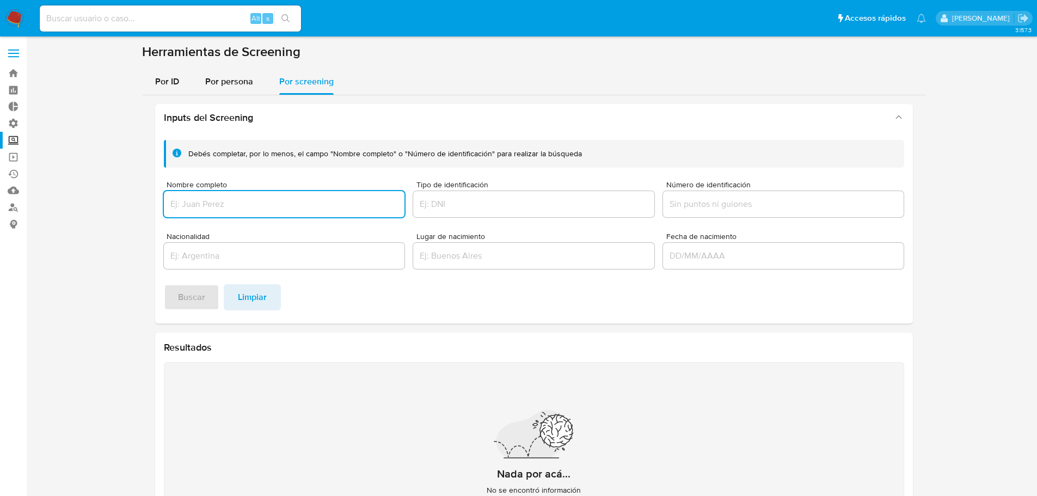
click at [214, 101] on div "Inputs del Screening Debés completar, por lo menos, el campo "Nombre completo" …" at bounding box center [534, 332] width 784 height 475
click at [213, 84] on span "Por persona" at bounding box center [229, 81] width 48 height 13
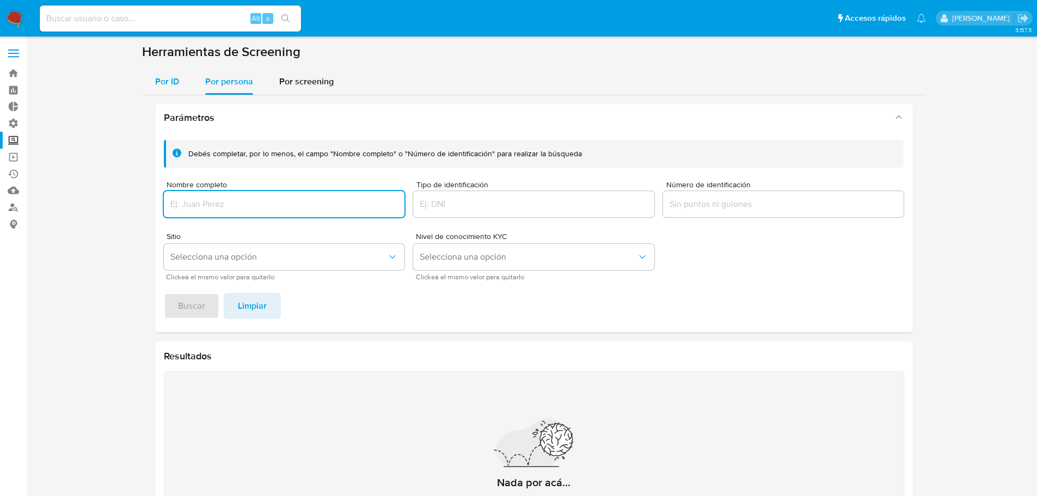
click at [171, 82] on span "Por ID" at bounding box center [167, 81] width 24 height 13
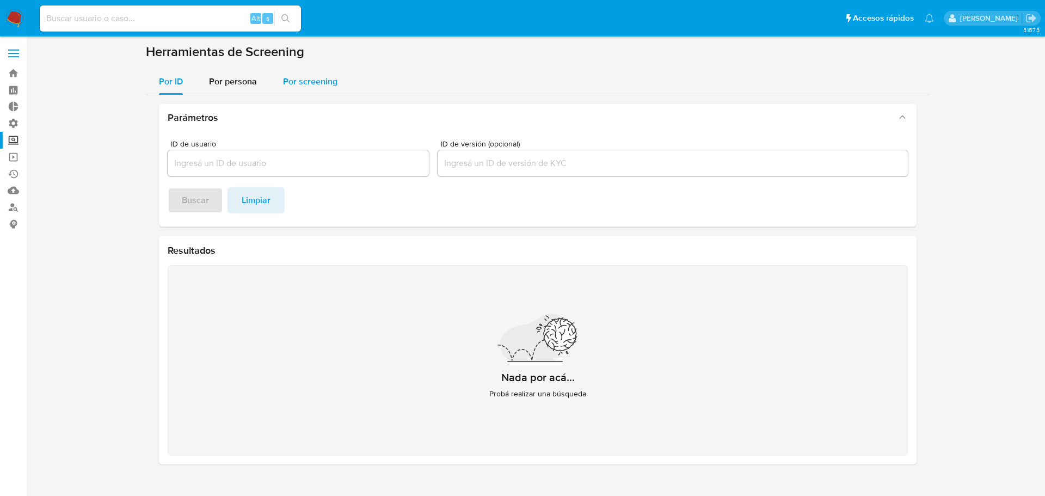
click at [303, 76] on span "Por screening" at bounding box center [310, 81] width 54 height 13
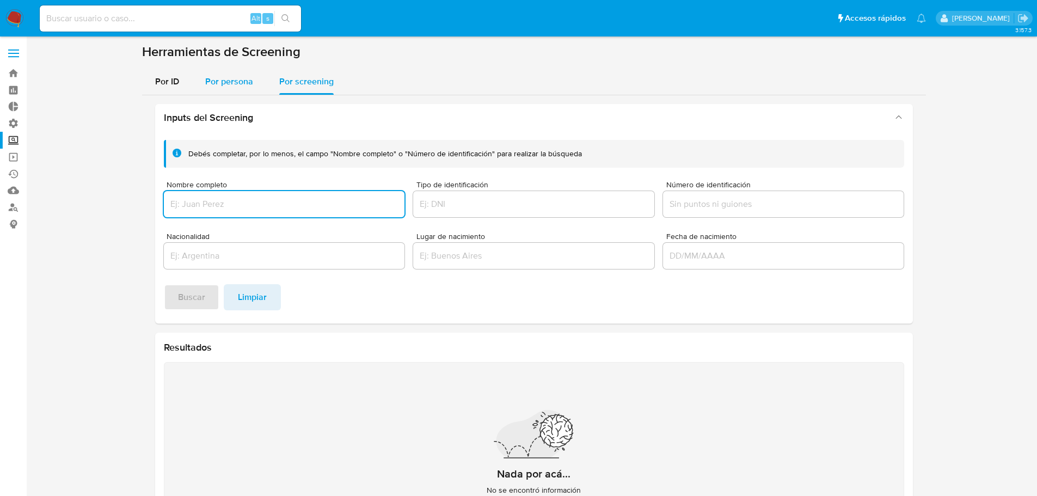
click at [235, 78] on span "Por persona" at bounding box center [229, 81] width 48 height 13
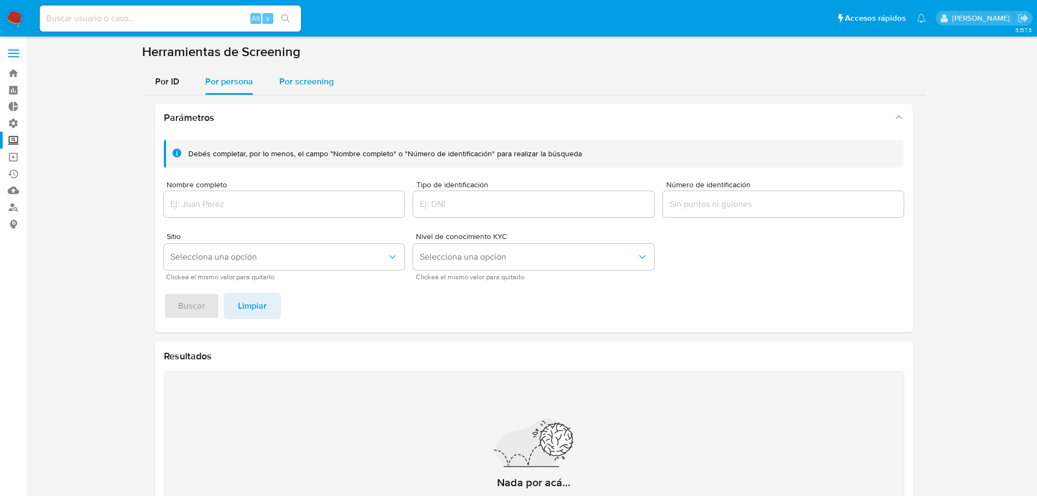
click at [291, 79] on span "Por screening" at bounding box center [306, 81] width 54 height 13
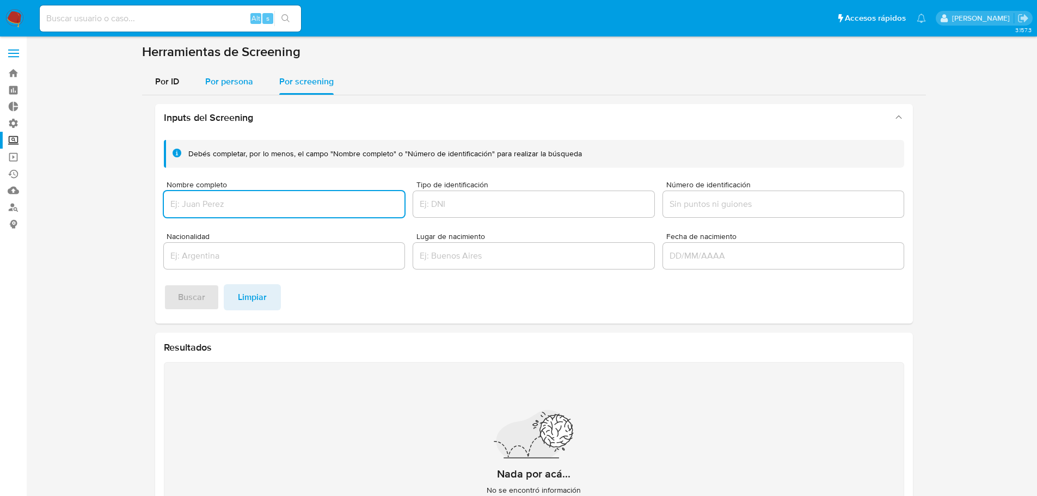
click at [245, 78] on span "Por persona" at bounding box center [229, 81] width 48 height 13
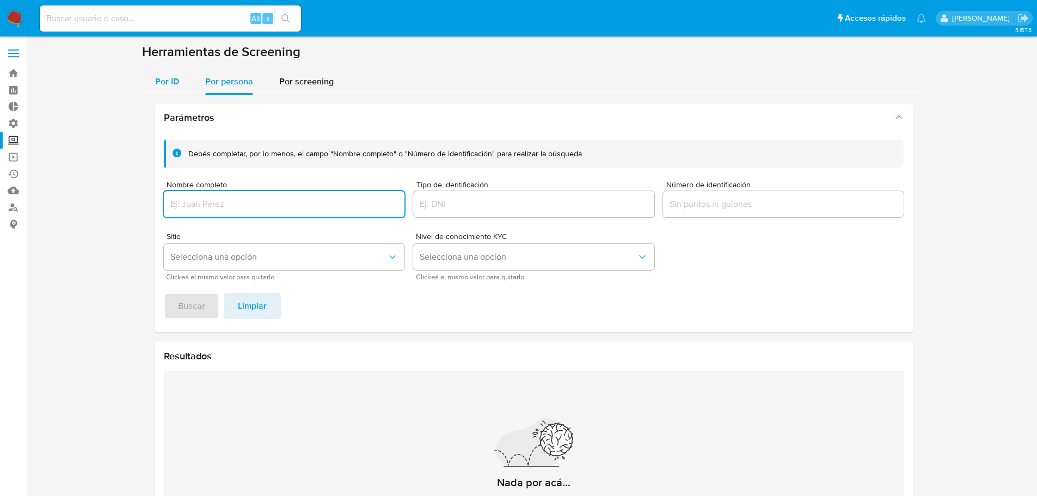
click at [180, 91] on button "Por ID" at bounding box center [167, 82] width 50 height 26
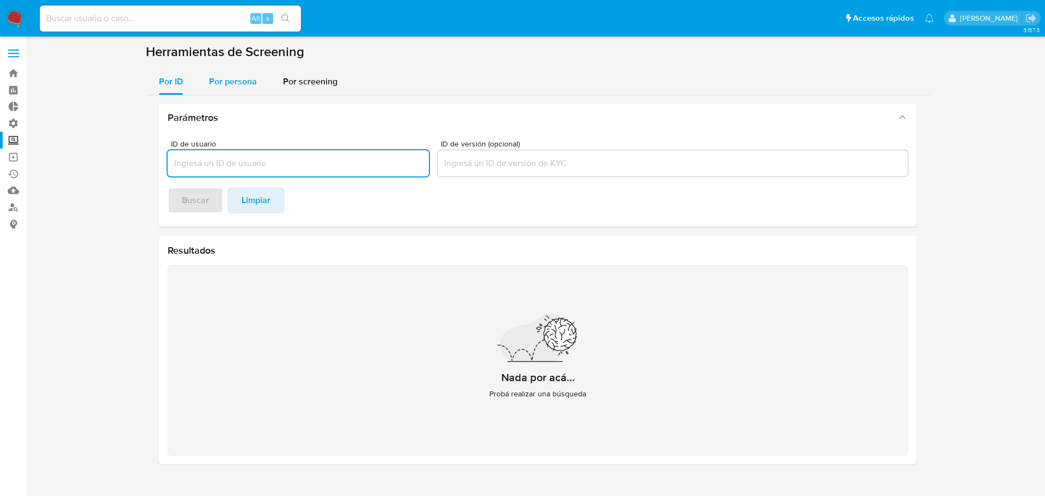
click at [252, 82] on span "Por persona" at bounding box center [233, 81] width 48 height 13
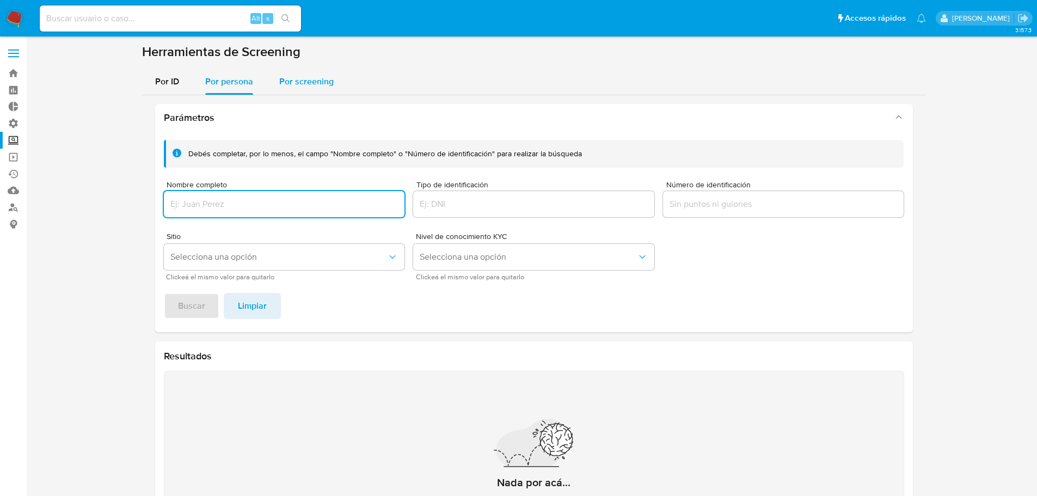
click at [335, 83] on button "Por screening" at bounding box center [306, 82] width 81 height 26
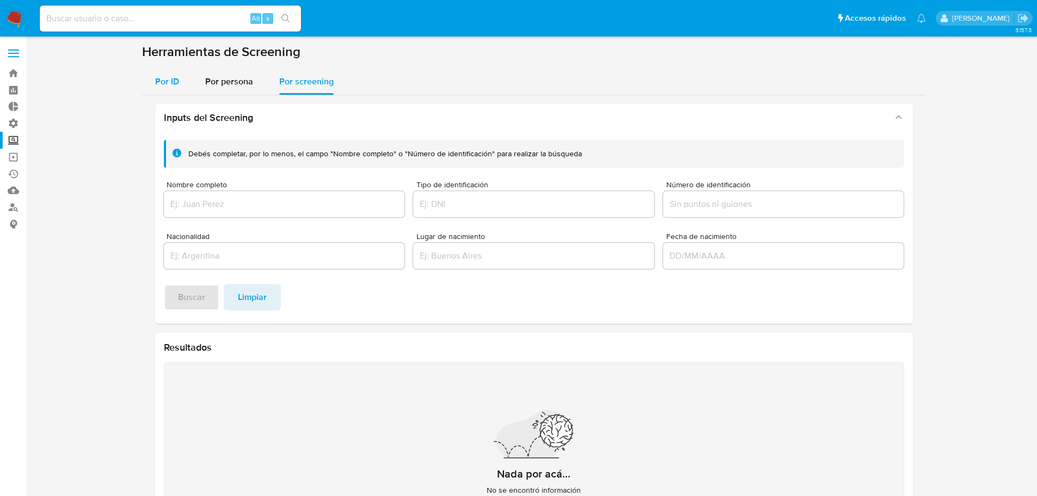
click at [178, 83] on span "Por ID" at bounding box center [167, 81] width 24 height 13
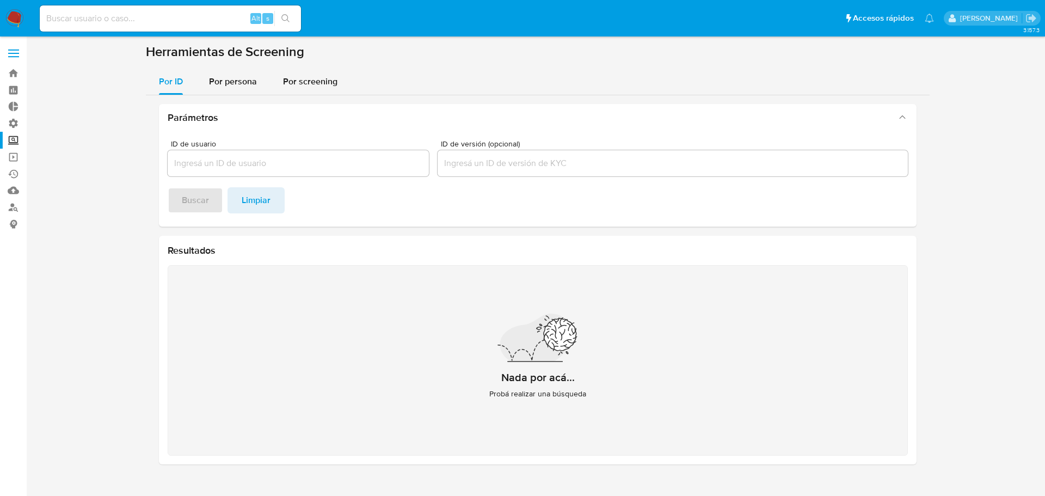
click at [15, 139] on label "Screening" at bounding box center [65, 140] width 130 height 17
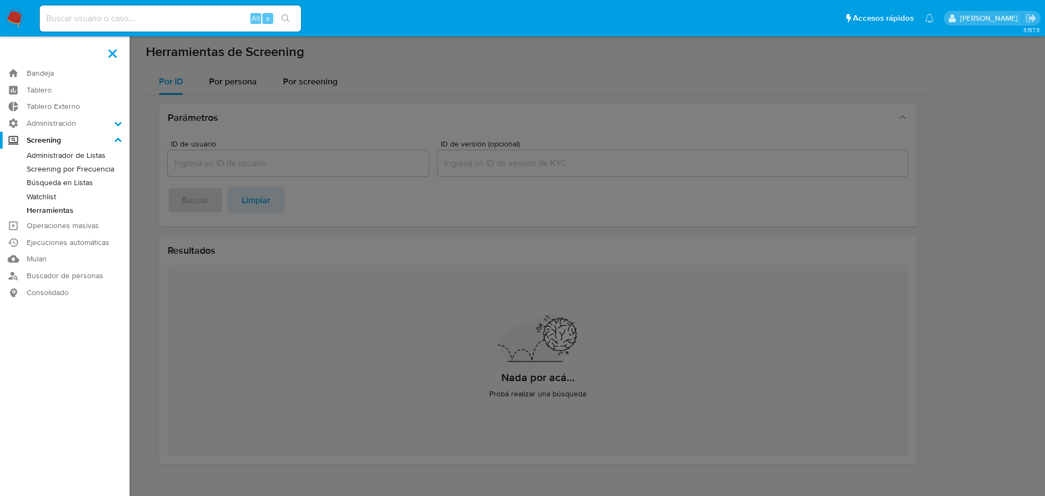
click at [0, 0] on input "Screening" at bounding box center [0, 0] width 0 height 0
click at [32, 179] on link "Búsqueda en Listas" at bounding box center [65, 183] width 130 height 14
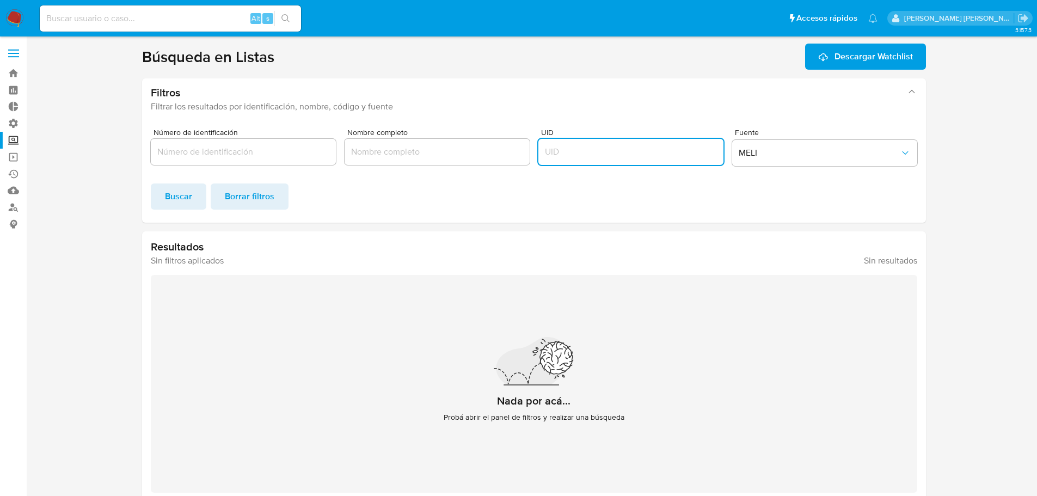
click at [660, 156] on input "UID" at bounding box center [630, 152] width 185 height 14
type input "599145"
click at [202, 208] on button "Buscar" at bounding box center [179, 196] width 56 height 26
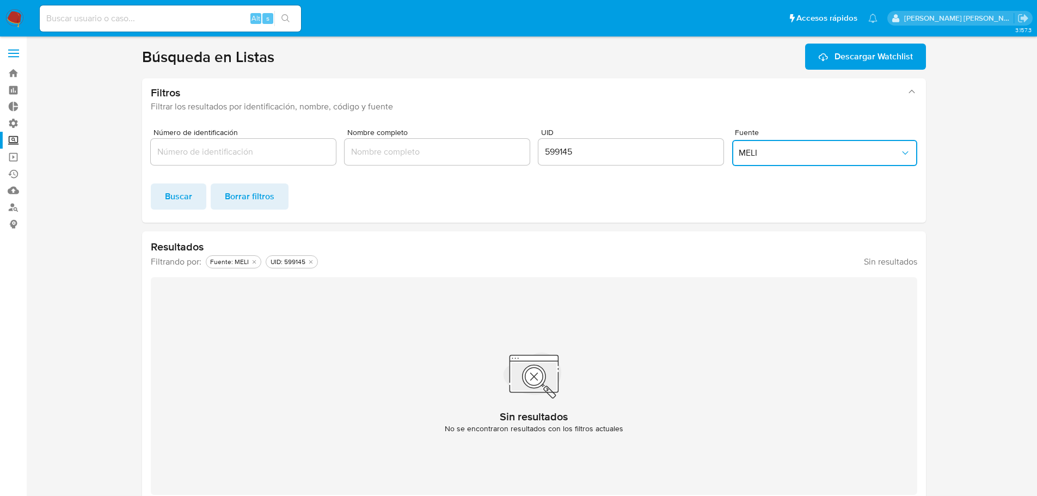
click at [783, 153] on span "MELI" at bounding box center [818, 152] width 161 height 11
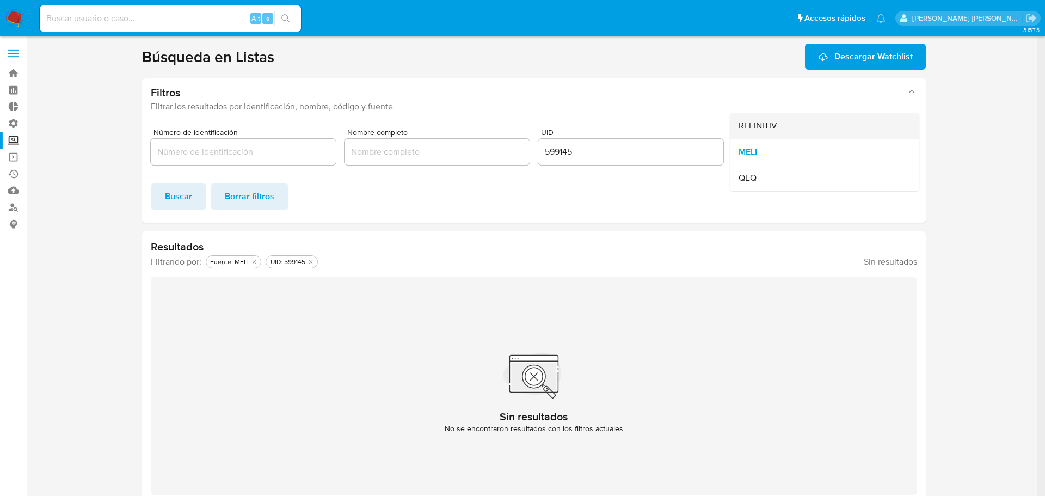
click at [790, 130] on div "REFINITIV" at bounding box center [820, 126] width 165 height 26
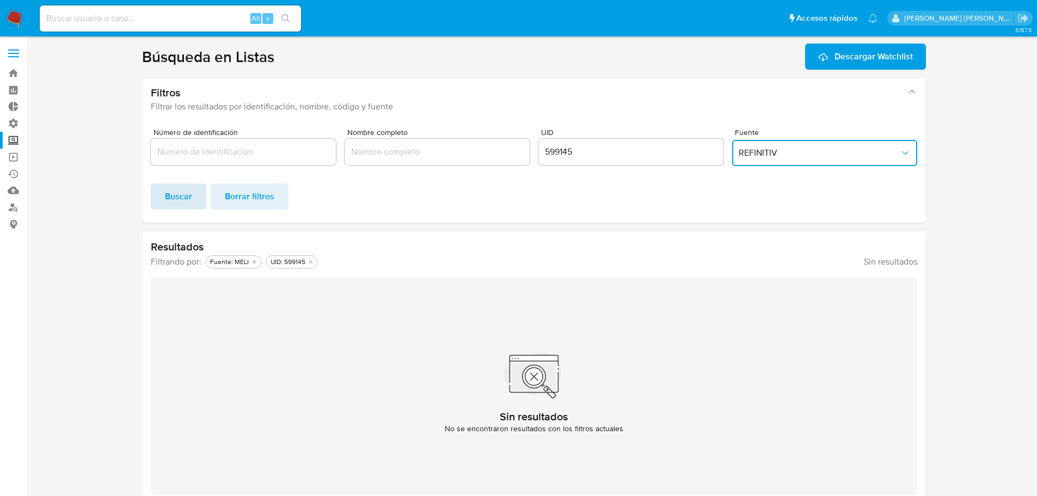
click at [199, 197] on button "Buscar" at bounding box center [179, 196] width 56 height 26
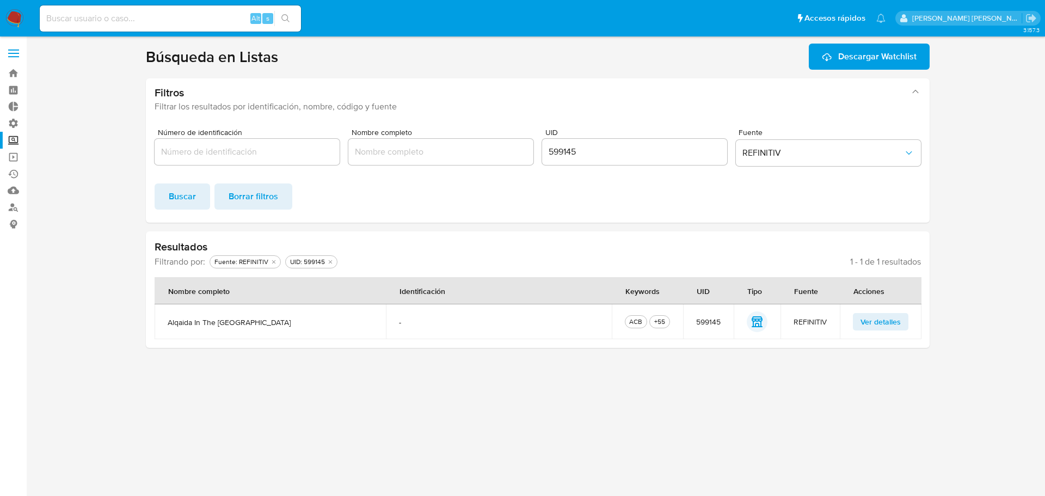
click at [868, 327] on span "Ver detalles" at bounding box center [880, 321] width 40 height 15
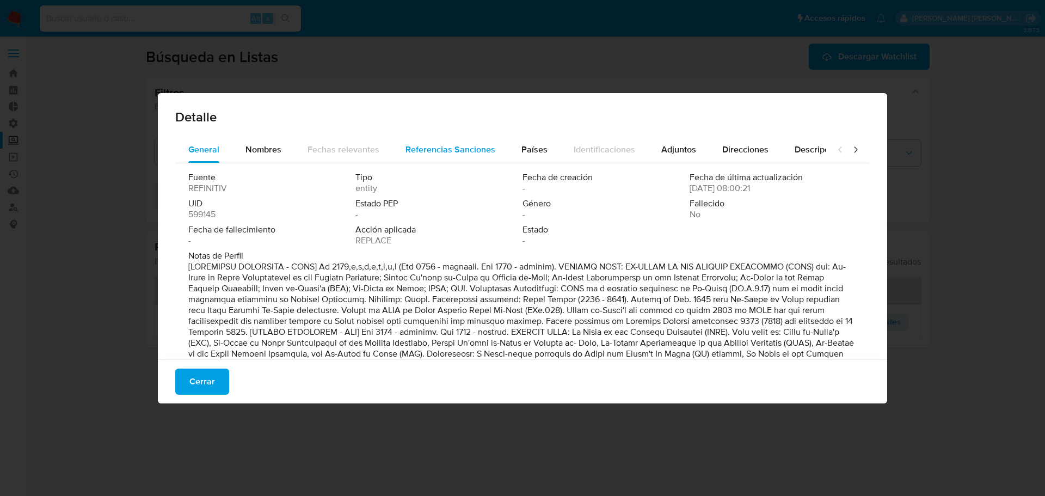
click at [428, 150] on span "Referencias Sanciones" at bounding box center [450, 149] width 90 height 13
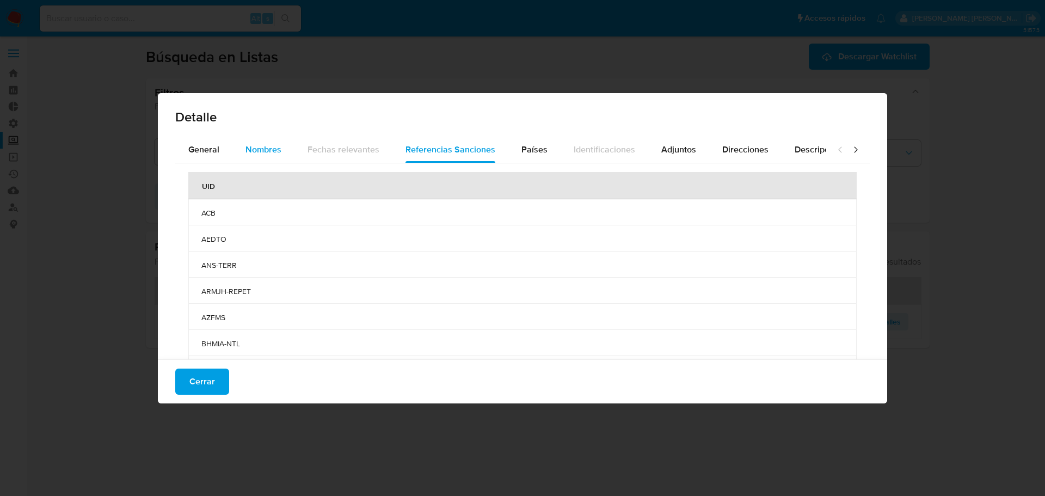
click at [270, 154] on span "Nombres" at bounding box center [263, 149] width 36 height 13
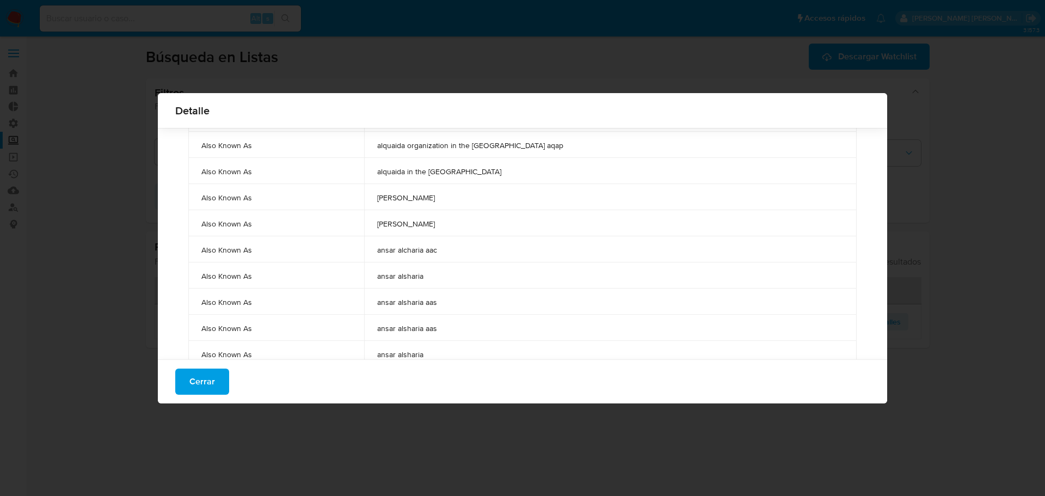
scroll to position [3365, 0]
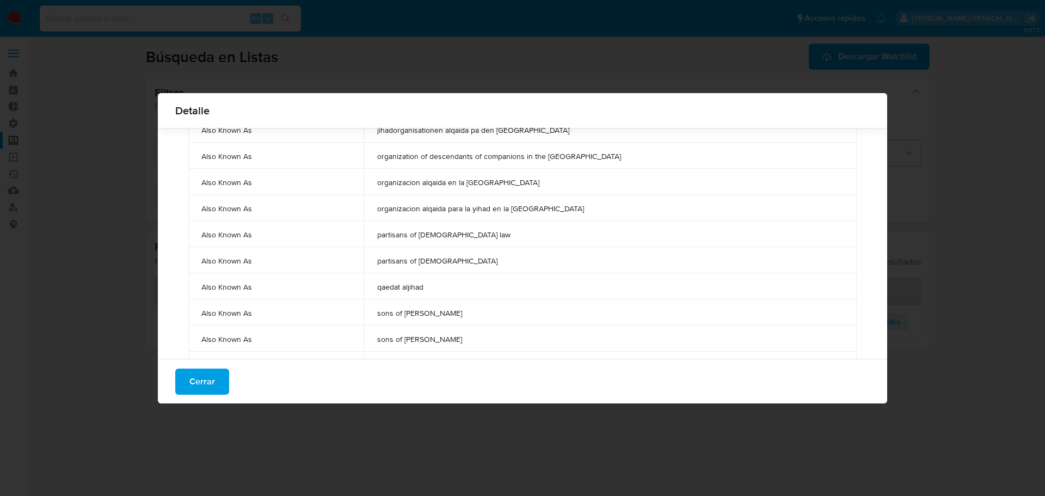
drag, startPoint x: 473, startPoint y: 315, endPoint x: 493, endPoint y: 313, distance: 19.6
click at [493, 313] on span "sons of [PERSON_NAME]" at bounding box center [610, 313] width 466 height 10
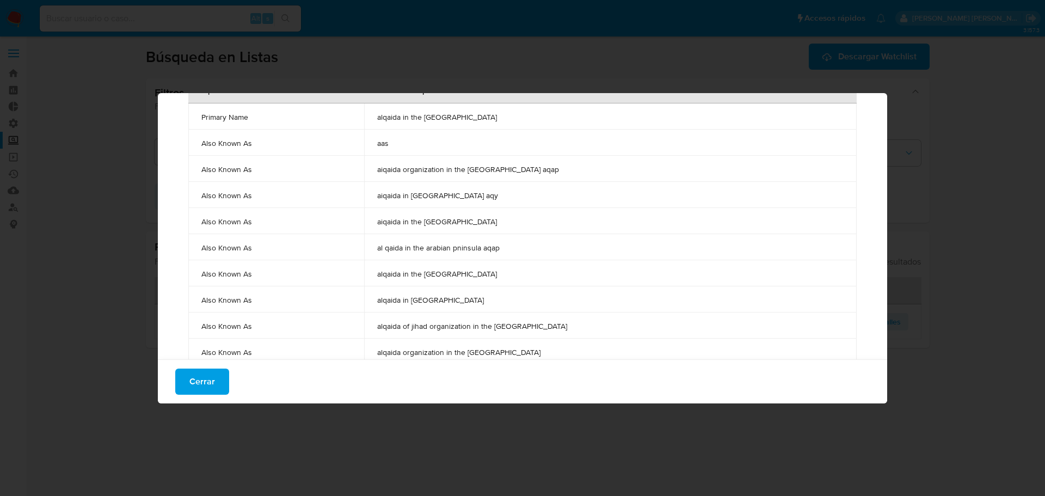
scroll to position [0, 0]
